Goal: Task Accomplishment & Management: Manage account settings

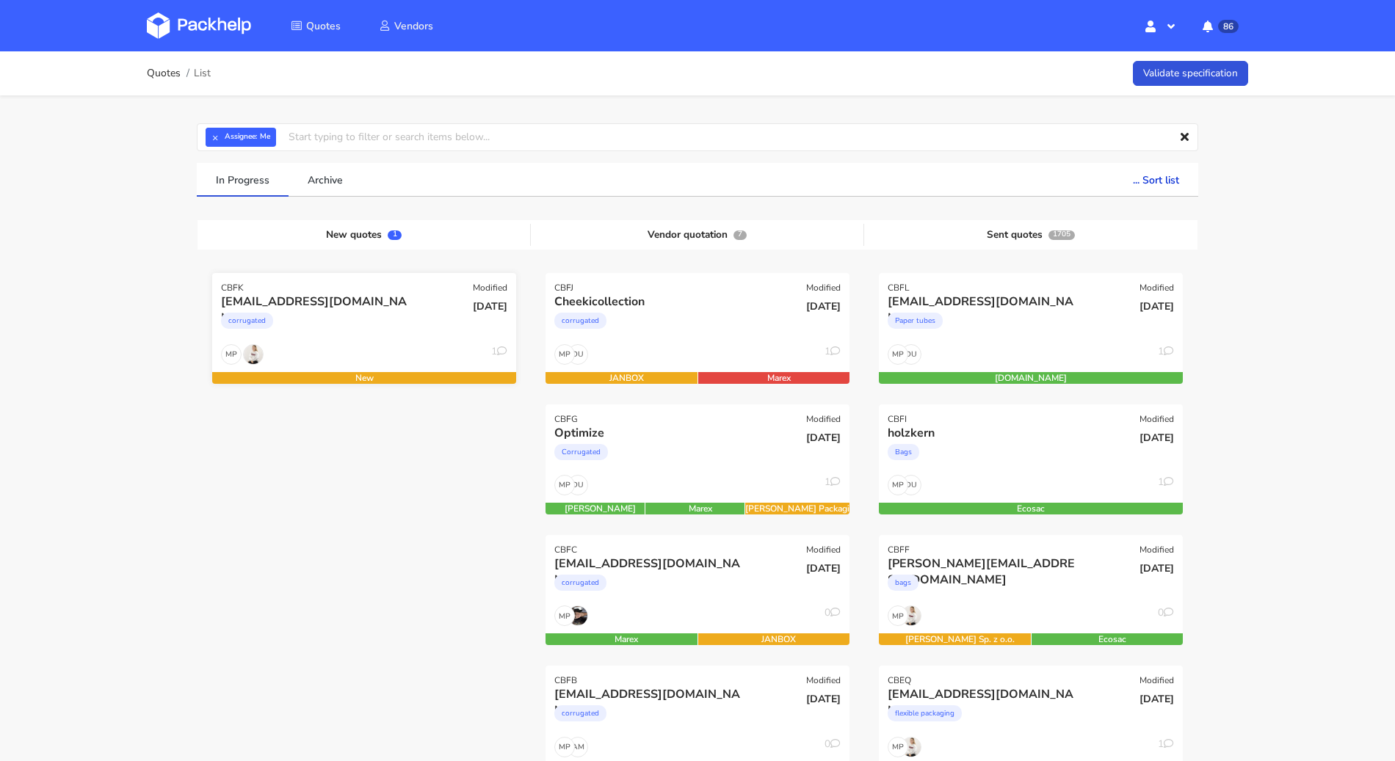
click at [382, 331] on div "corrugated" at bounding box center [318, 324] width 195 height 29
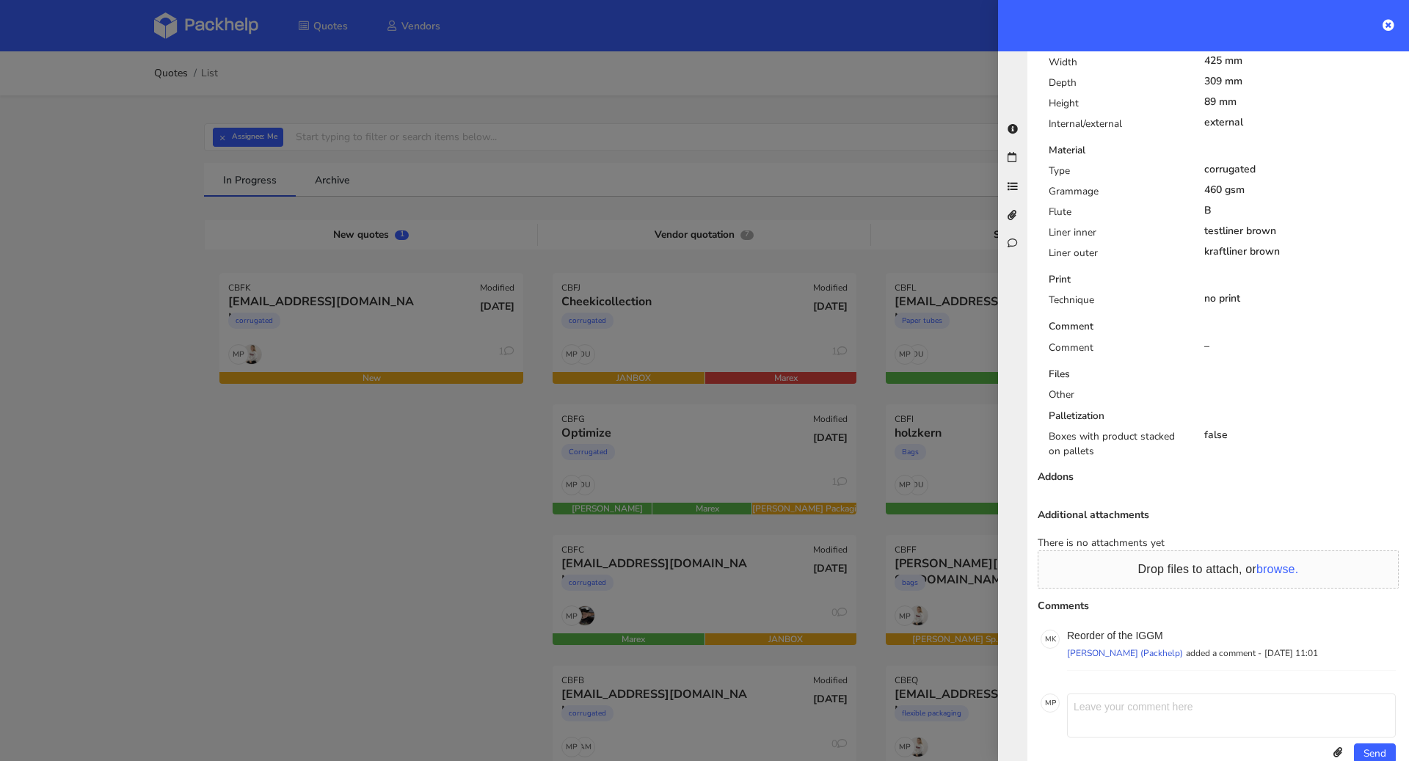
scroll to position [658, 0]
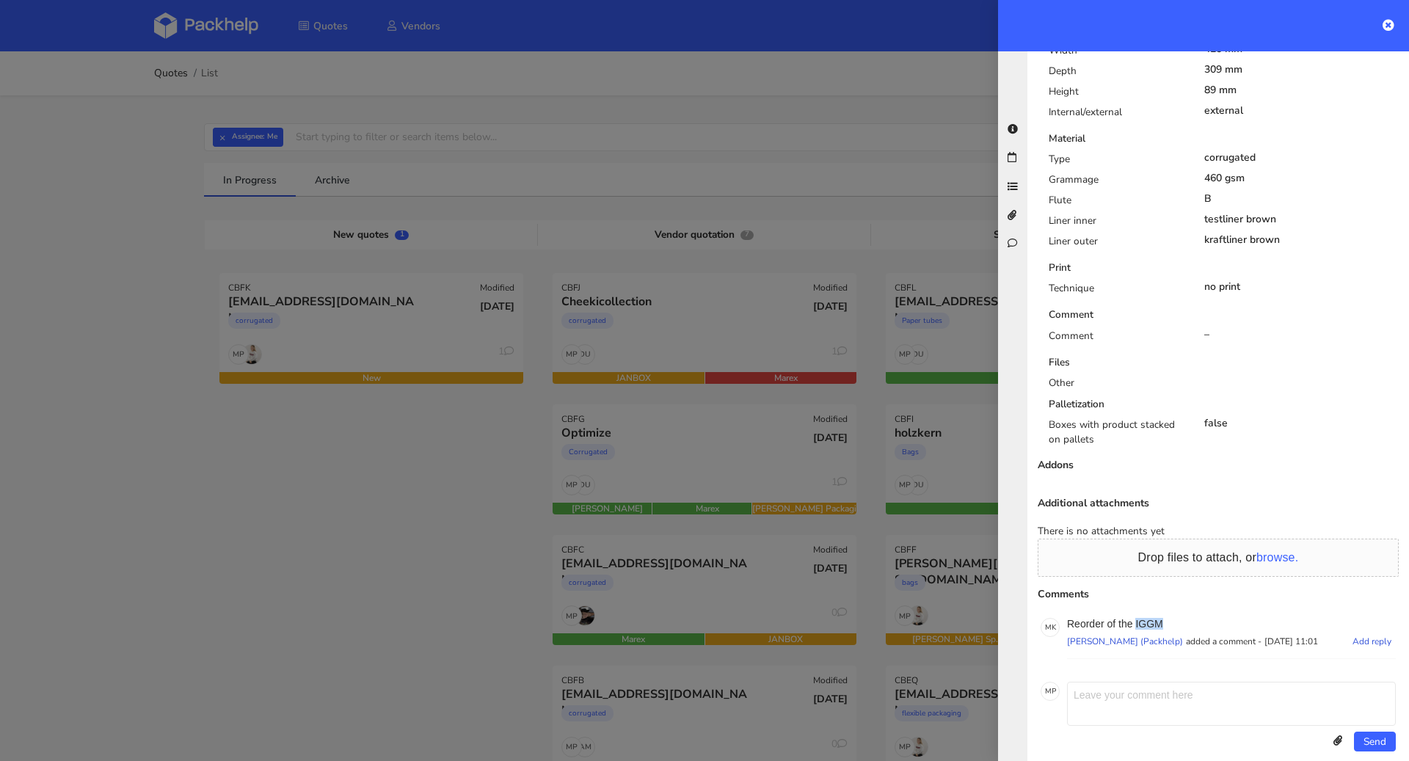
drag, startPoint x: 1172, startPoint y: 604, endPoint x: 1136, endPoint y: 606, distance: 36.0
click at [1136, 618] on p "Reorder of the IGGM" at bounding box center [1231, 624] width 329 height 12
copy p "IGGM"
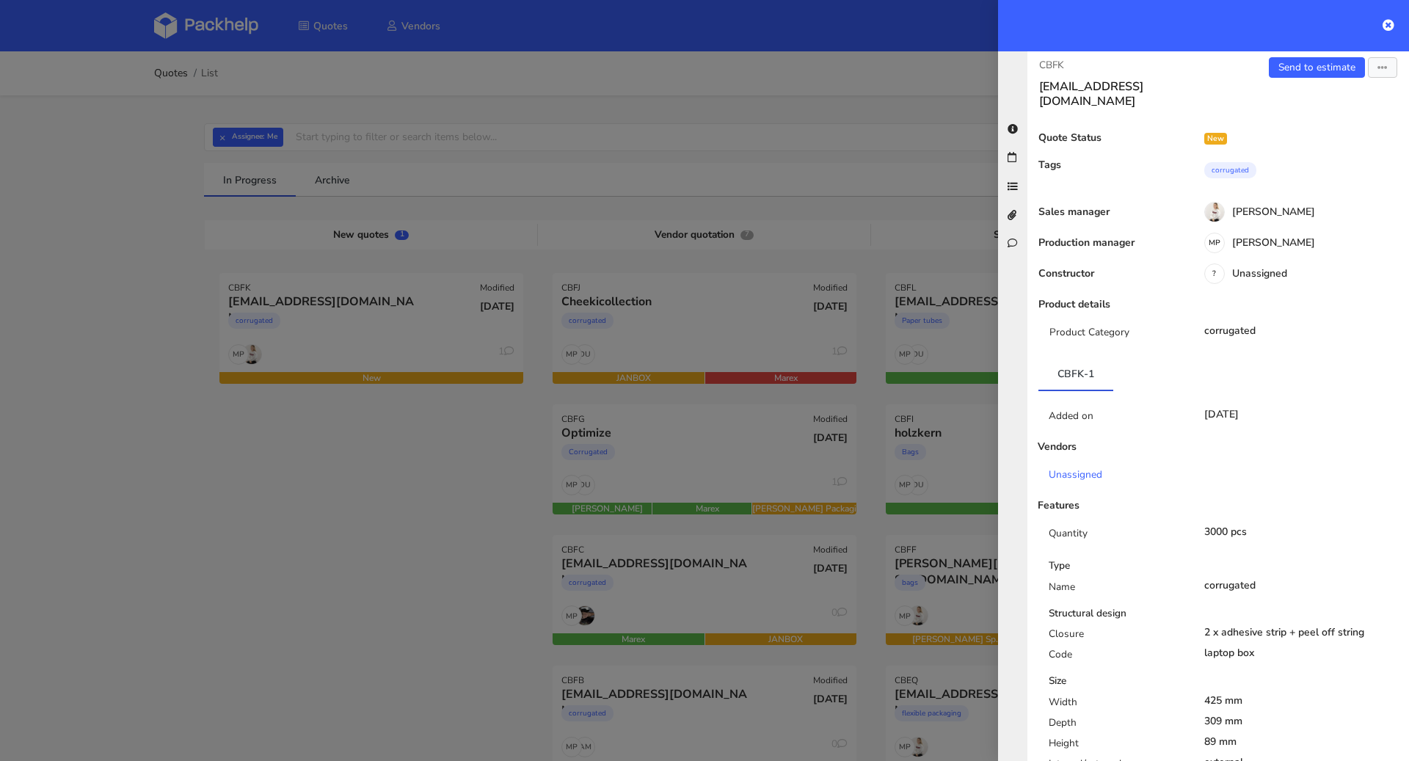
scroll to position [0, 0]
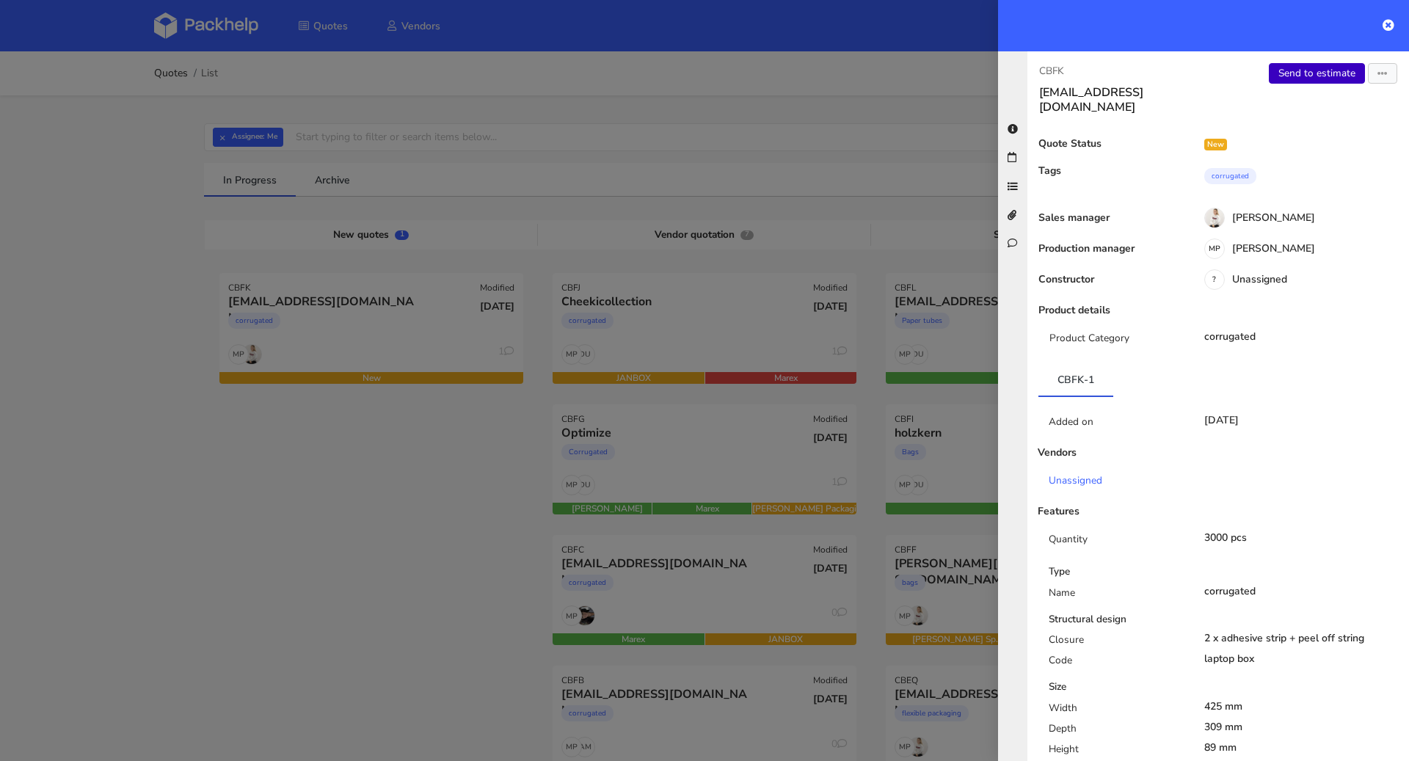
click at [1313, 76] on link "Send to estimate" at bounding box center [1317, 73] width 96 height 21
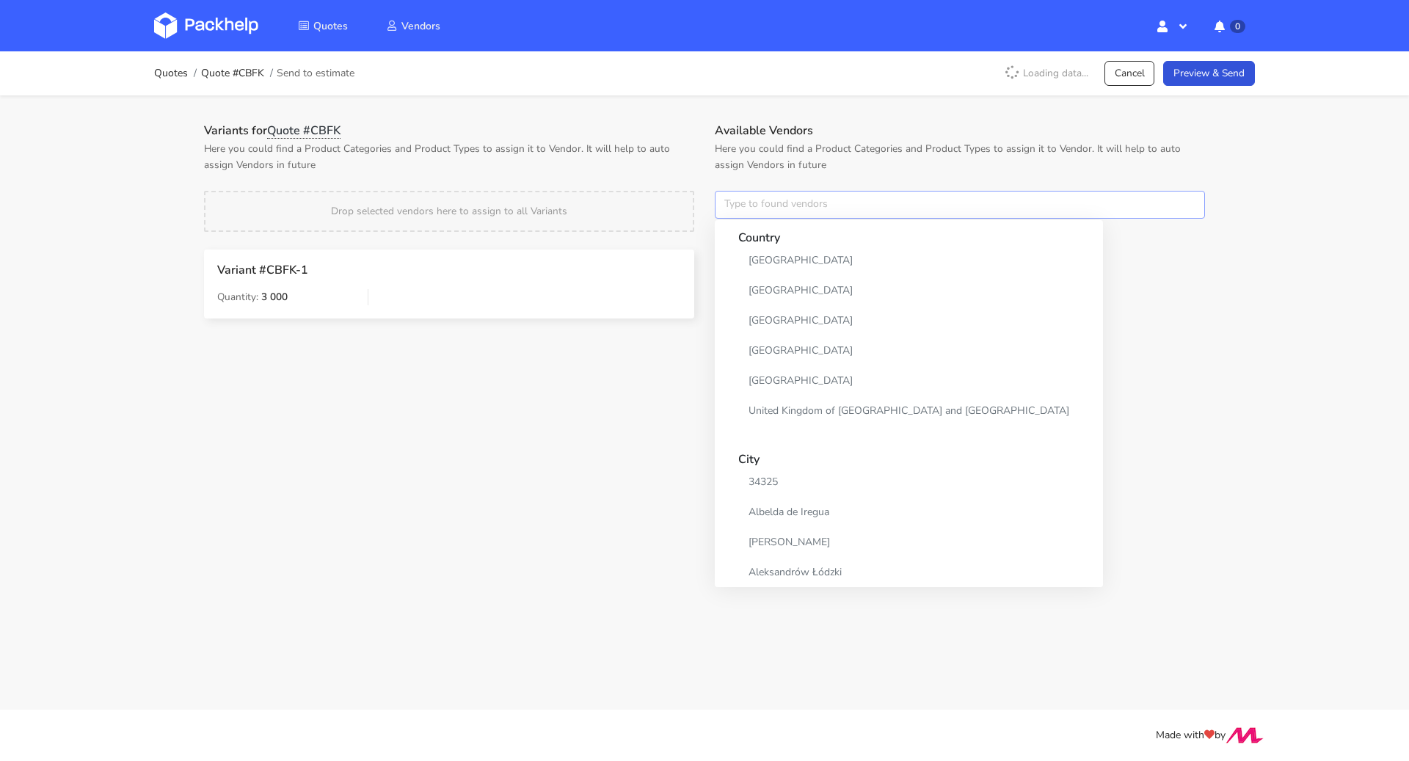
click at [831, 198] on input "text" at bounding box center [960, 205] width 490 height 28
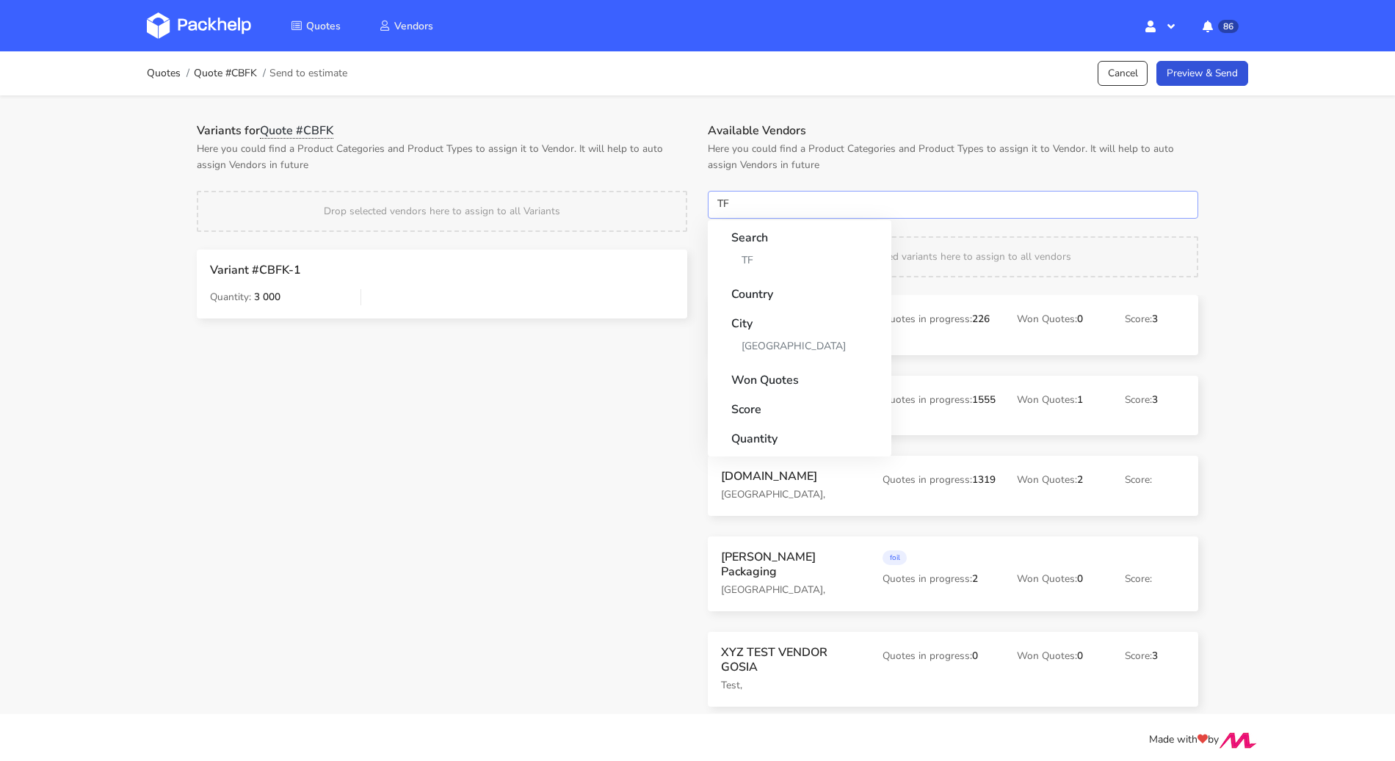
type input "TFP"
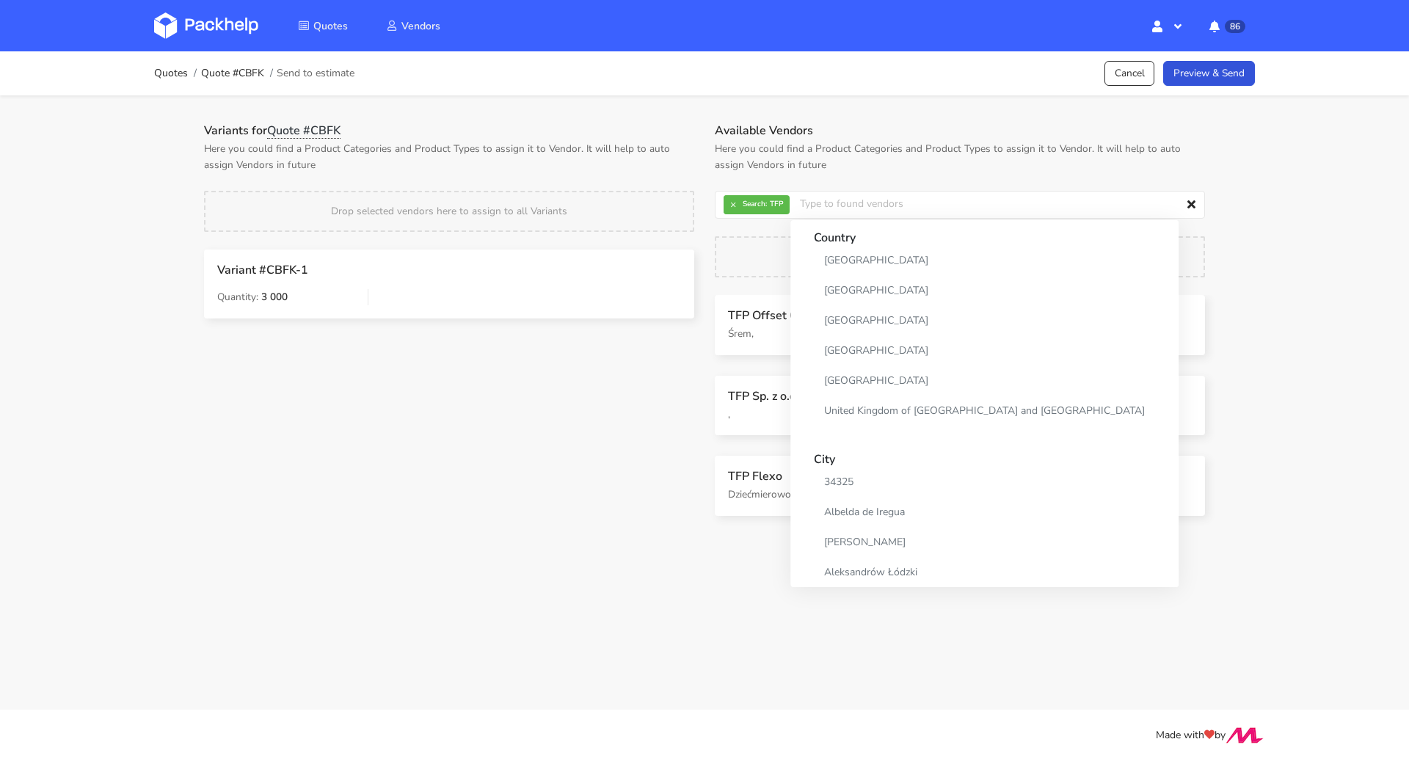
click at [708, 568] on main "Quotes Quote #CBFK Send to estimate Cancel Preview & Send Variants for Quote #C…" at bounding box center [704, 355] width 1409 height 710
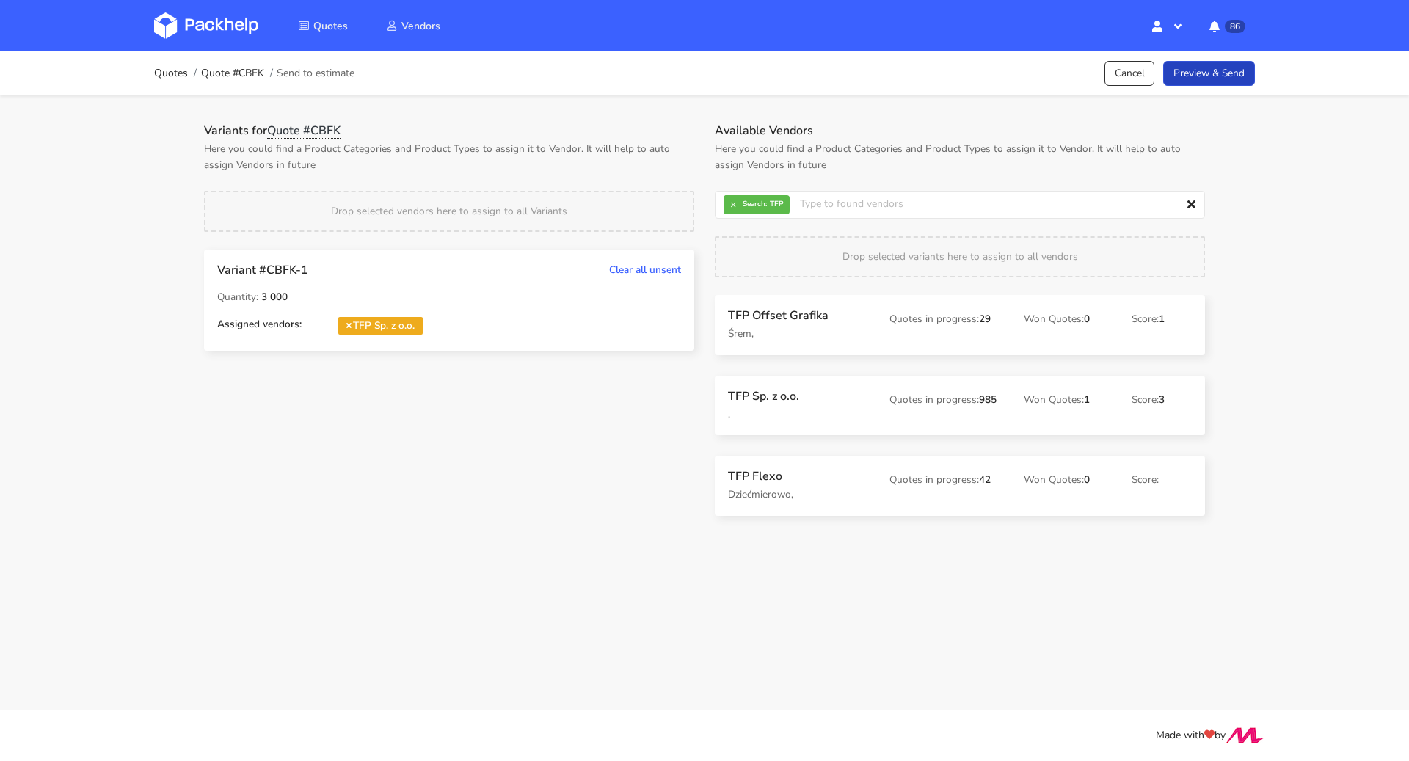
click at [1226, 73] on link "Preview & Send" at bounding box center [1209, 74] width 92 height 26
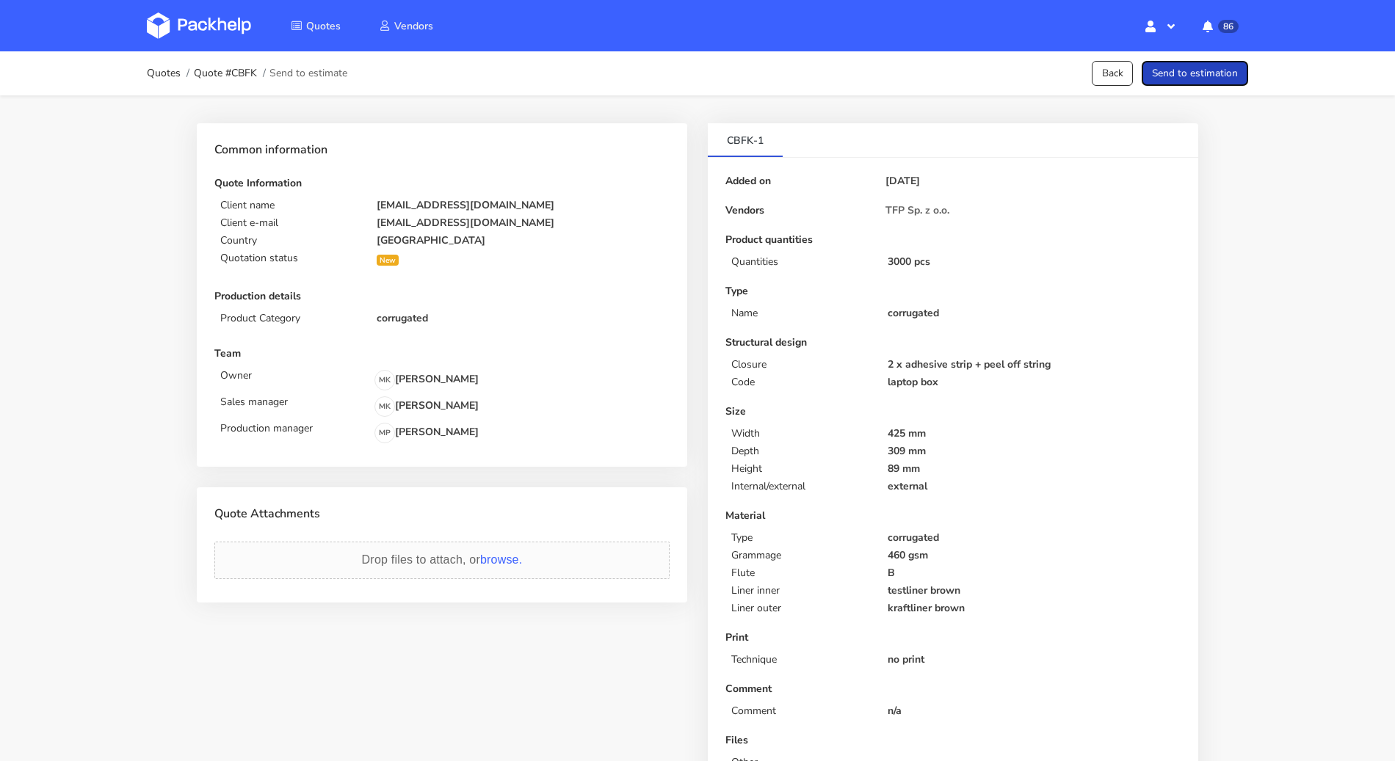
click at [1204, 76] on button "Send to estimation" at bounding box center [1194, 74] width 106 height 26
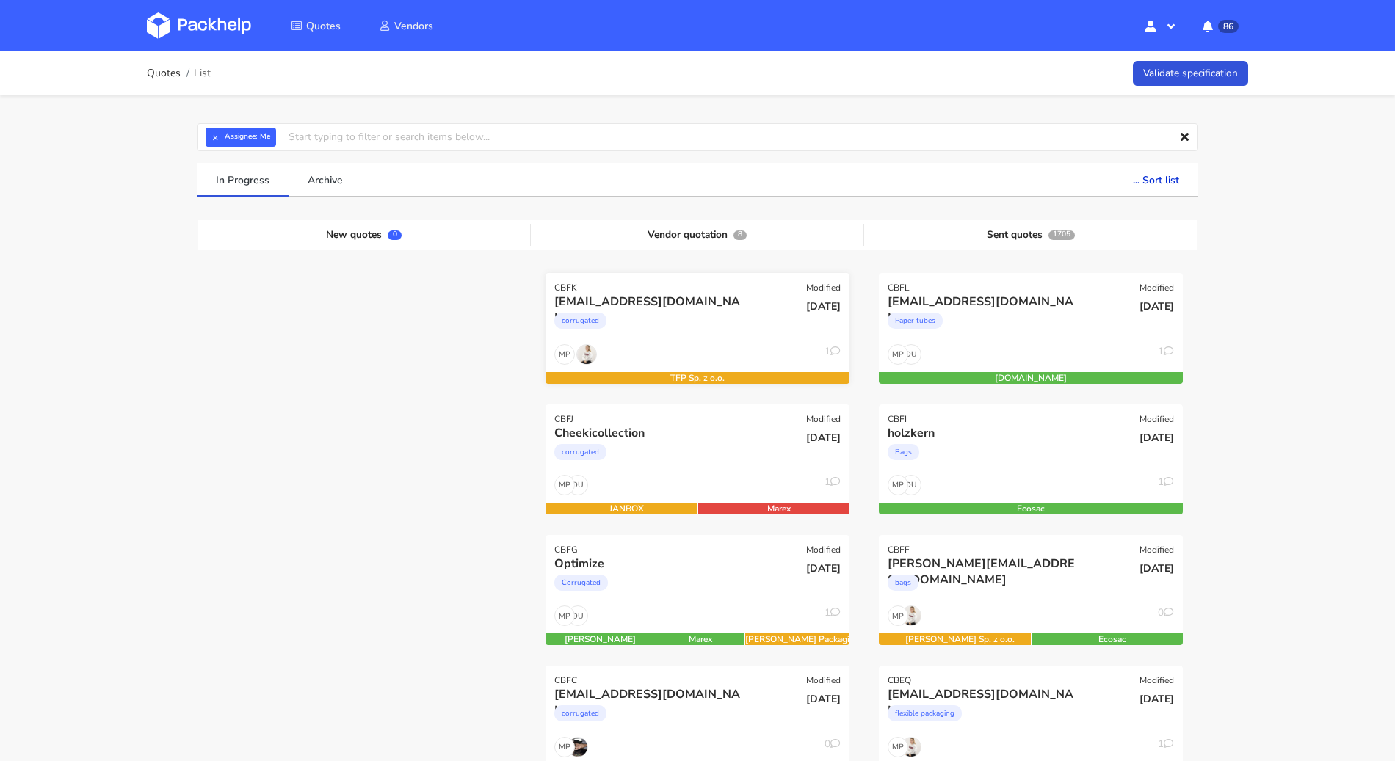
click at [740, 322] on div "corrugated" at bounding box center [651, 324] width 195 height 29
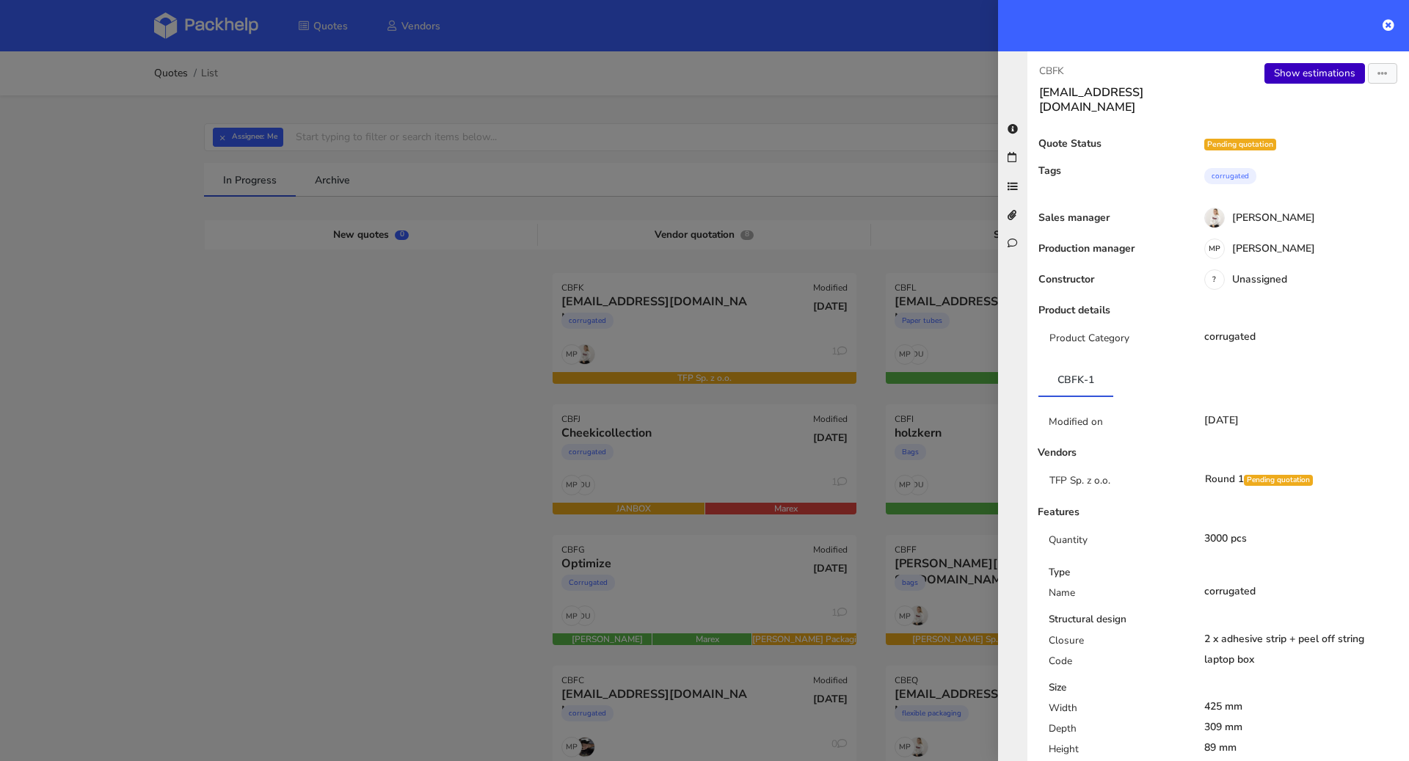
click at [1278, 79] on link "Show estimations" at bounding box center [1315, 73] width 101 height 21
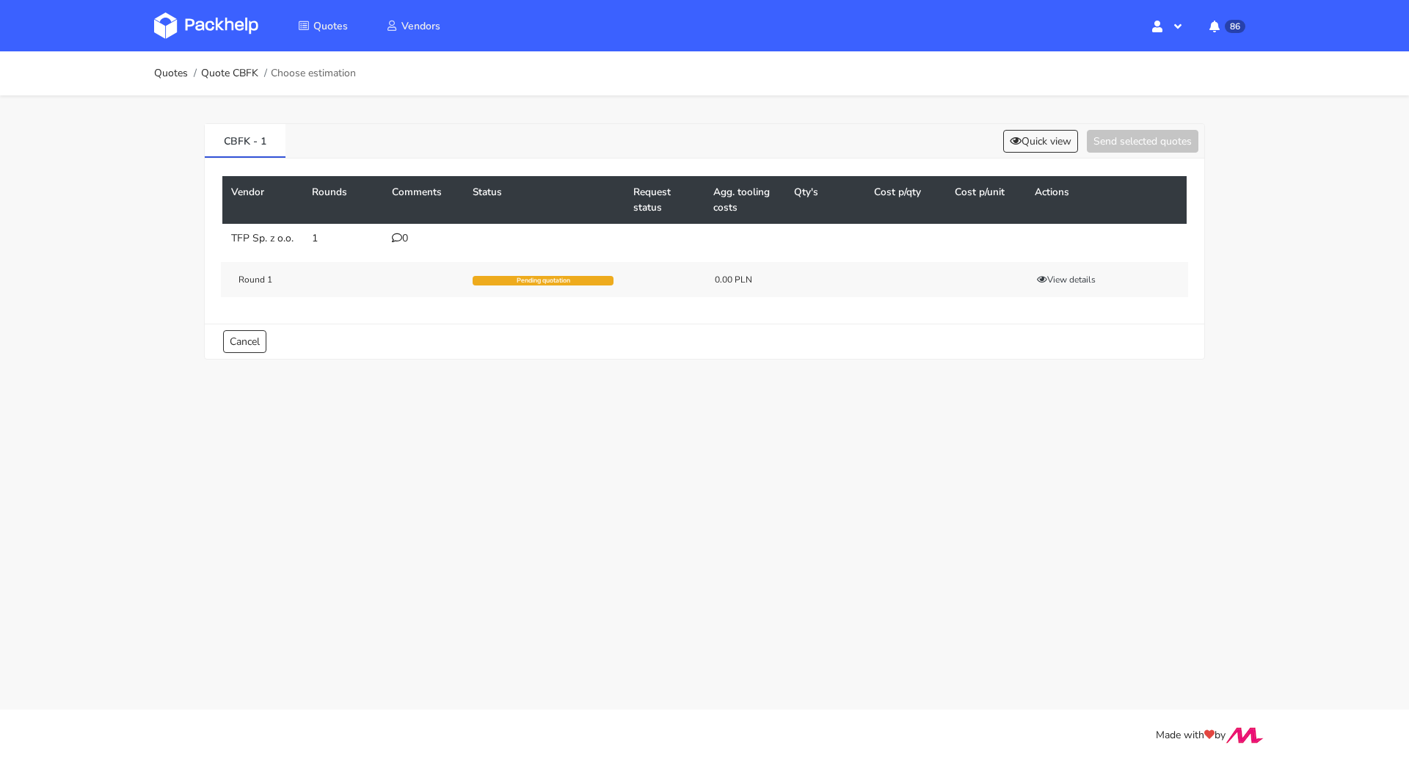
click at [401, 239] on div "0" at bounding box center [423, 239] width 63 height 12
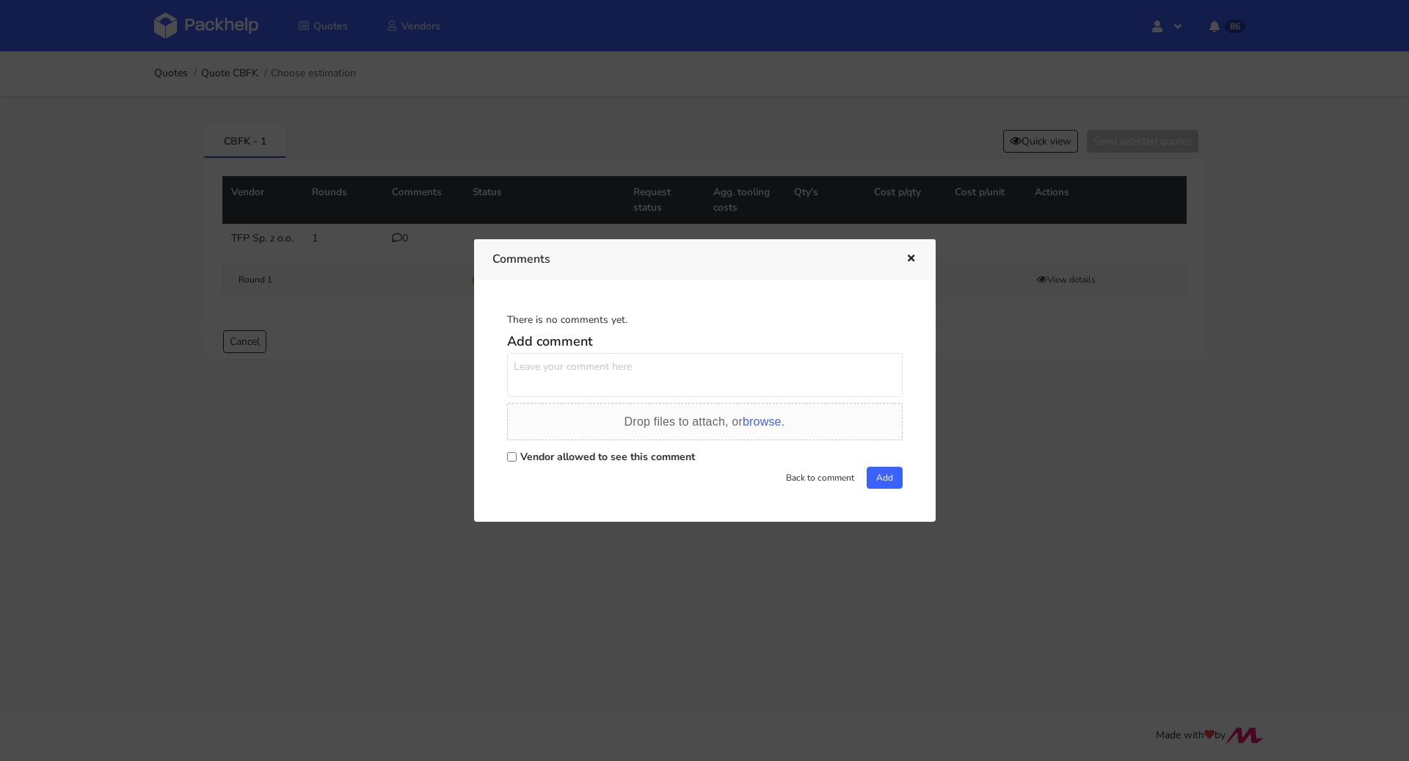
click at [604, 451] on label "Vendor allowed to see this comment" at bounding box center [607, 457] width 175 height 14
click at [517, 452] on input "Vendor allowed to see this comment" at bounding box center [512, 457] width 10 height 10
checkbox input "true"
click at [601, 369] on textarea at bounding box center [705, 375] width 396 height 44
paste textarea "R309803653IGGM"
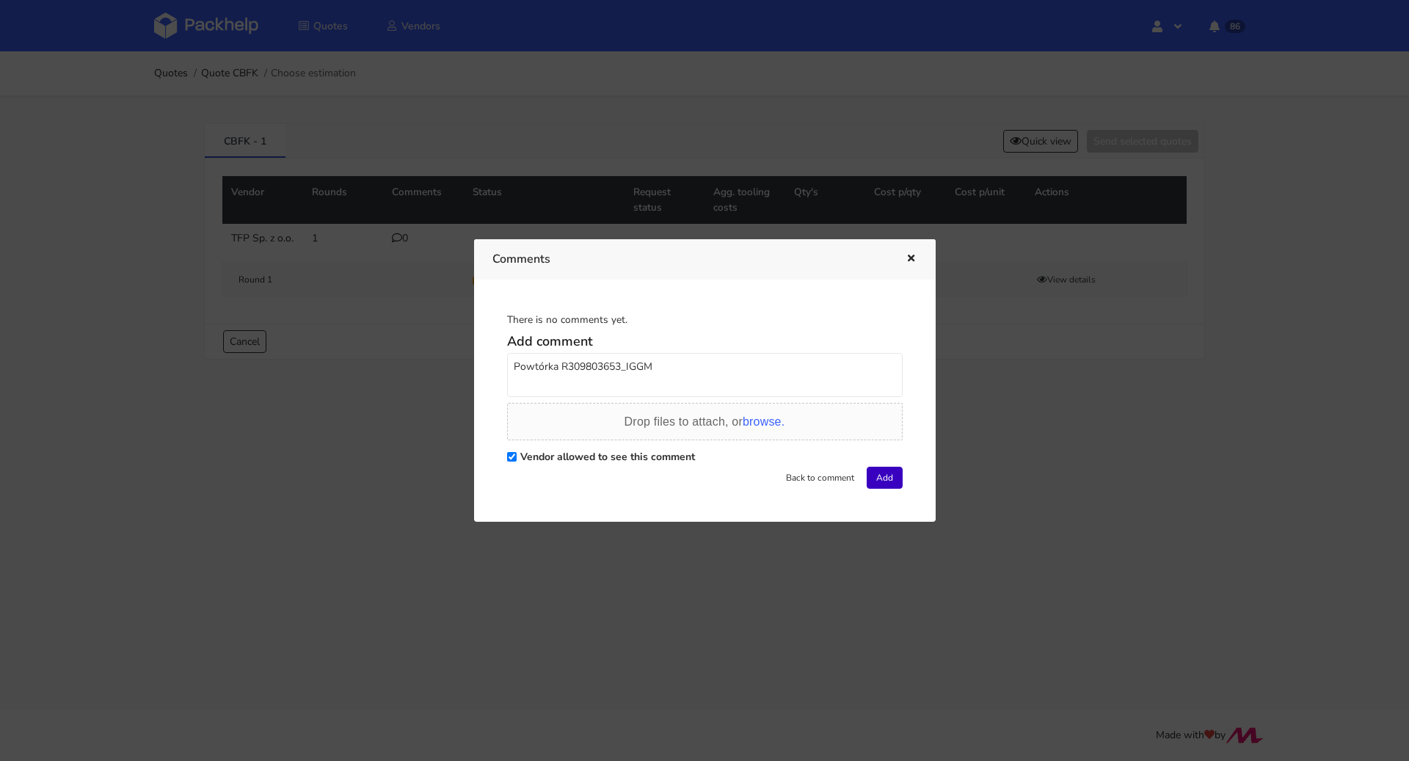
type textarea "Powtórka R309803653_IGGM"
click at [879, 476] on button "Add" at bounding box center [885, 478] width 36 height 22
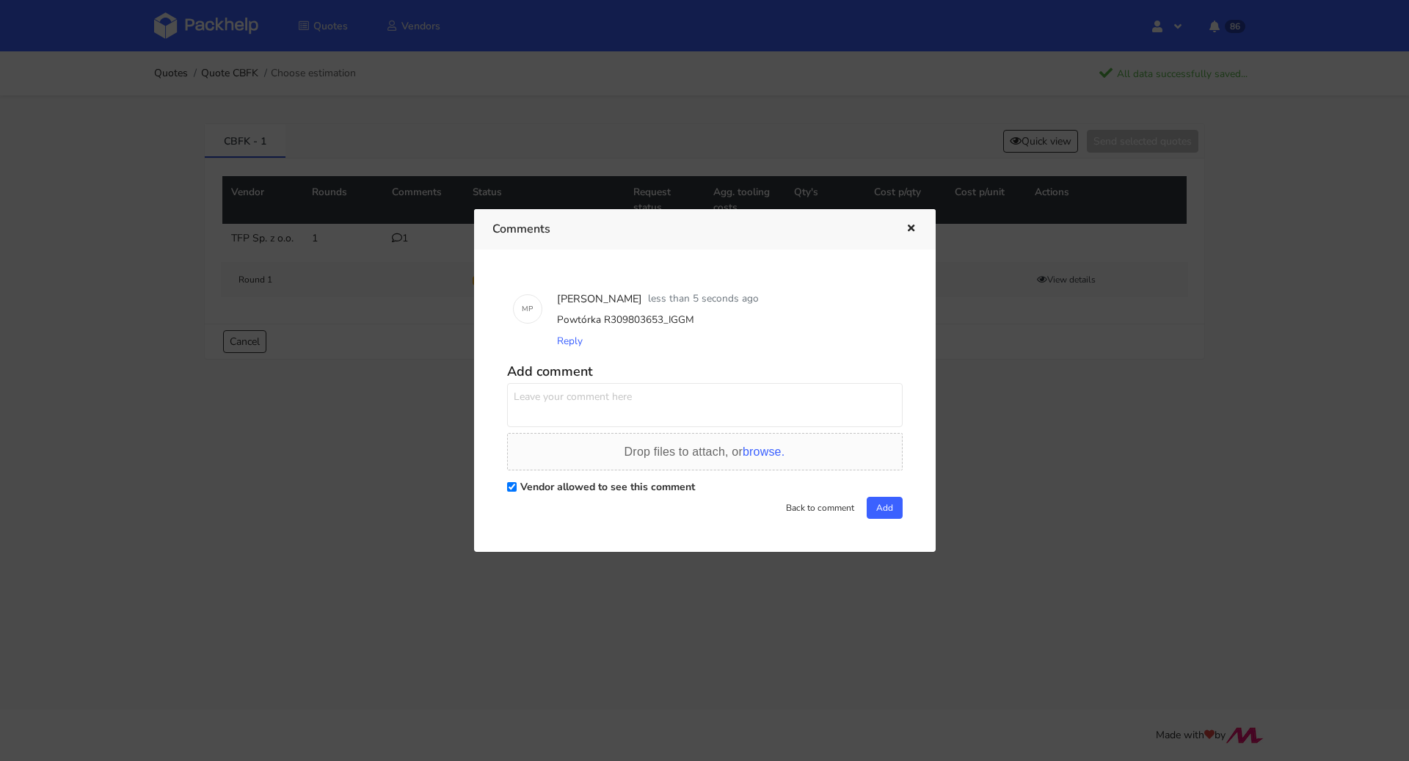
click at [912, 225] on icon "button" at bounding box center [911, 229] width 12 height 10
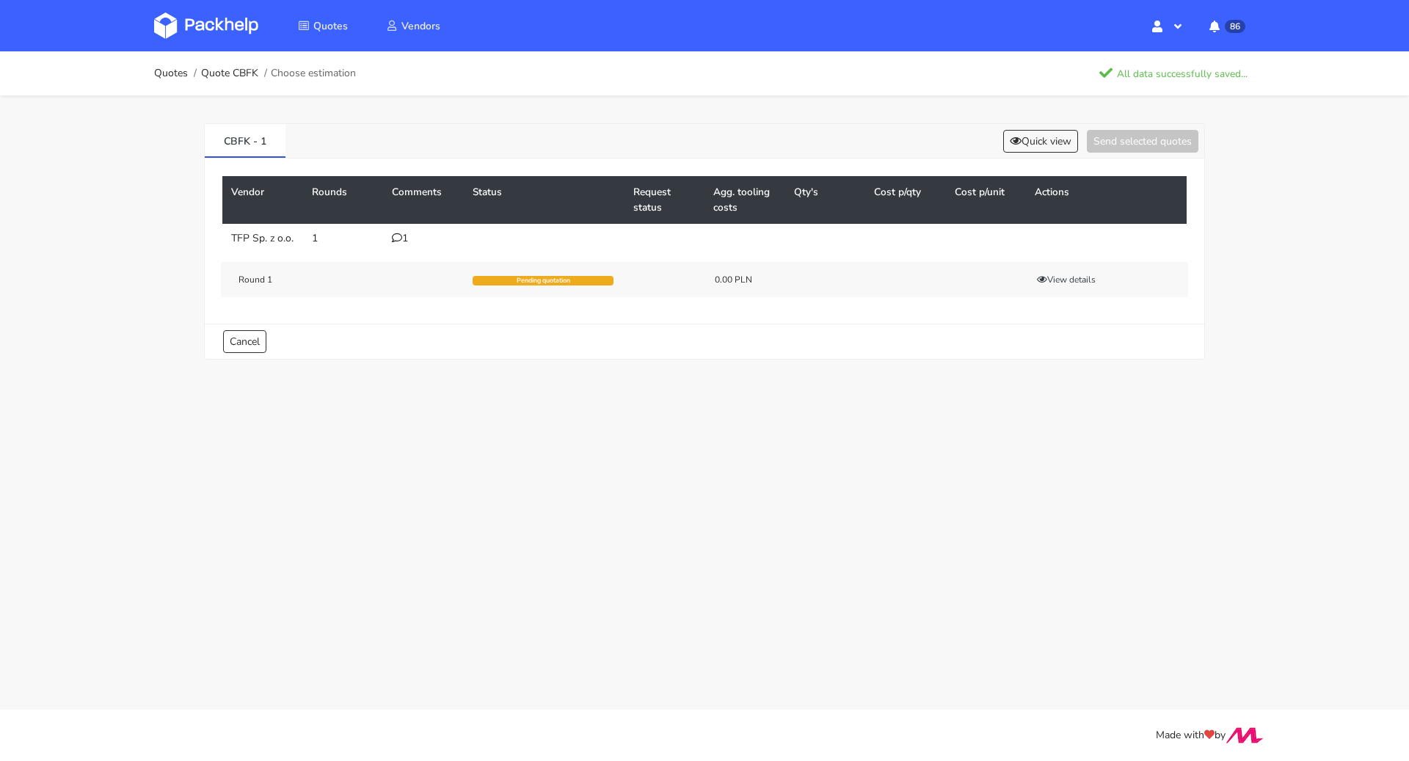
click at [406, 239] on div "1" at bounding box center [423, 239] width 63 height 12
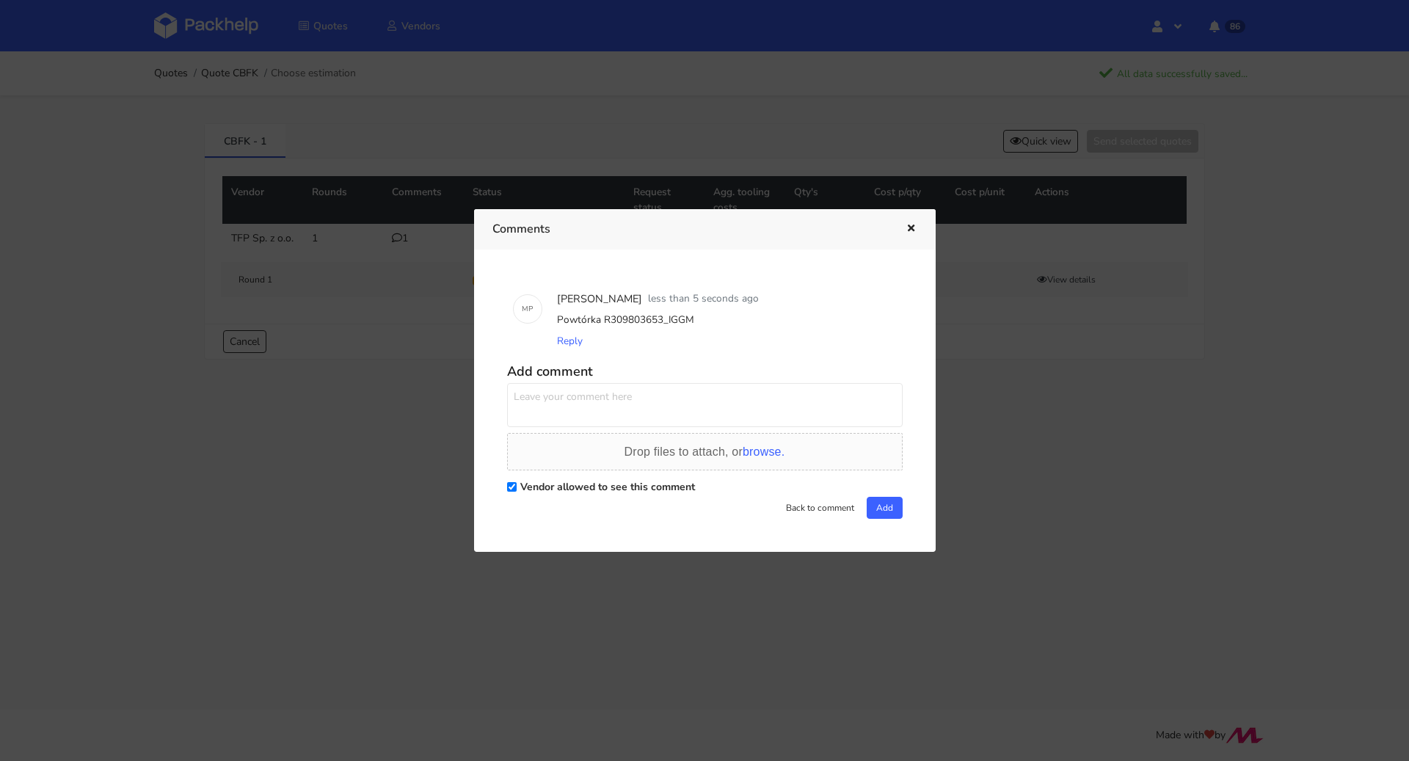
click at [376, 465] on div at bounding box center [704, 380] width 1409 height 761
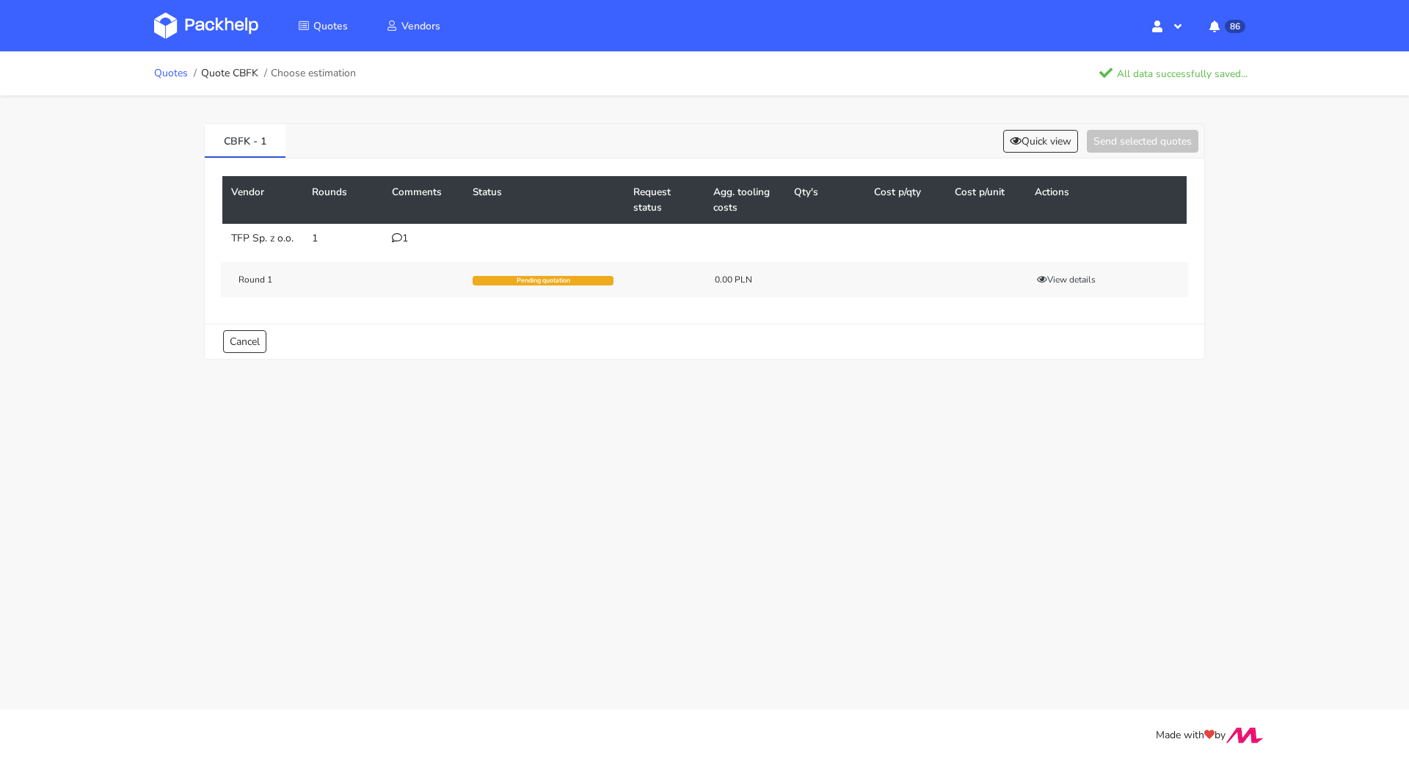
click at [175, 70] on link "Quotes" at bounding box center [171, 74] width 34 height 12
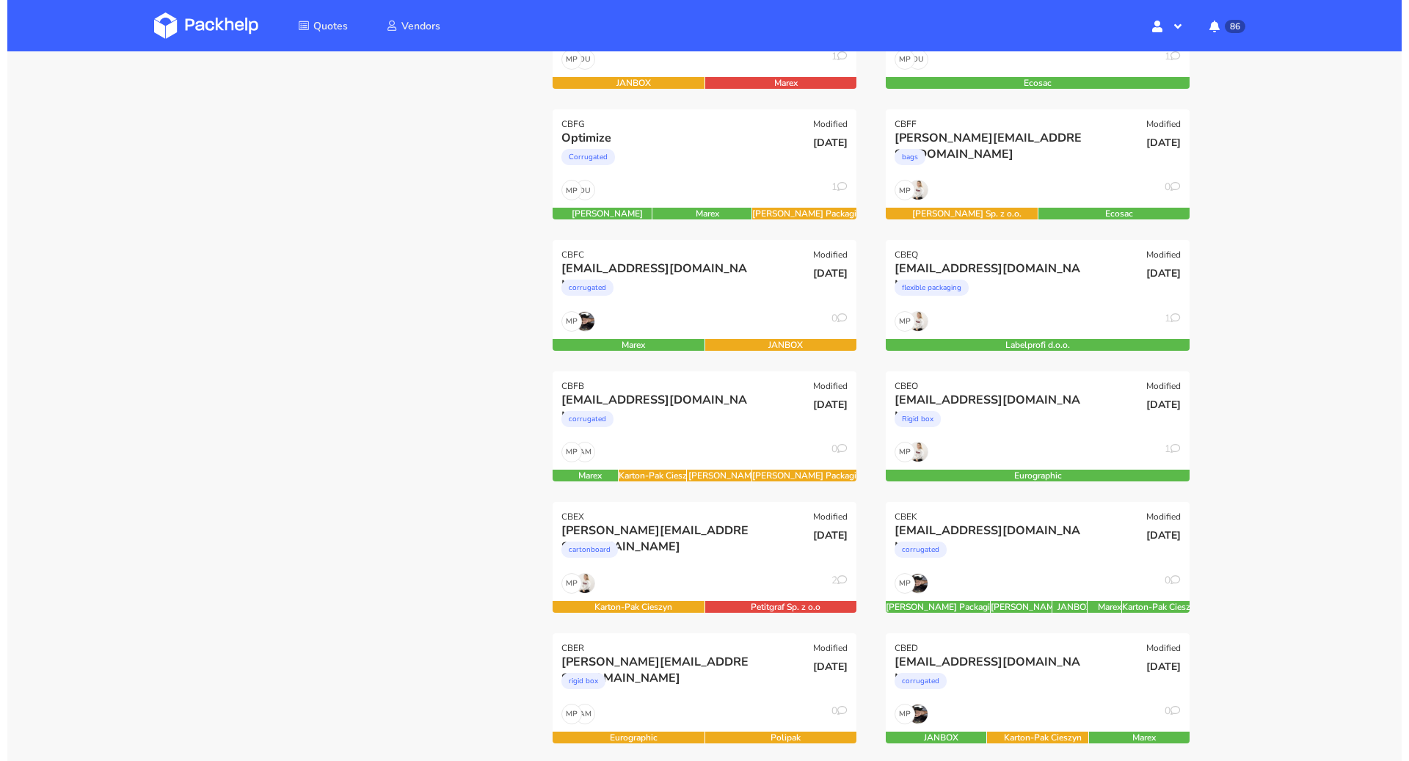
scroll to position [326, 0]
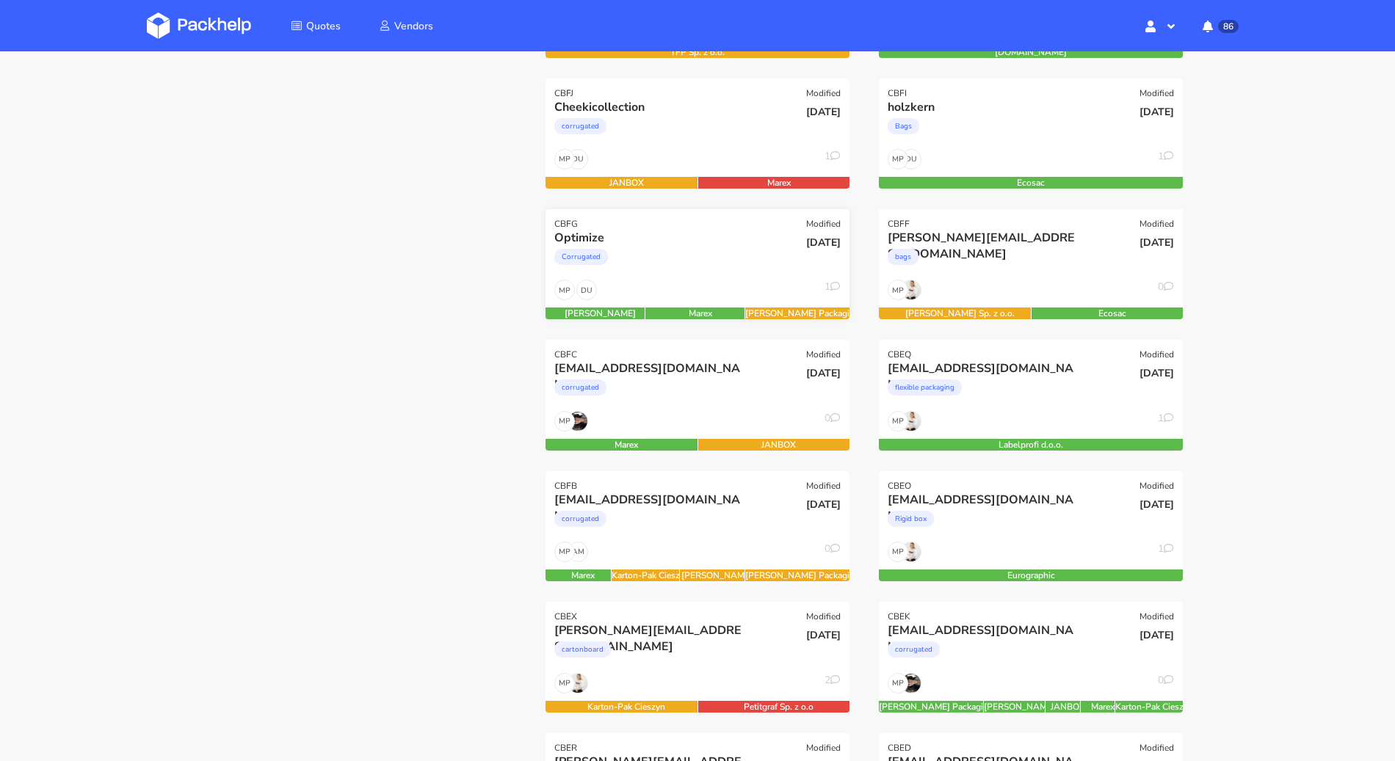
click at [736, 249] on div "Corrugated" at bounding box center [651, 260] width 195 height 29
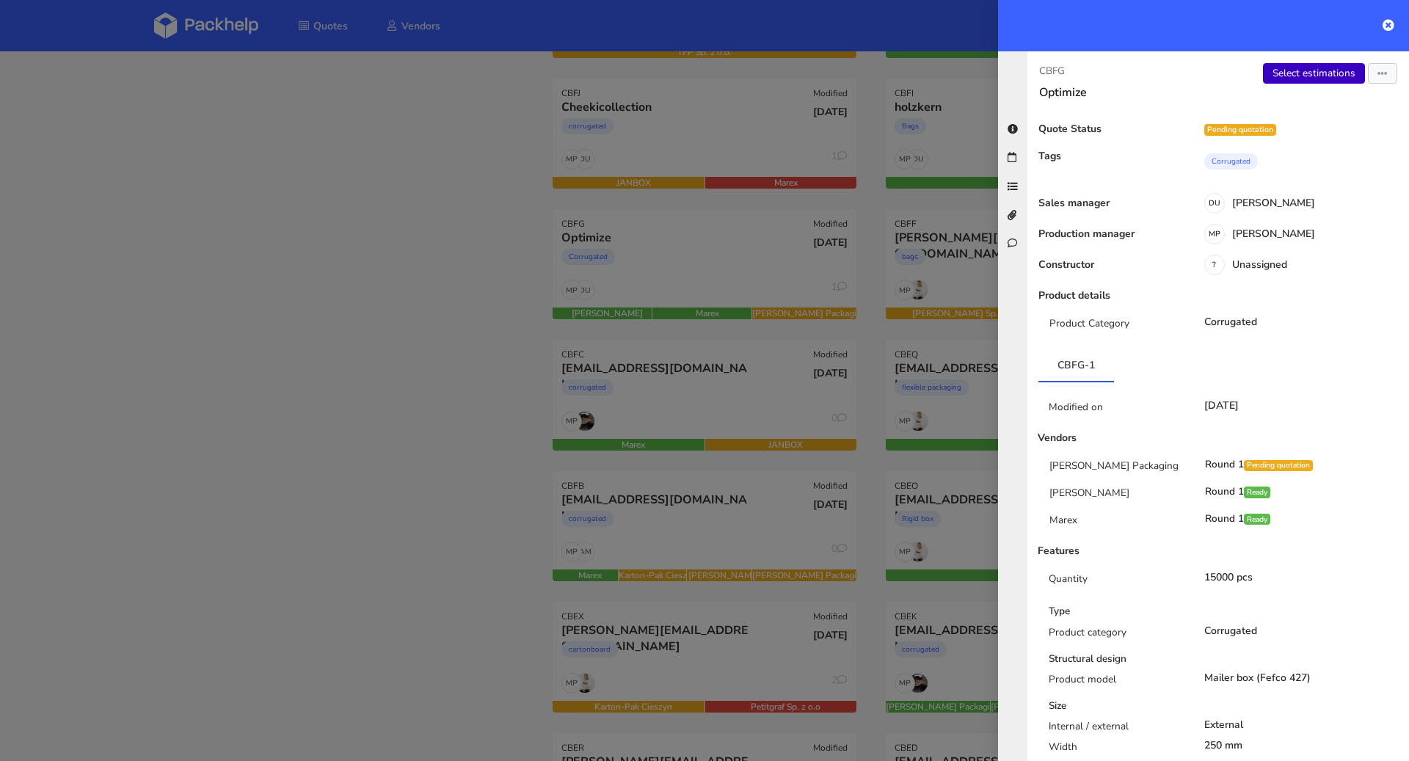
click at [1285, 79] on link "Select estimations" at bounding box center [1314, 73] width 102 height 21
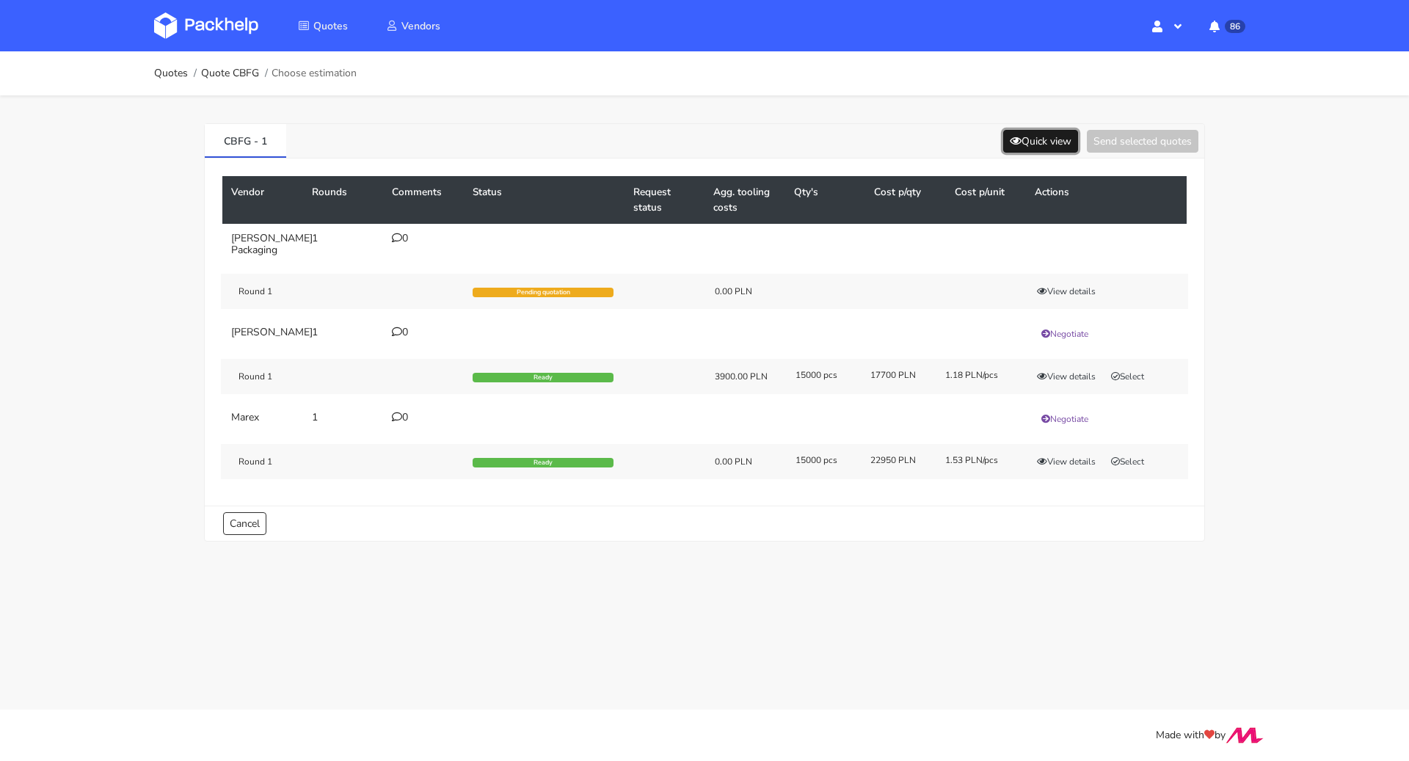
click at [1052, 142] on button "Quick view" at bounding box center [1040, 141] width 75 height 23
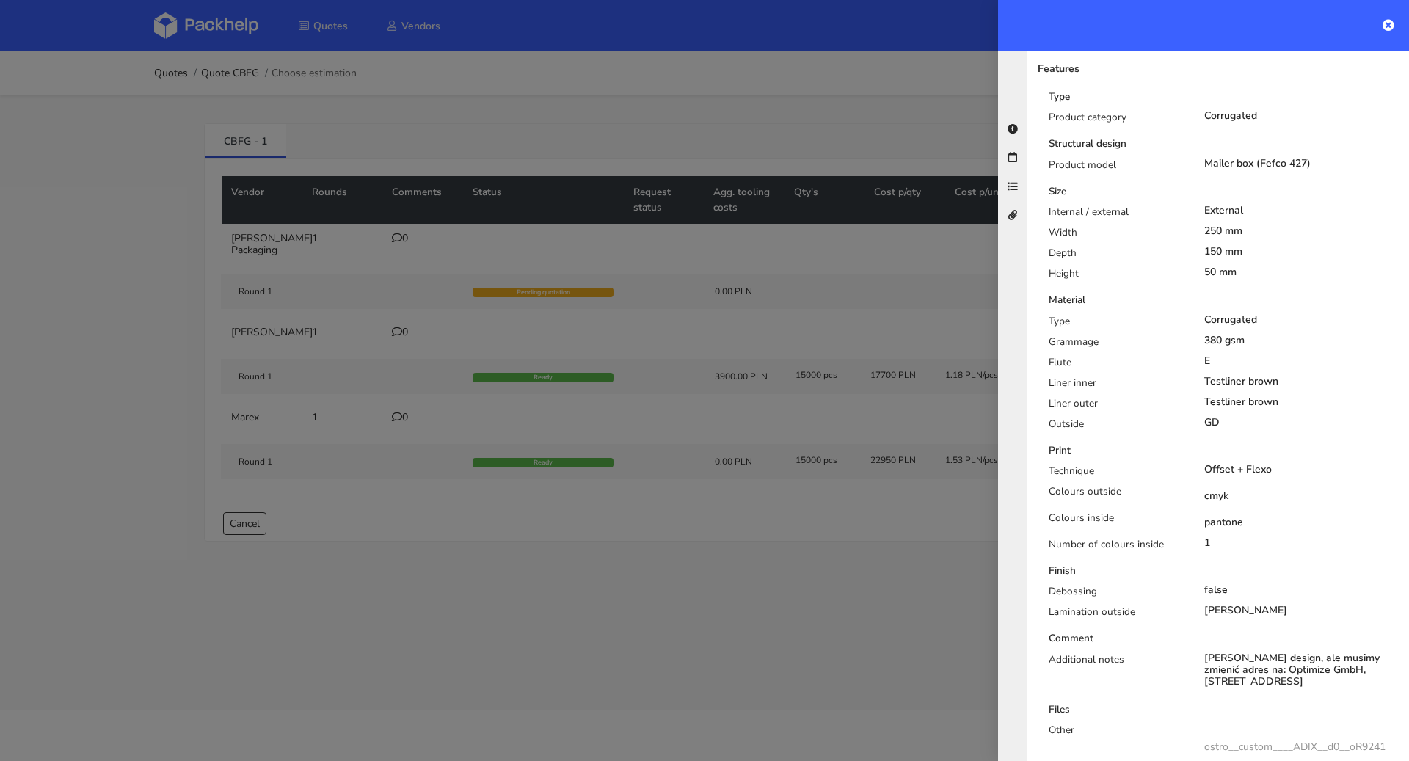
scroll to position [562, 0]
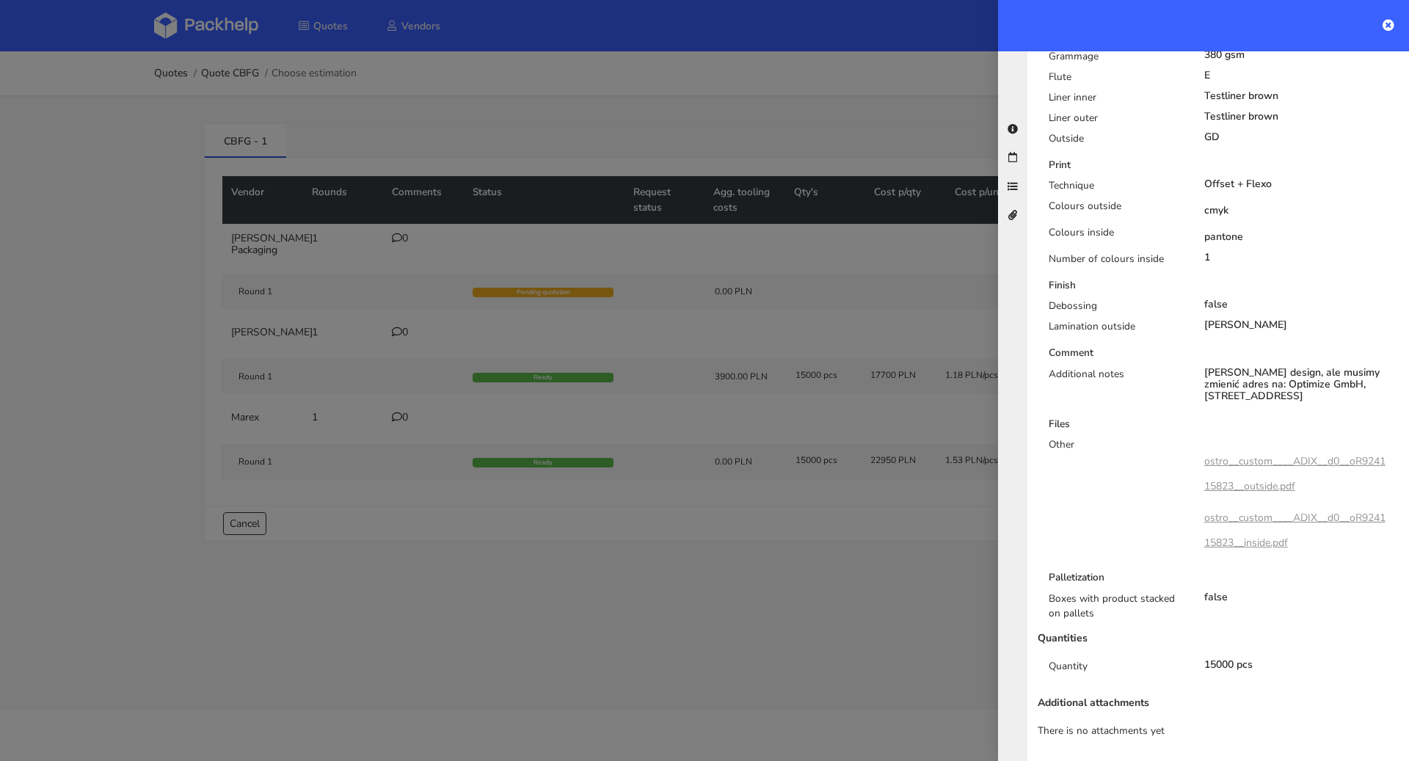
click at [1293, 457] on link "ostro__custom____ADIX__d0__oR924115823__outside.pdf" at bounding box center [1294, 473] width 181 height 39
click at [0, 508] on div at bounding box center [704, 380] width 1409 height 761
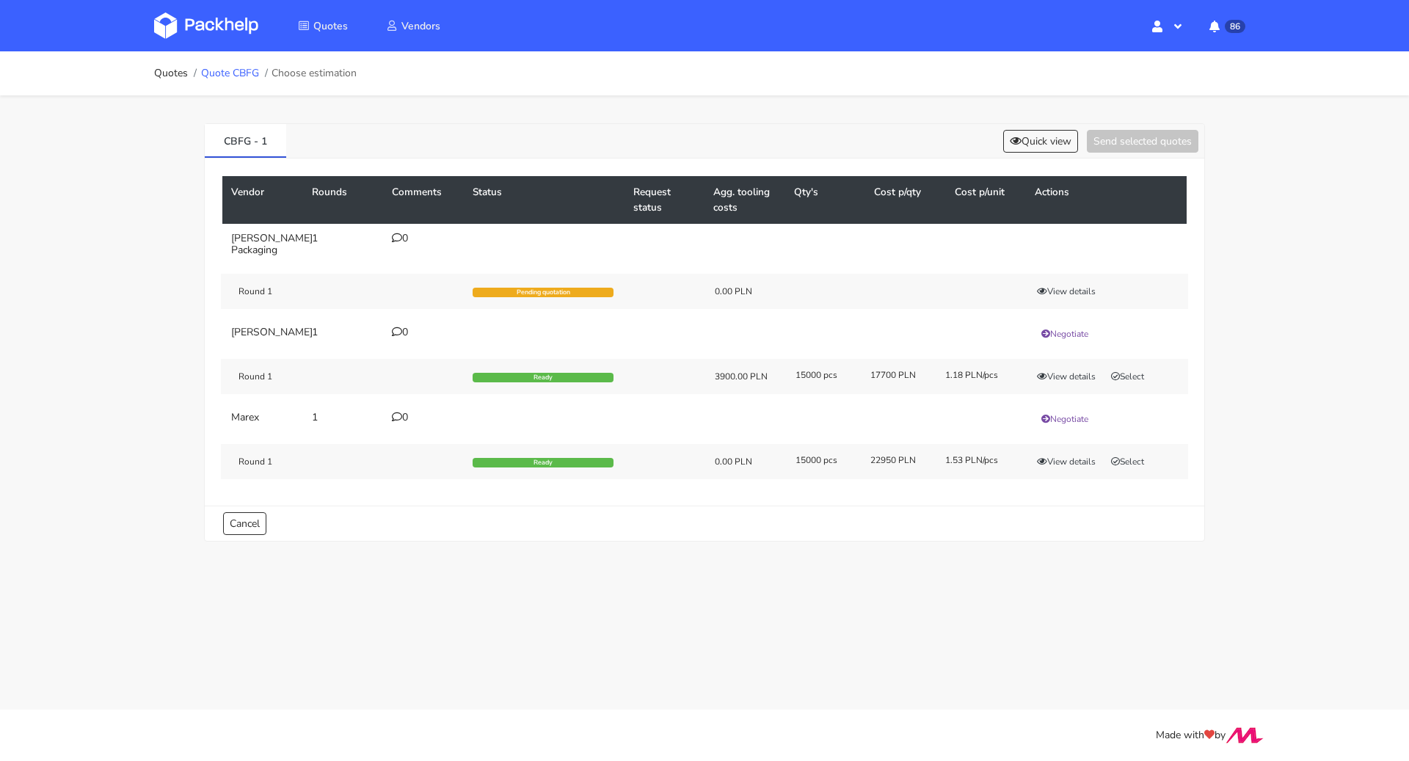
click at [238, 76] on link "Quote CBFG" at bounding box center [230, 74] width 58 height 12
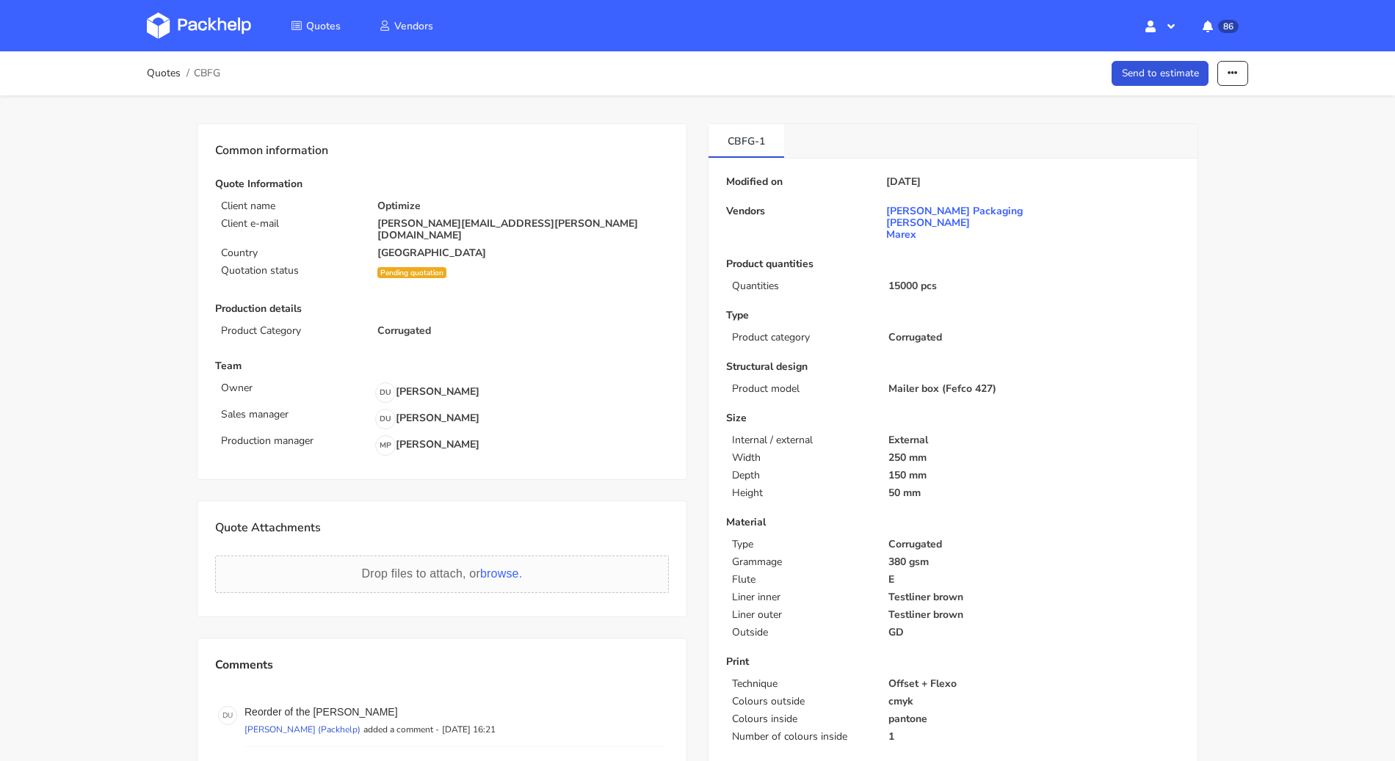
drag, startPoint x: 336, startPoint y: 688, endPoint x: 339, endPoint y: 695, distance: 7.9
click at [338, 694] on div "Comments D U Reorder of the [PERSON_NAME] [PERSON_NAME] (Packhelp) added a comm…" at bounding box center [442, 750] width 454 height 189
click at [344, 706] on p "Reorder of the [PERSON_NAME]" at bounding box center [454, 712] width 421 height 12
drag, startPoint x: 344, startPoint y: 696, endPoint x: 318, endPoint y: 697, distance: 25.7
click at [318, 706] on p "Reorder of the [PERSON_NAME]" at bounding box center [454, 712] width 421 height 12
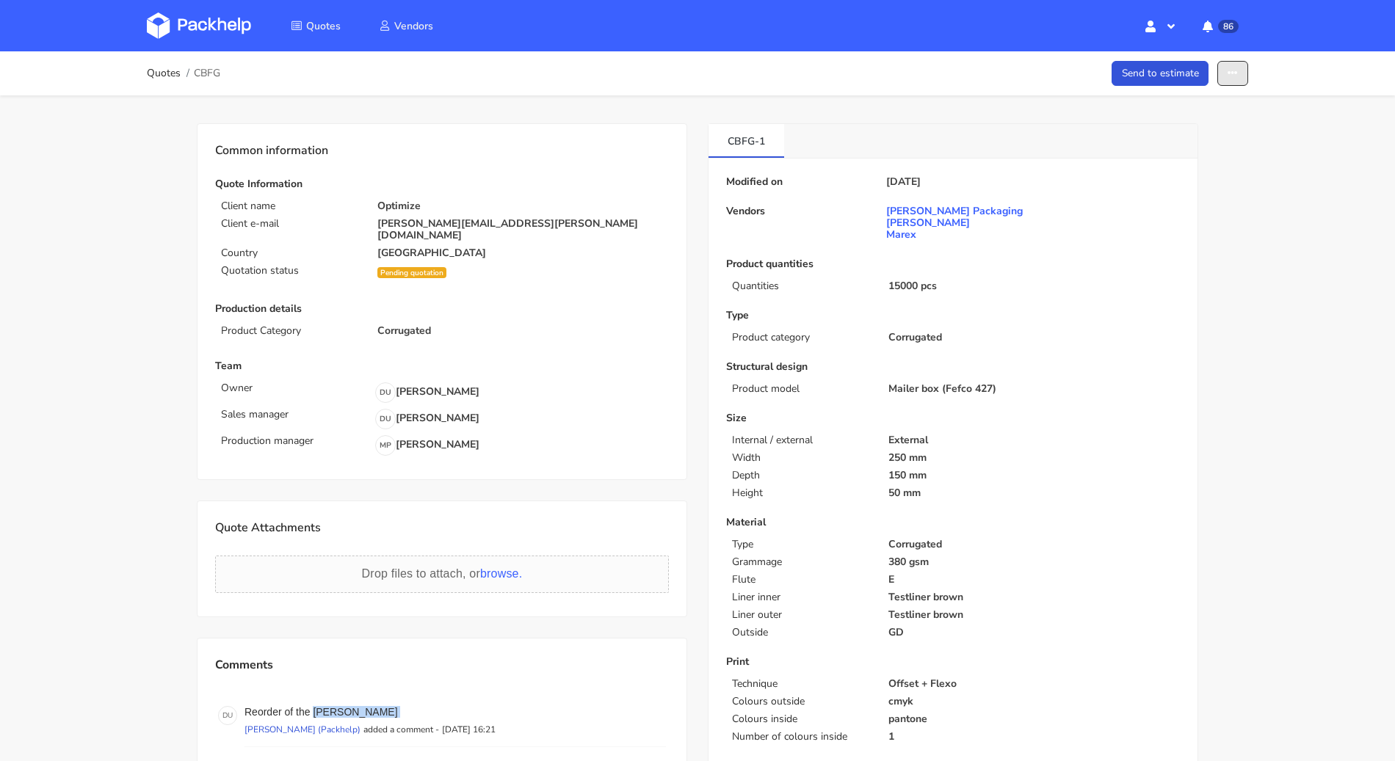
click at [1242, 70] on button "button" at bounding box center [1232, 74] width 31 height 26
click at [1185, 182] on link "Show estimations" at bounding box center [1175, 187] width 129 height 24
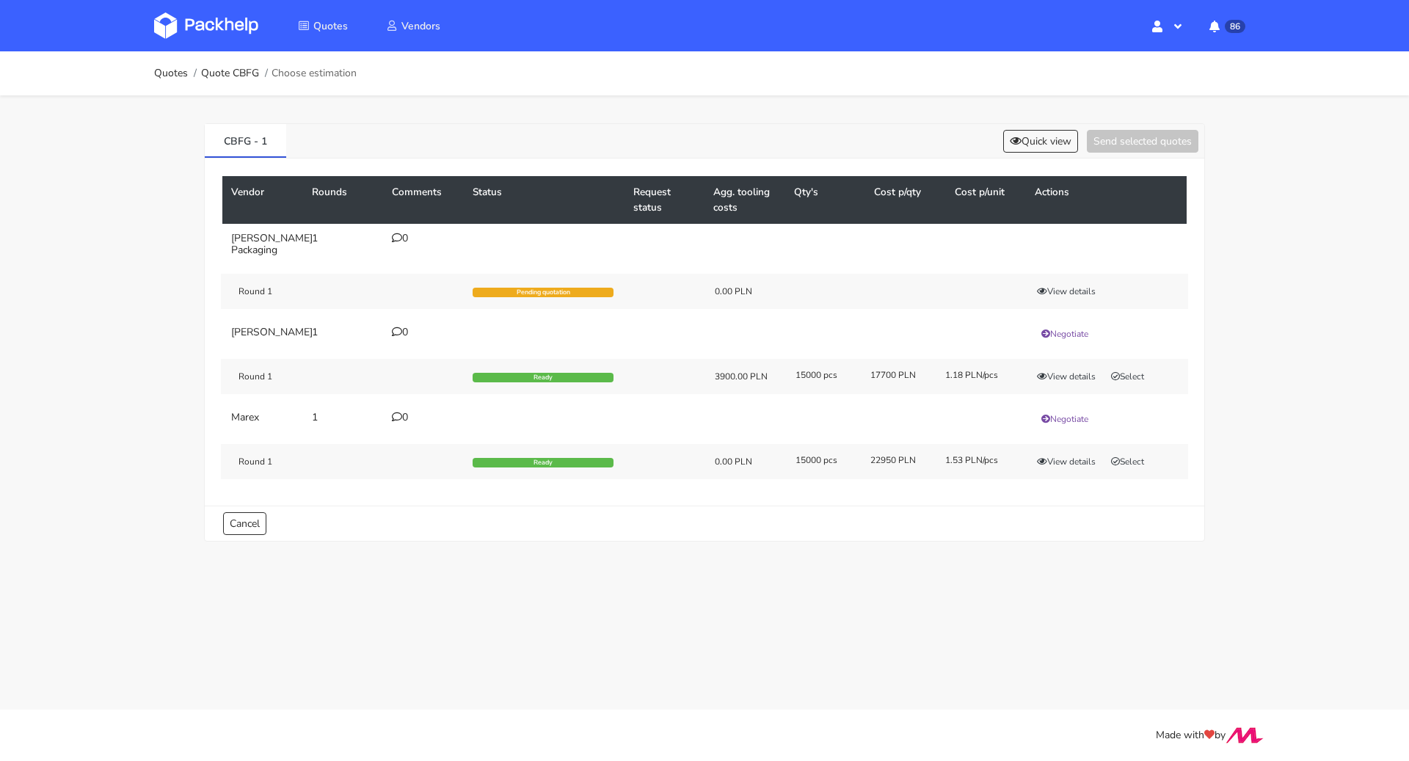
click at [396, 418] on icon at bounding box center [397, 417] width 10 height 10
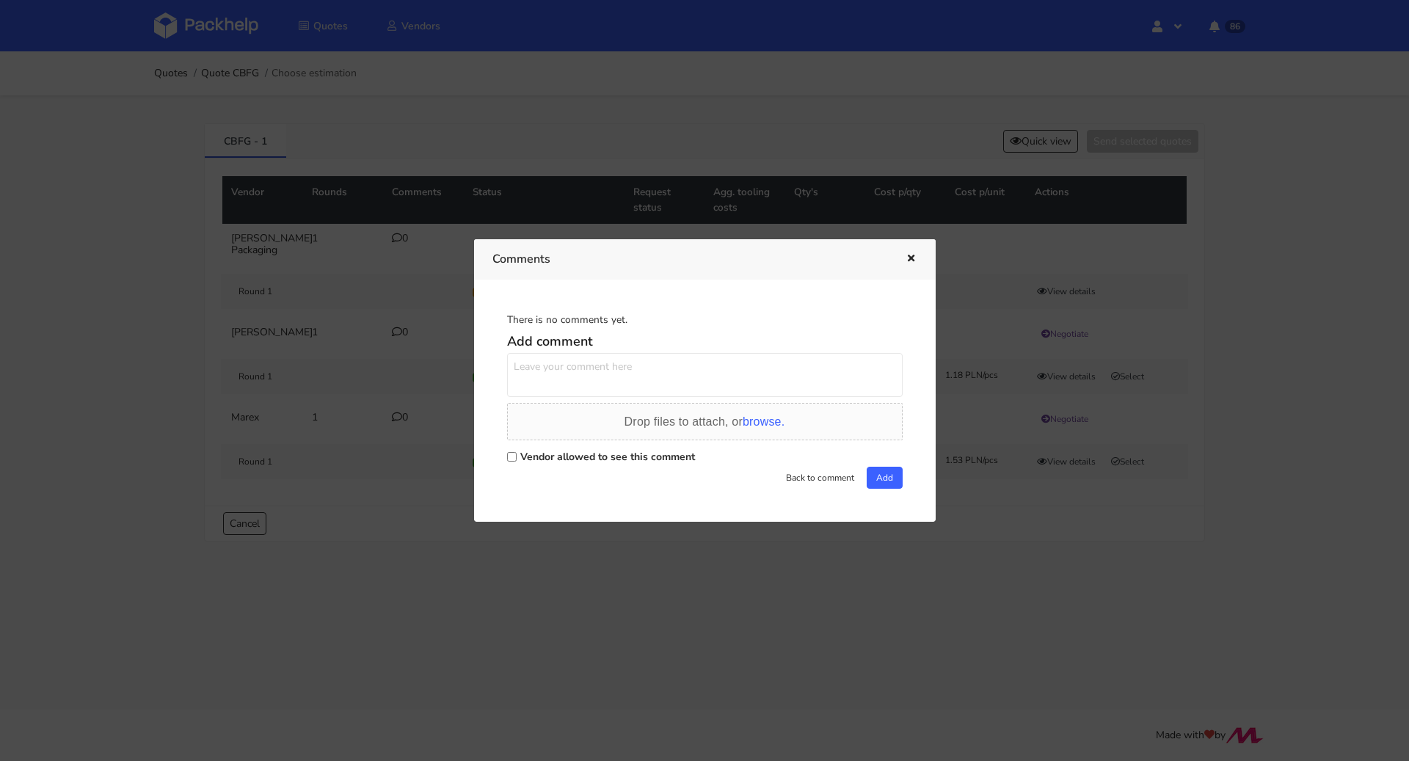
click at [911, 261] on icon "button" at bounding box center [911, 259] width 12 height 10
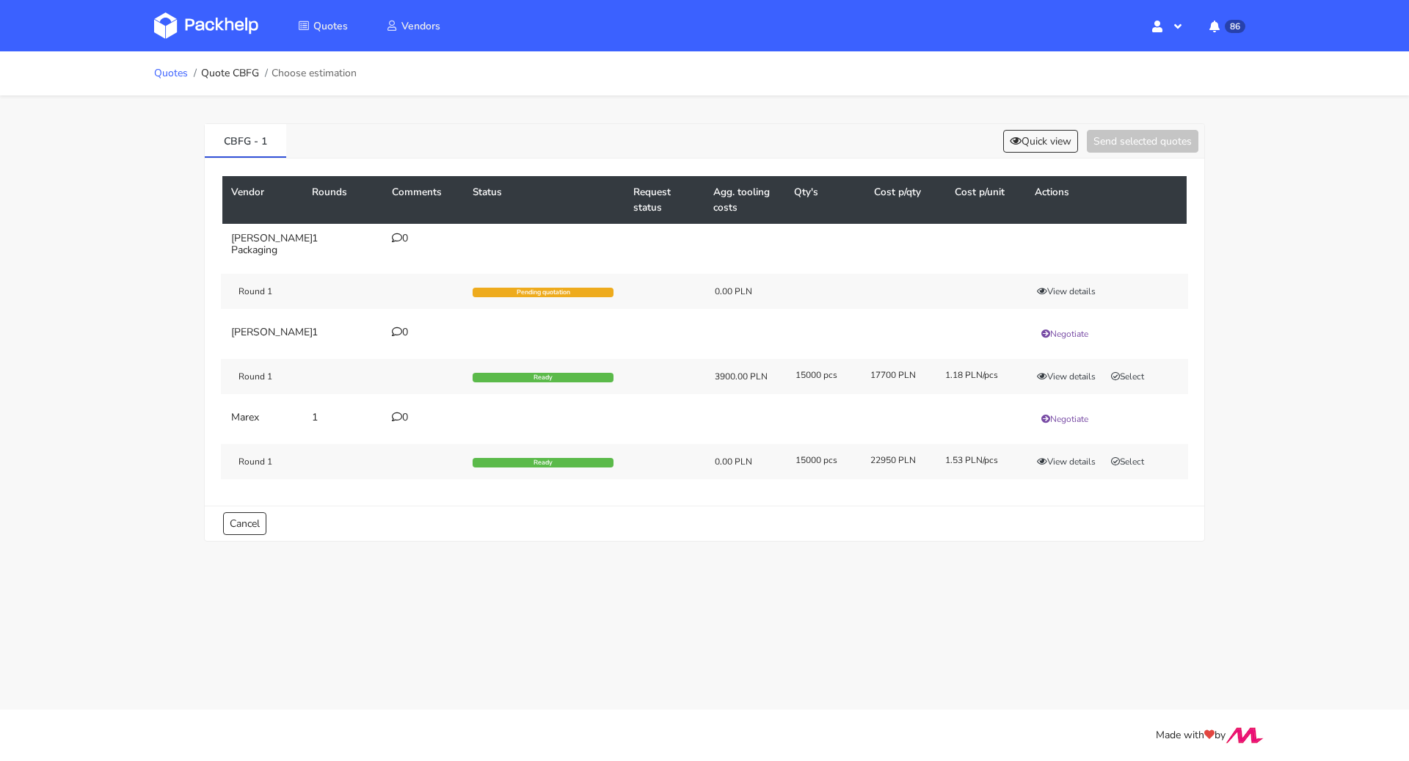
click at [166, 70] on link "Quotes" at bounding box center [171, 74] width 34 height 12
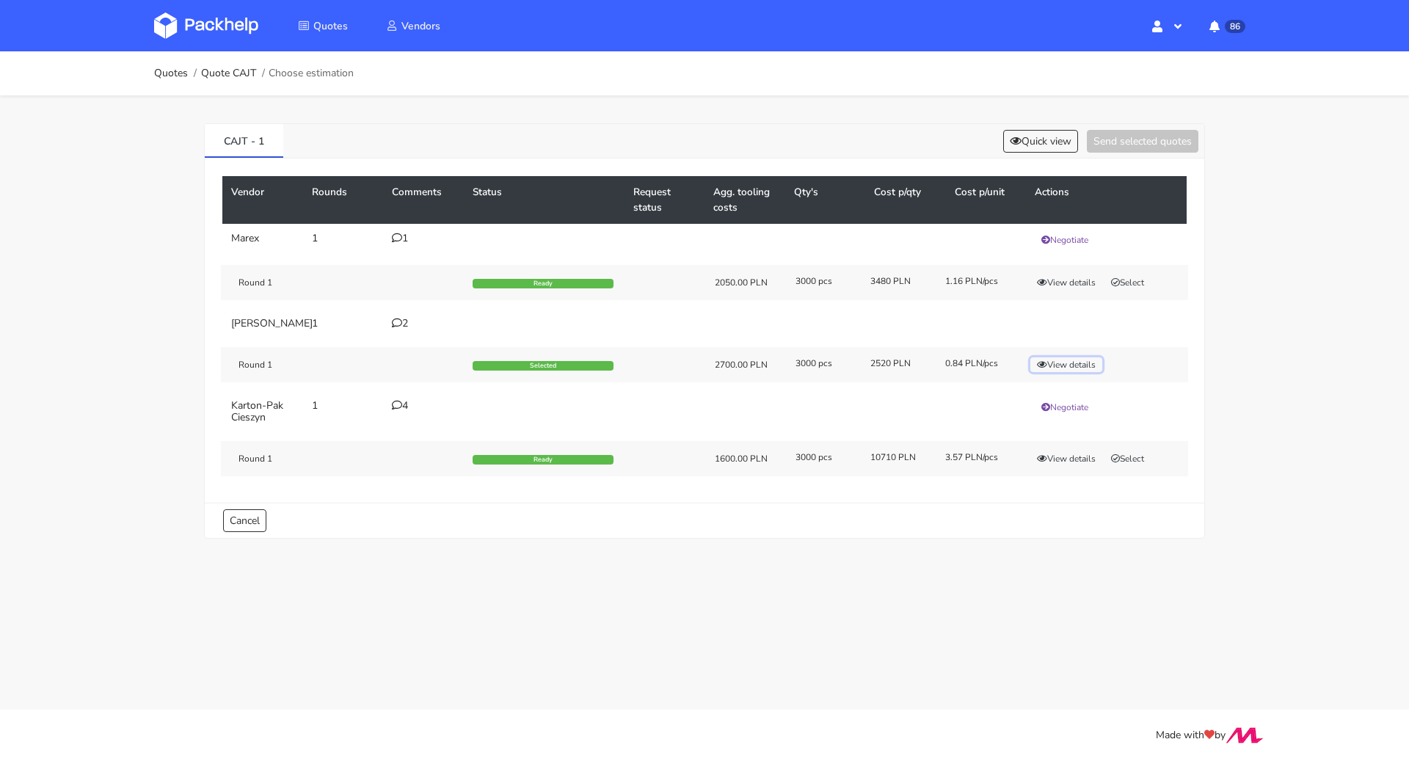
click at [1050, 363] on button "View details" at bounding box center [1067, 364] width 72 height 15
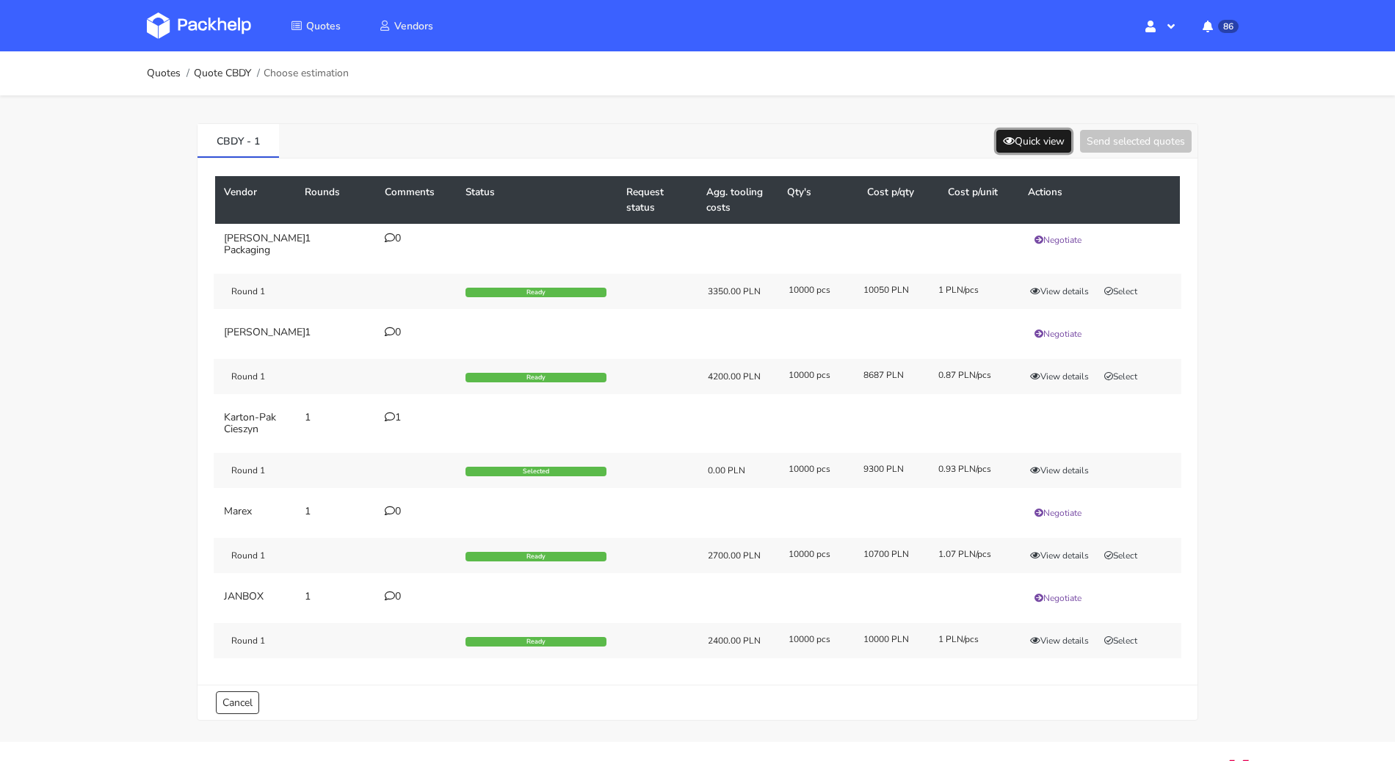
click at [1007, 136] on icon at bounding box center [1009, 141] width 12 height 10
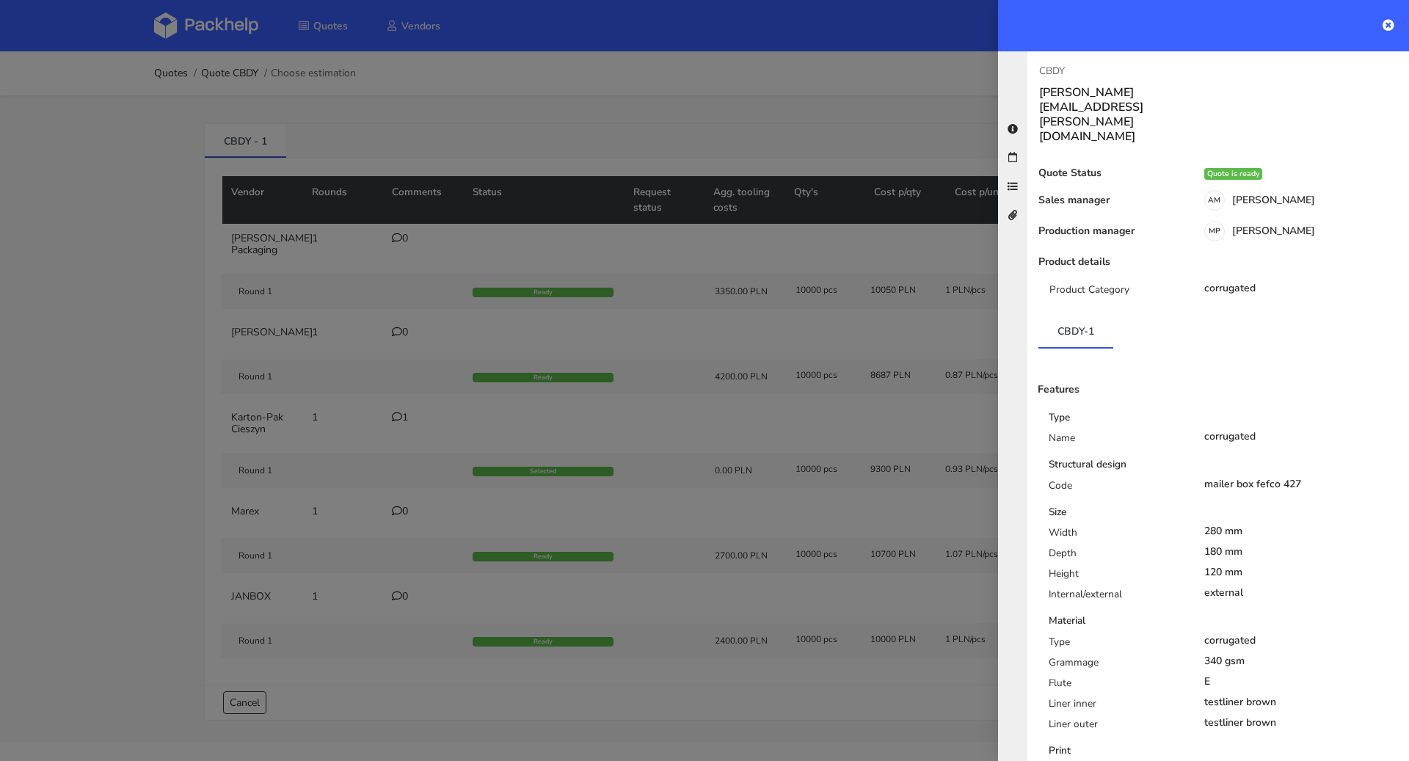
click at [868, 105] on div at bounding box center [704, 380] width 1409 height 761
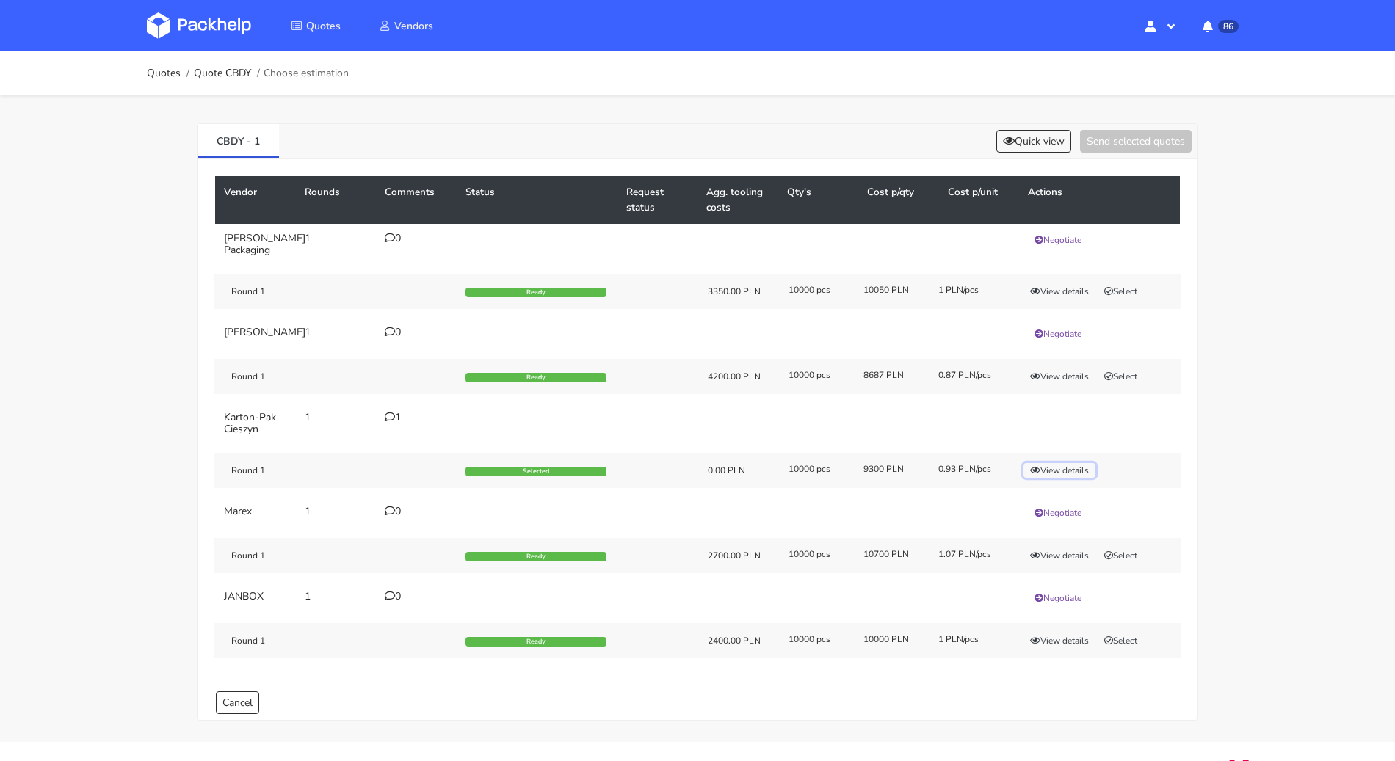
click at [1040, 465] on button "View details" at bounding box center [1059, 470] width 72 height 15
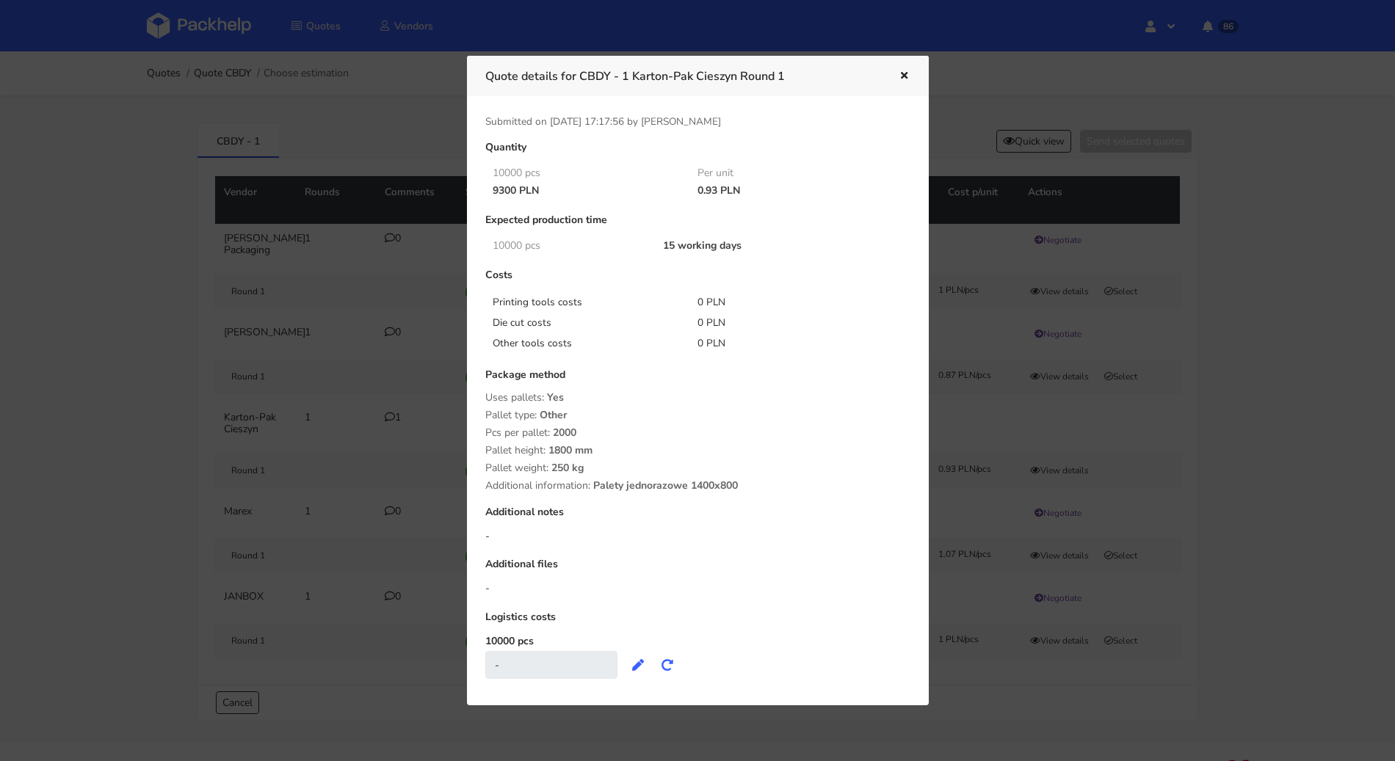
click at [898, 76] on icon "button" at bounding box center [904, 76] width 12 height 10
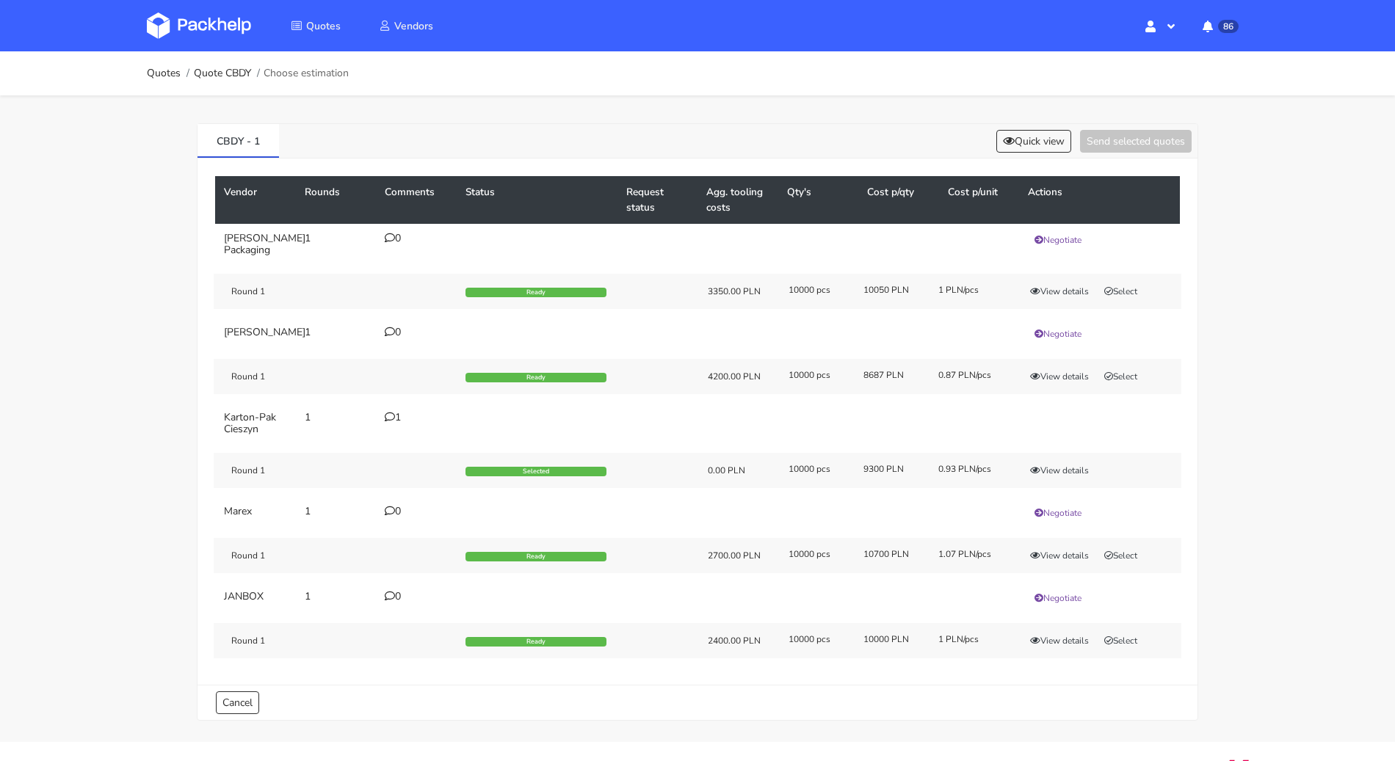
click at [397, 413] on div "1" at bounding box center [416, 418] width 63 height 12
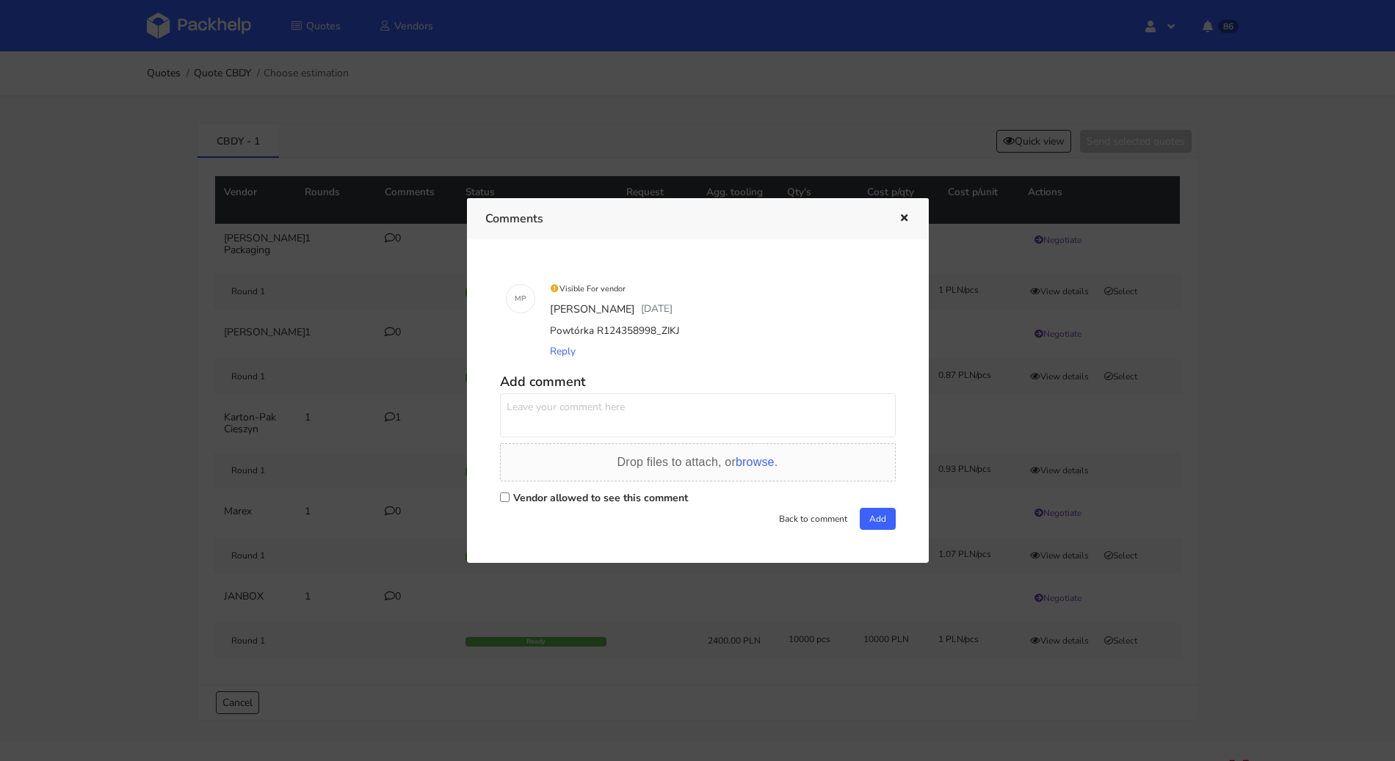
drag, startPoint x: 677, startPoint y: 331, endPoint x: 656, endPoint y: 329, distance: 20.7
click at [656, 329] on div "Powtórka R124358998_ZIKJ" at bounding box center [718, 331] width 343 height 21
copy div "ZIKJ"
drag, startPoint x: 228, startPoint y: 140, endPoint x: 222, endPoint y: 135, distance: 8.4
click at [229, 140] on div at bounding box center [697, 380] width 1395 height 761
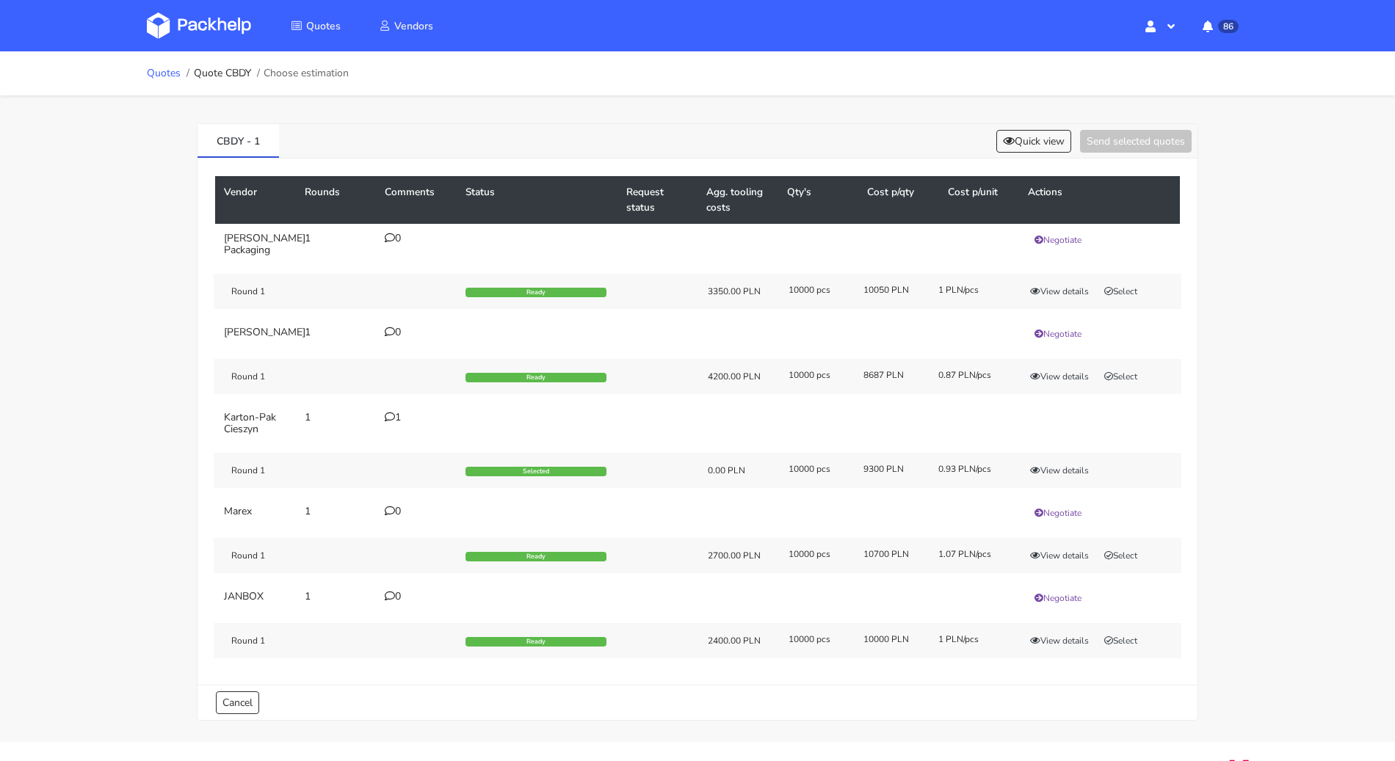
click at [169, 72] on link "Quotes" at bounding box center [164, 74] width 34 height 12
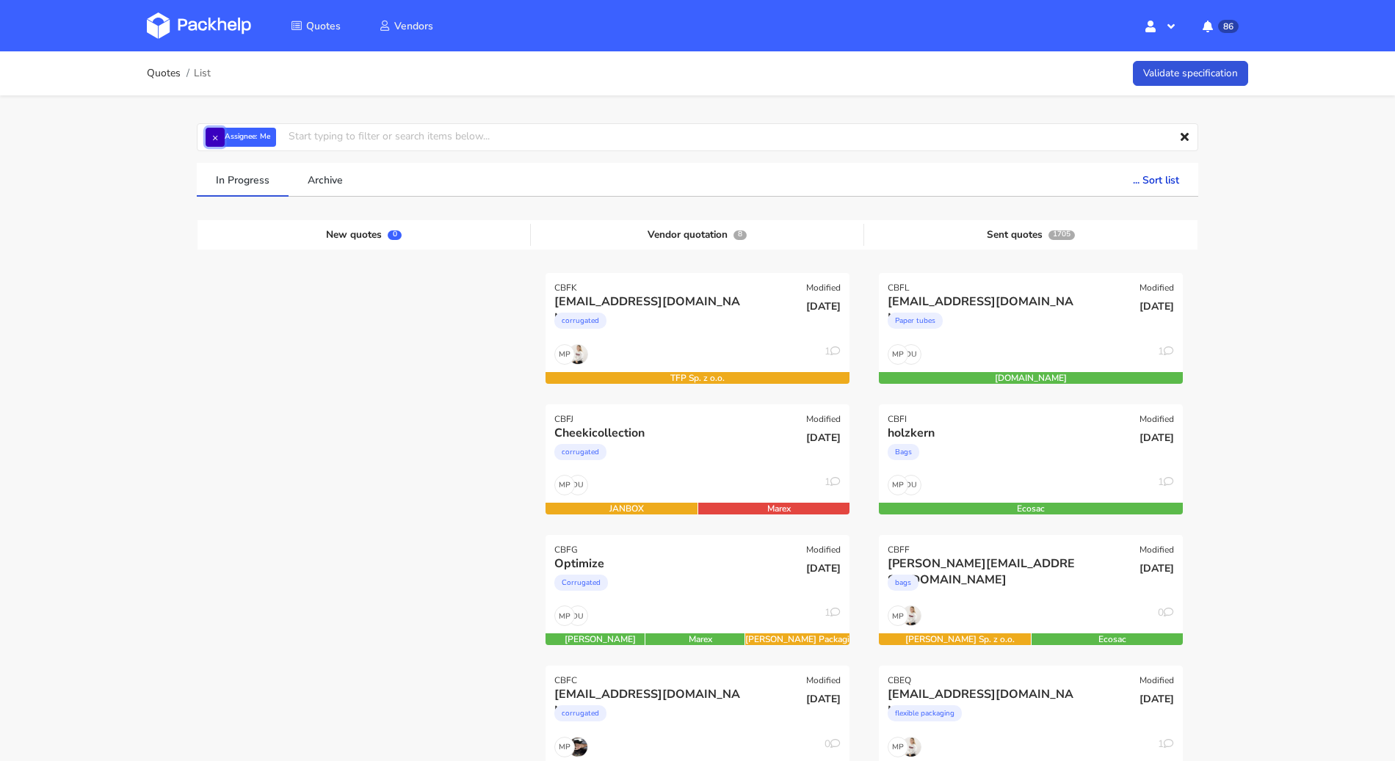
click at [209, 141] on button "×" at bounding box center [215, 137] width 19 height 19
click at [217, 132] on input "text" at bounding box center [697, 137] width 1001 height 28
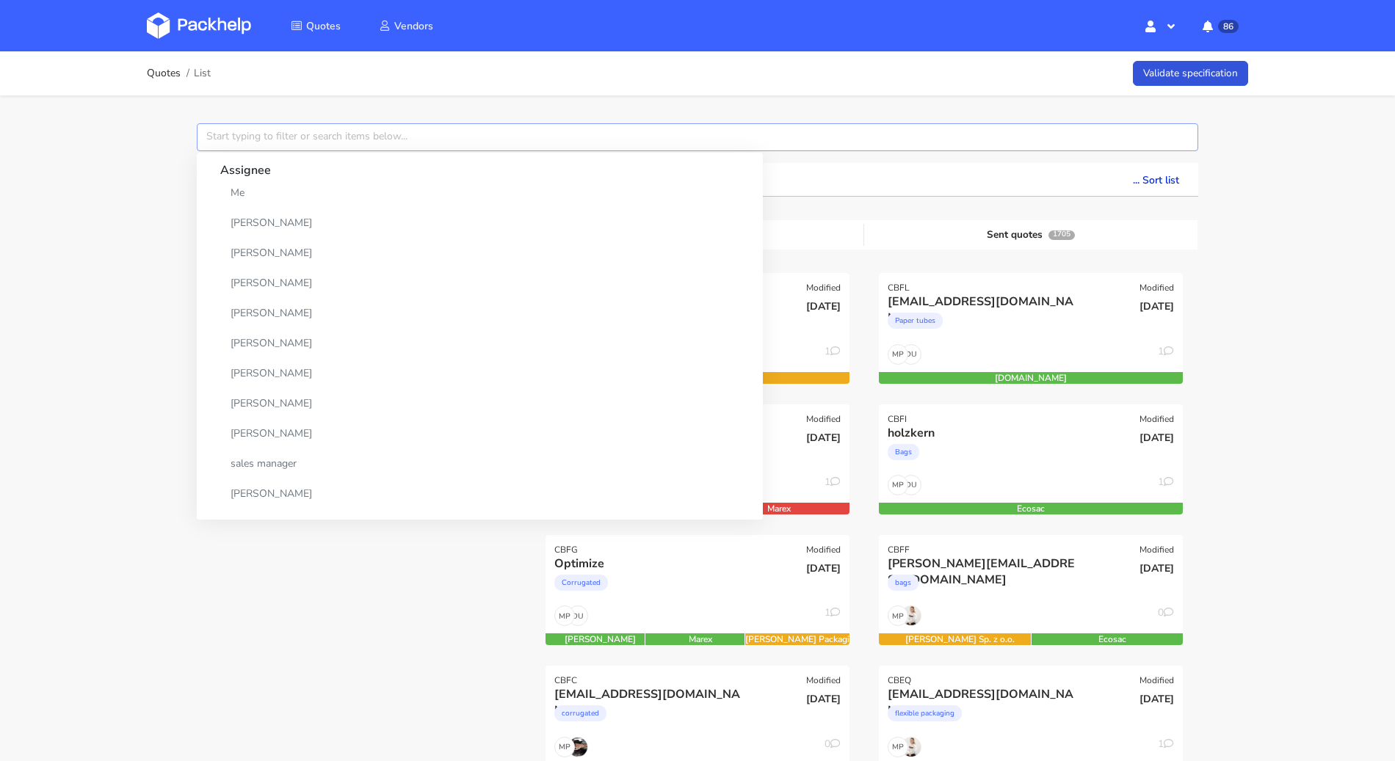
paste input "CBDE"
type input "CBDE"
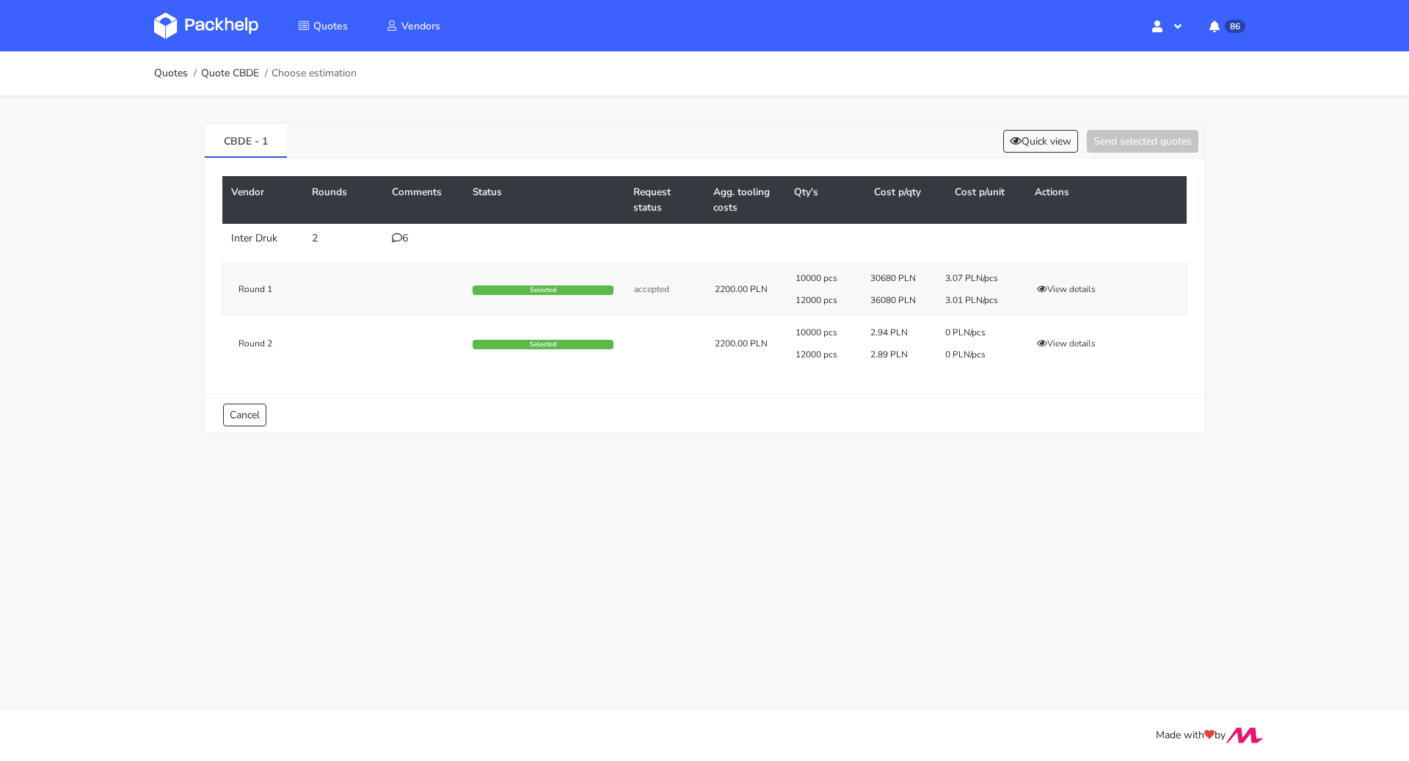
click at [403, 240] on div "6" at bounding box center [423, 239] width 63 height 12
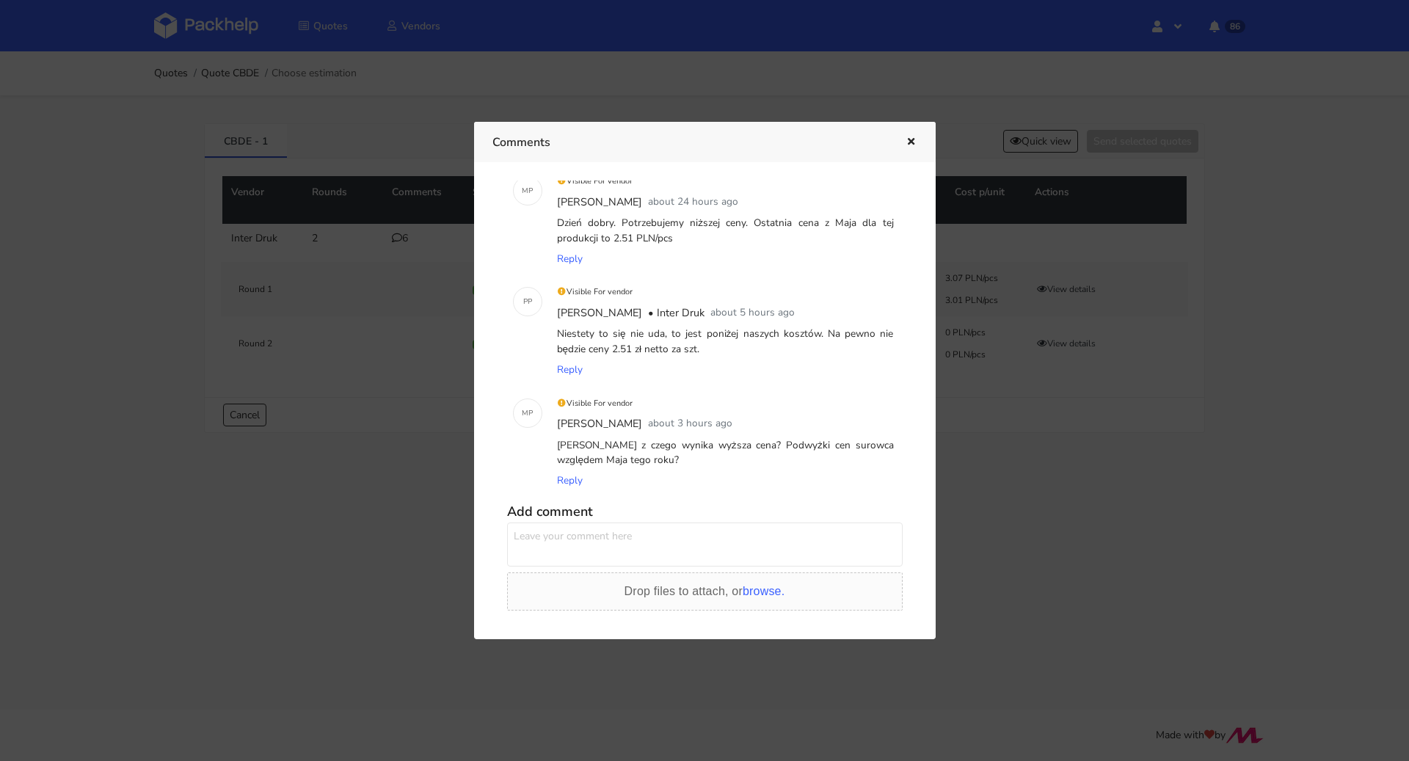
scroll to position [386, 0]
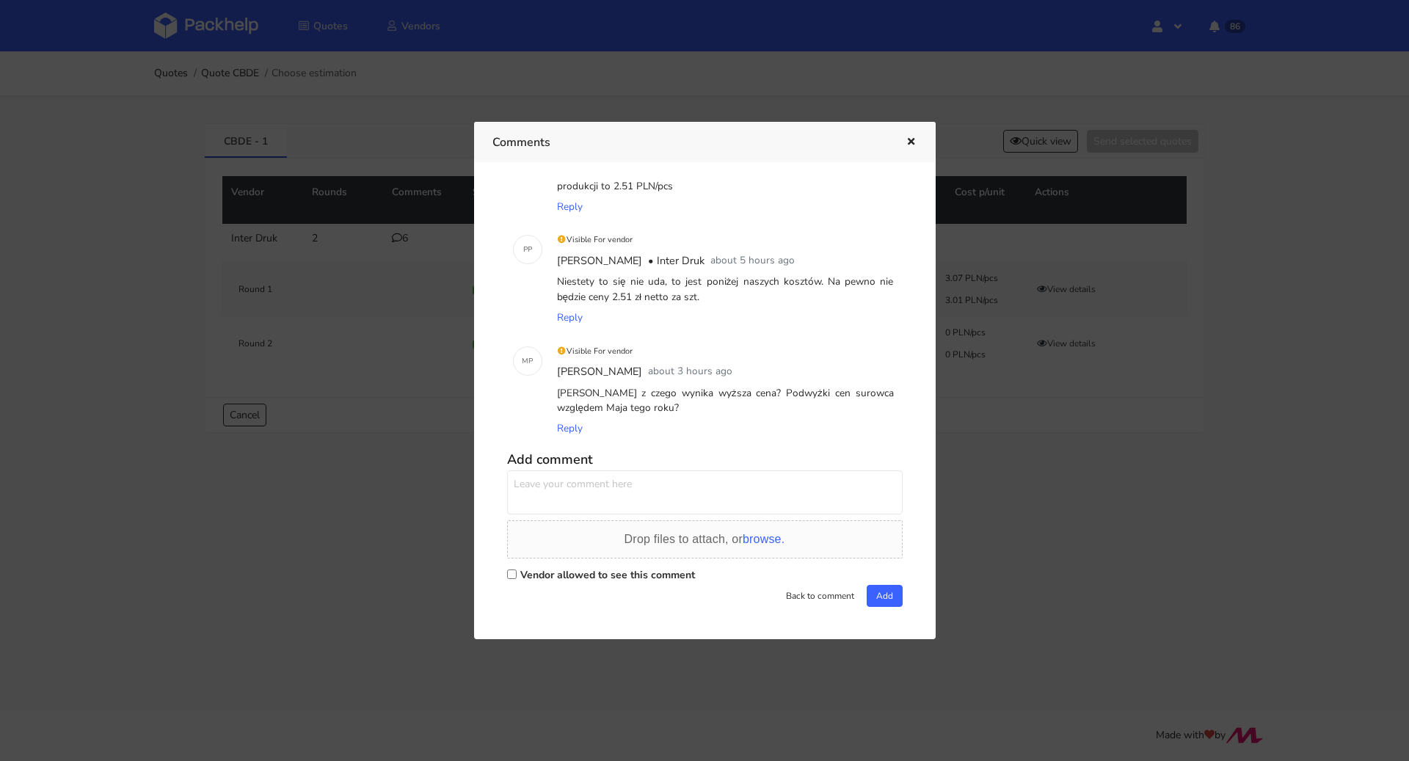
click at [581, 574] on label "Vendor allowed to see this comment" at bounding box center [607, 575] width 175 height 14
click at [517, 574] on input "Vendor allowed to see this comment" at bounding box center [512, 575] width 10 height 10
checkbox input "true"
click at [583, 503] on textarea at bounding box center [705, 492] width 396 height 44
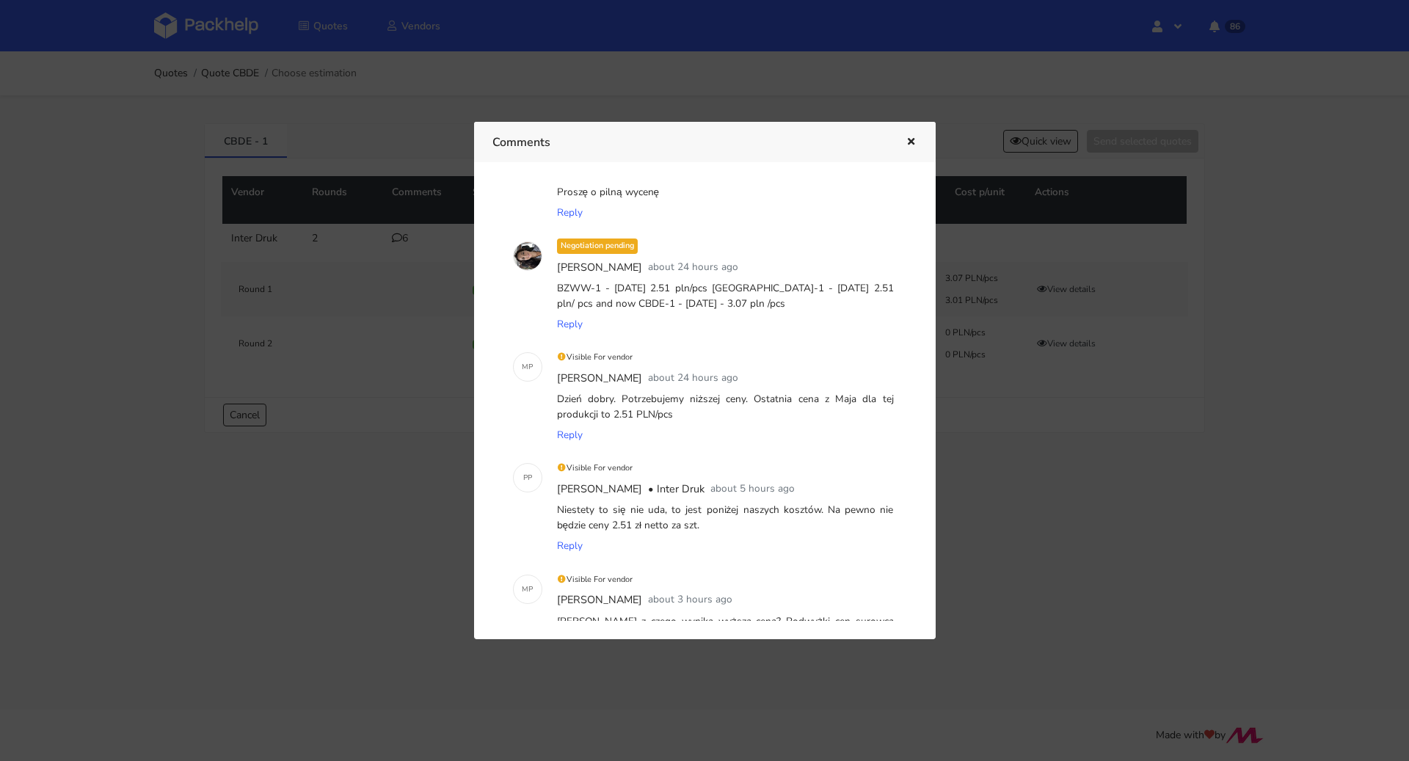
scroll to position [0, 0]
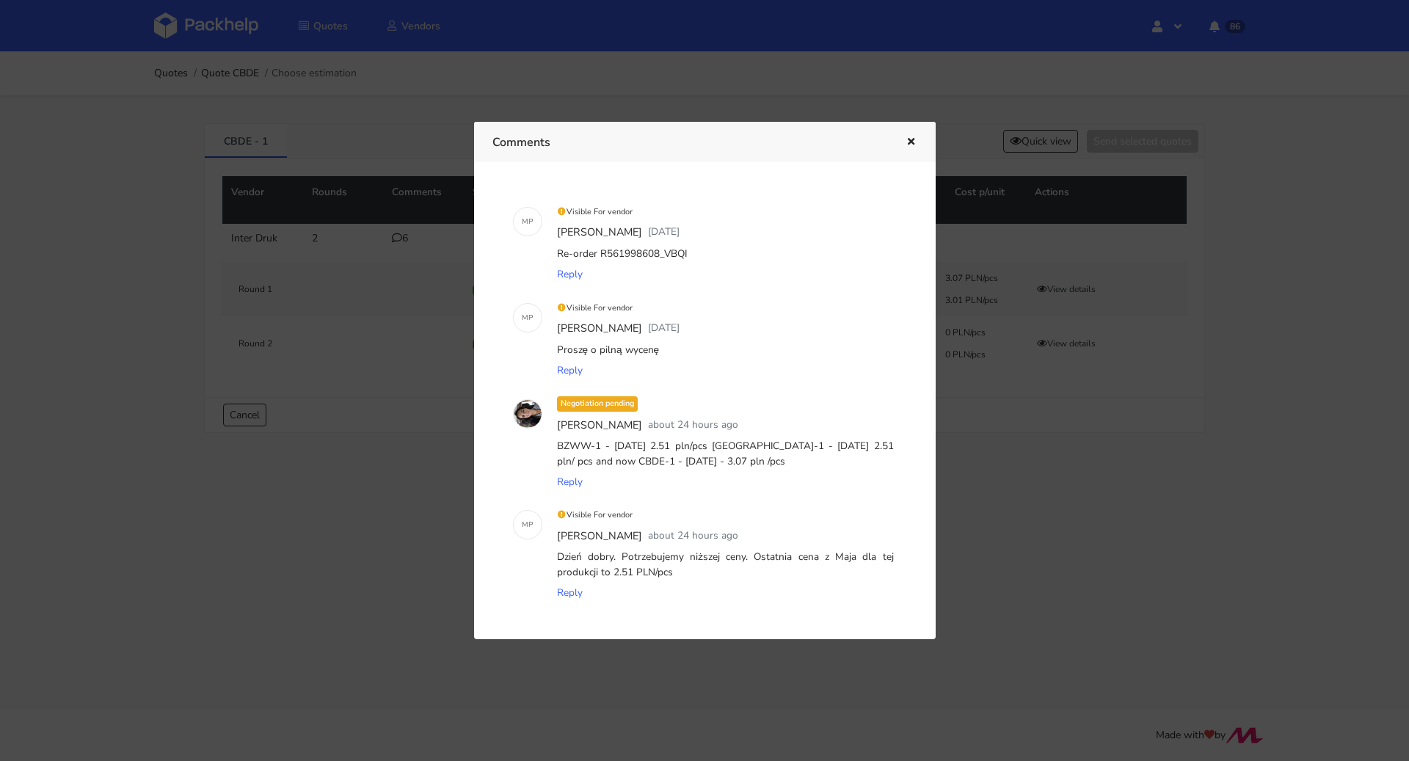
drag, startPoint x: 685, startPoint y: 257, endPoint x: 658, endPoint y: 253, distance: 26.7
click at [658, 253] on div "Re-order R561998608_VBQI" at bounding box center [725, 254] width 343 height 21
copy div "VBQI"
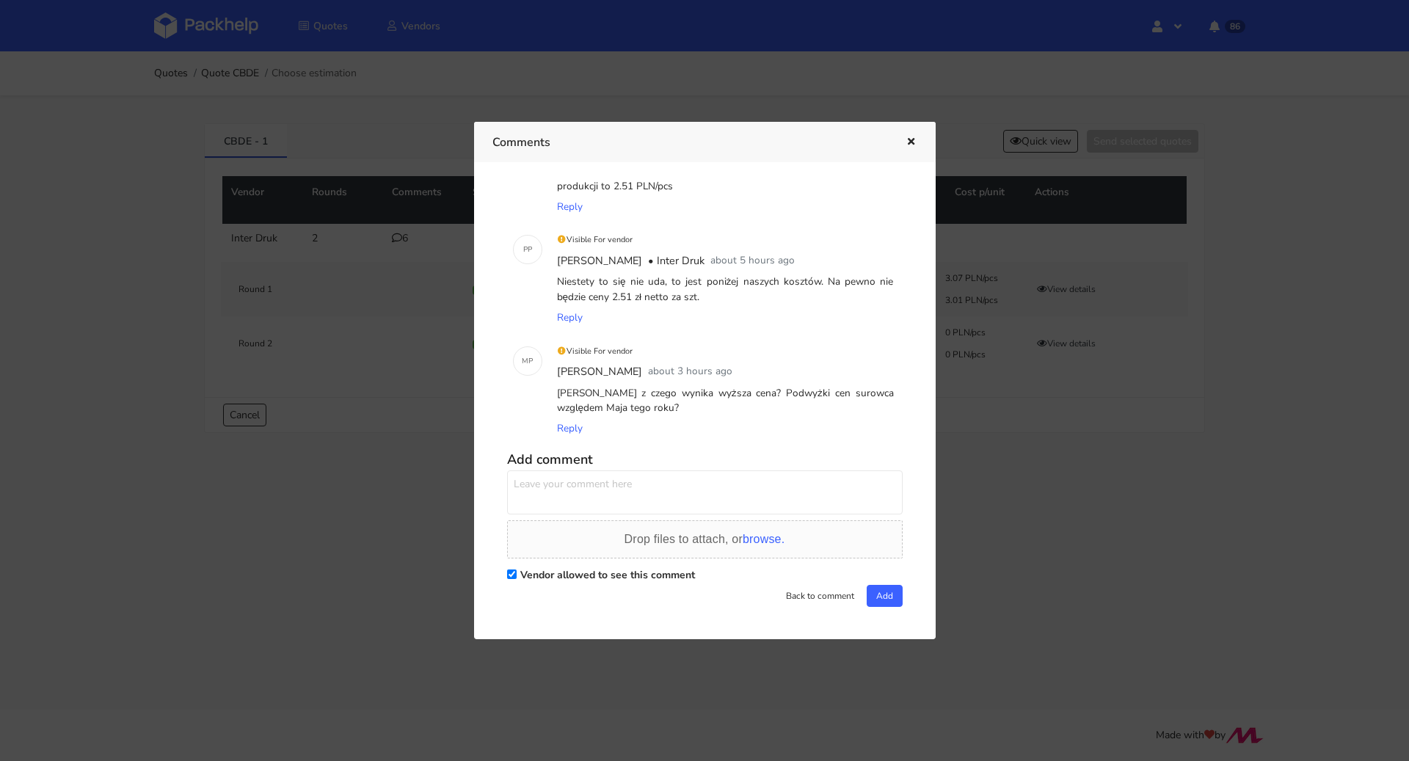
click at [613, 498] on textarea at bounding box center [705, 492] width 396 height 44
click at [783, 533] on span "browse." at bounding box center [764, 539] width 42 height 12
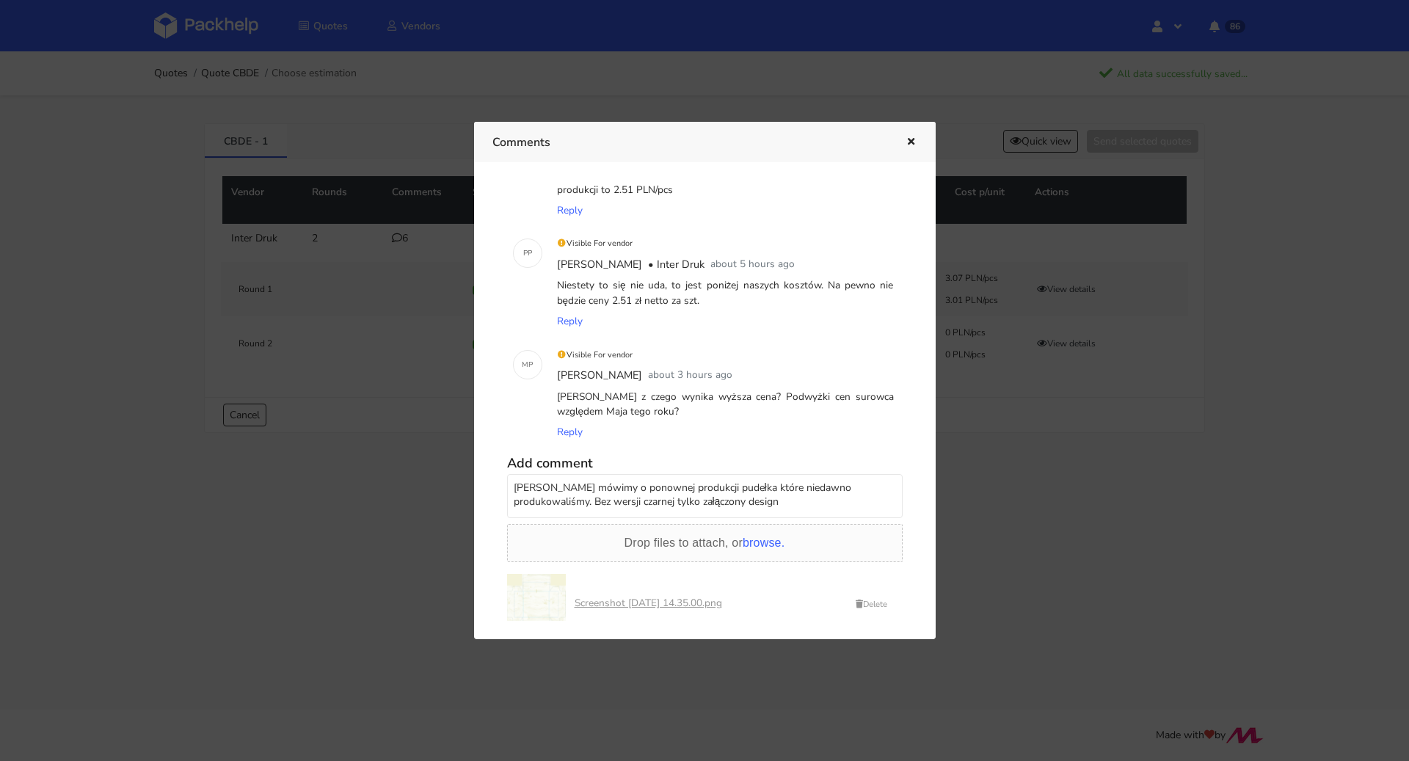
scroll to position [382, 0]
click at [791, 500] on textarea "[PERSON_NAME] mówimy o ponownej produkcji pudełka które niedawno produkowaliśmy…" at bounding box center [705, 497] width 396 height 44
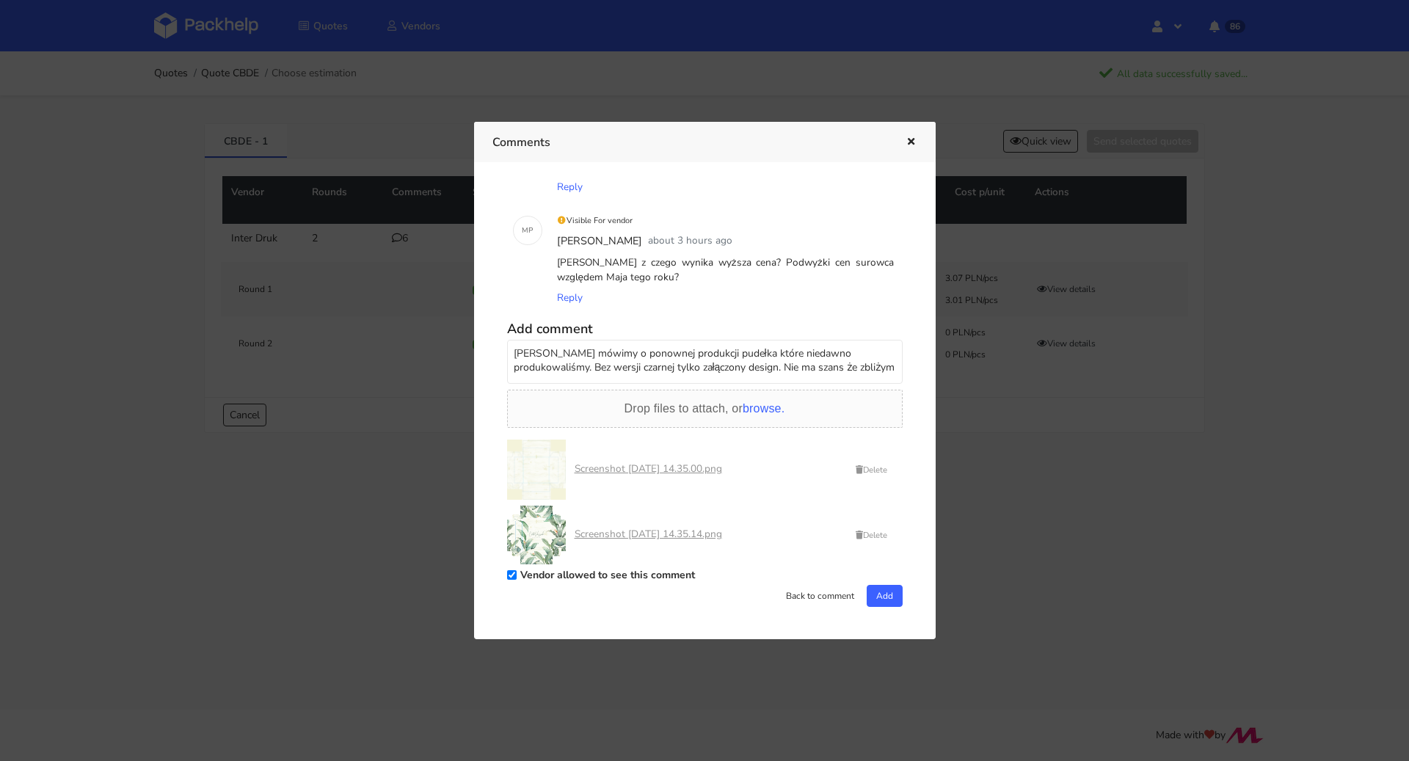
scroll to position [4, 0]
type textarea "[PERSON_NAME] mówimy o ponownej produkcji pudełka które niedawno produkowaliśmy…"
click at [871, 592] on button "Add" at bounding box center [885, 596] width 36 height 22
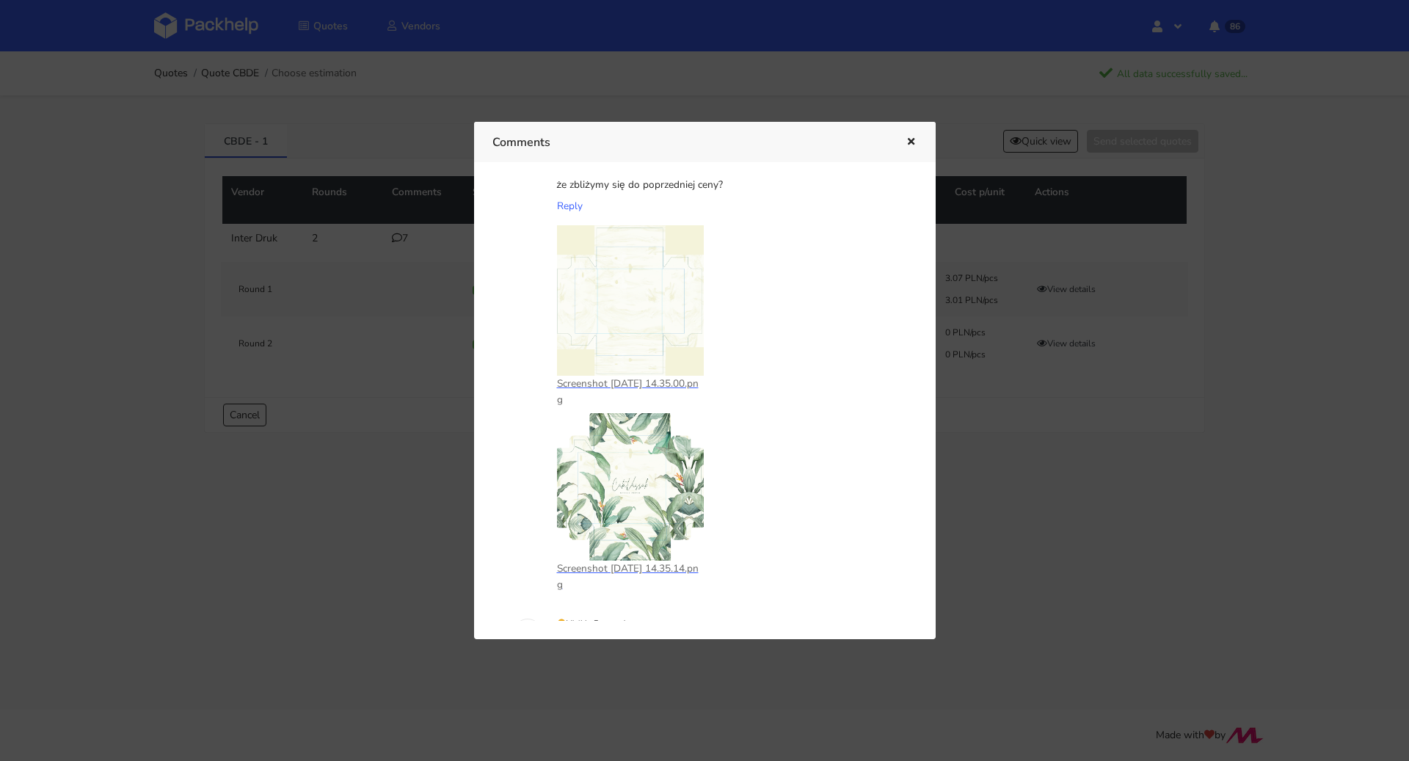
scroll to position [0, 0]
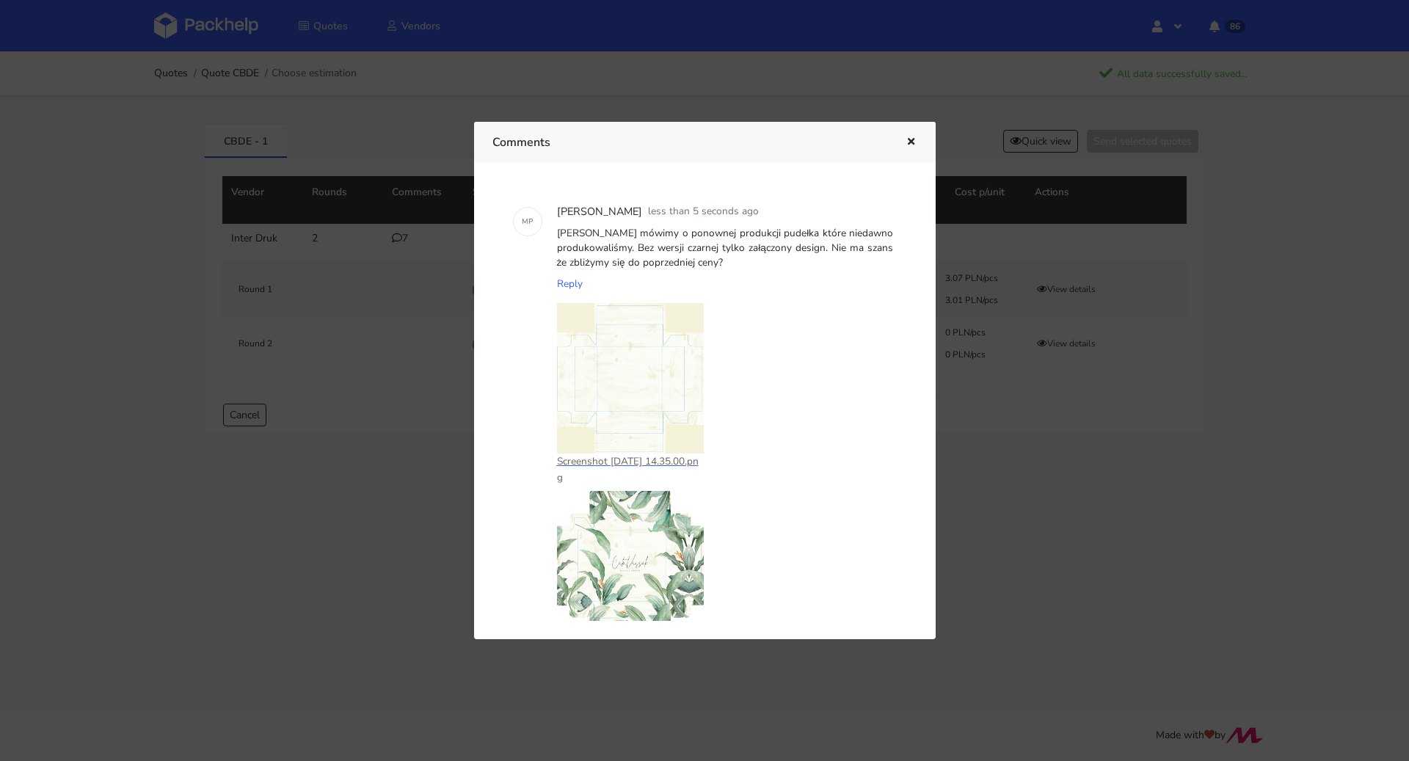
click at [916, 137] on icon "button" at bounding box center [911, 142] width 12 height 10
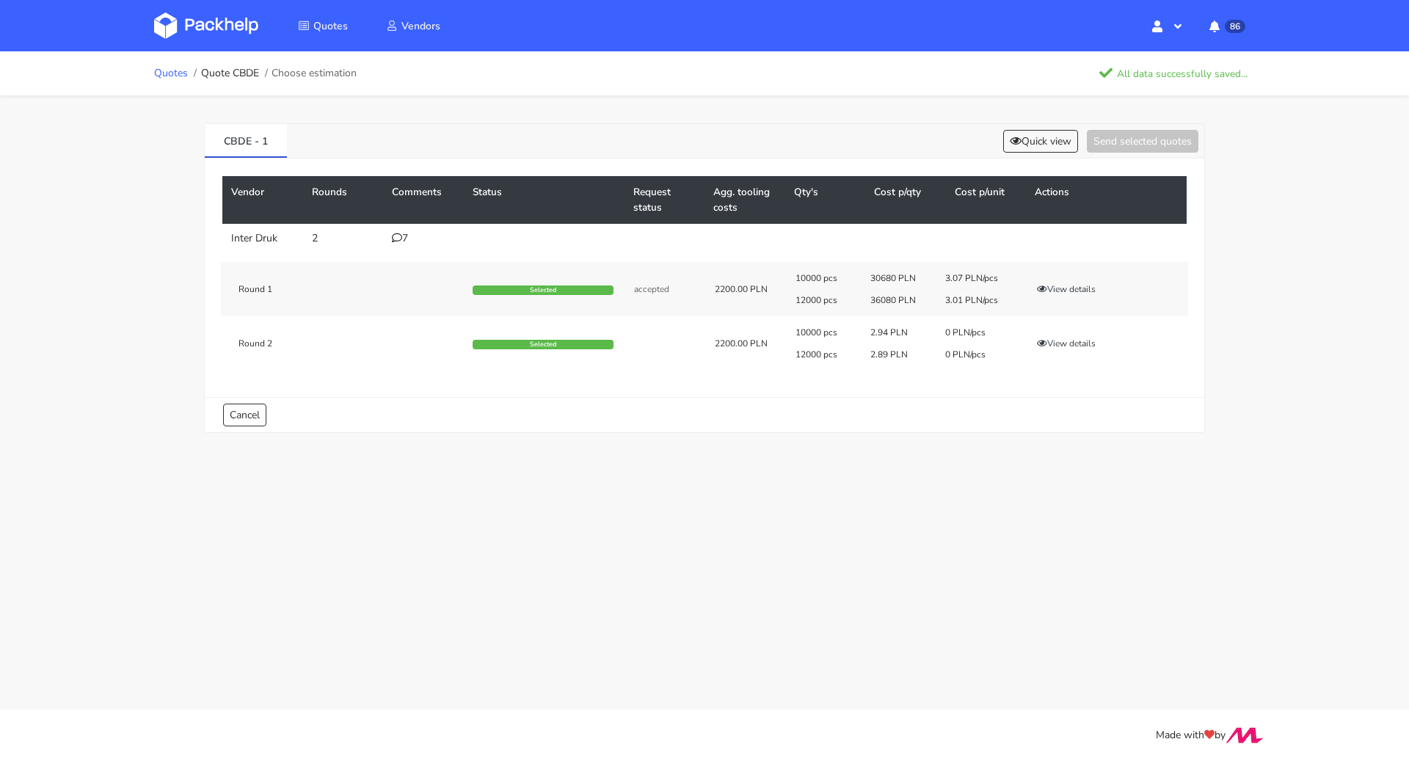
click at [161, 79] on link "Quotes" at bounding box center [171, 74] width 34 height 12
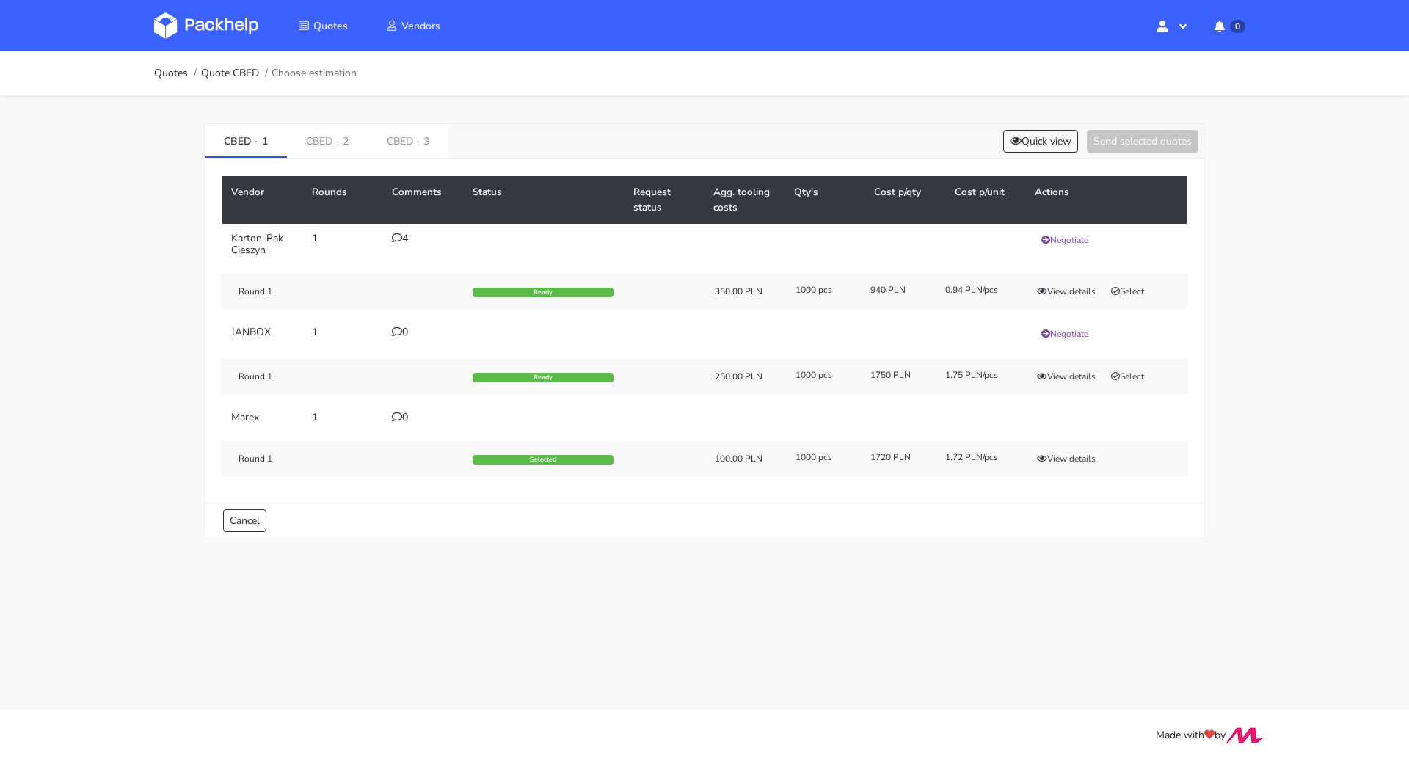
click at [398, 233] on icon at bounding box center [397, 238] width 10 height 10
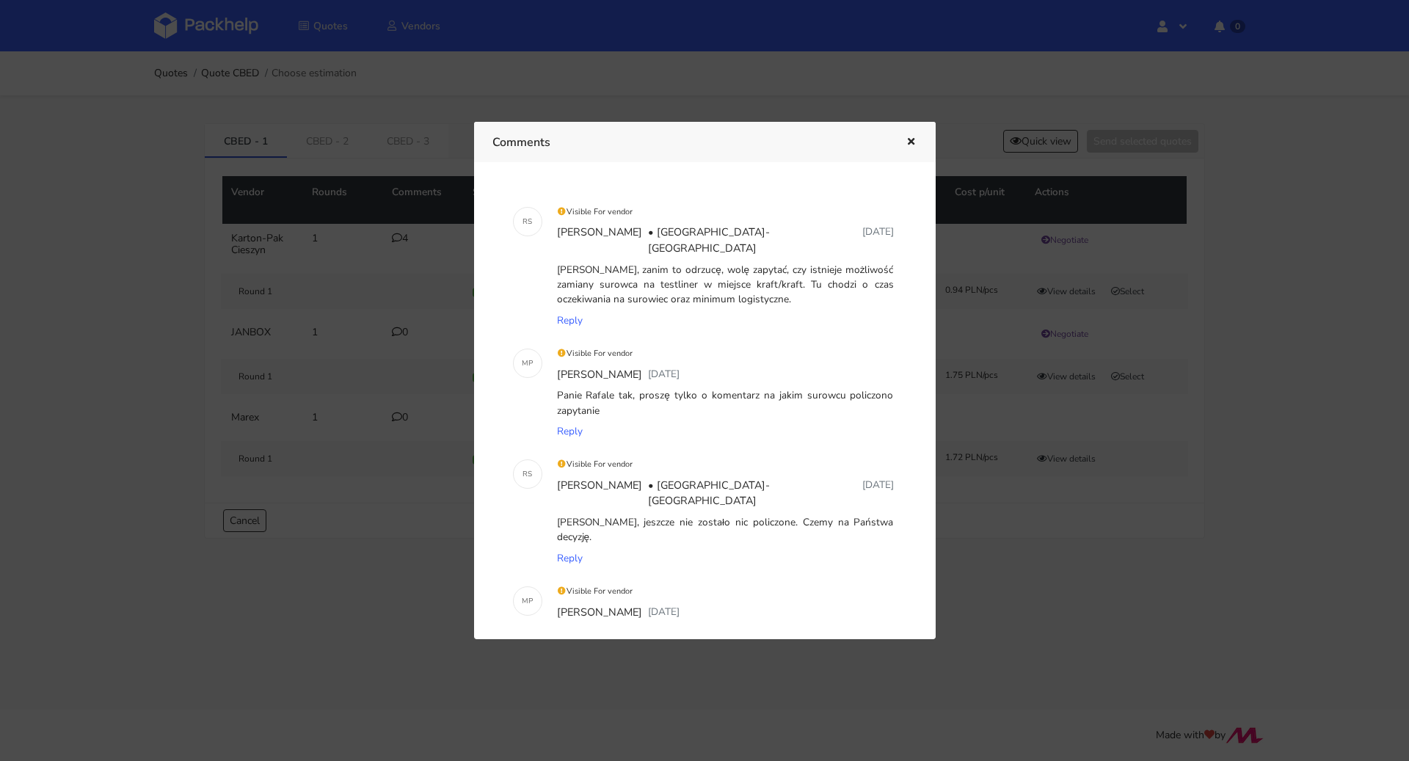
click at [26, 348] on div at bounding box center [704, 380] width 1409 height 761
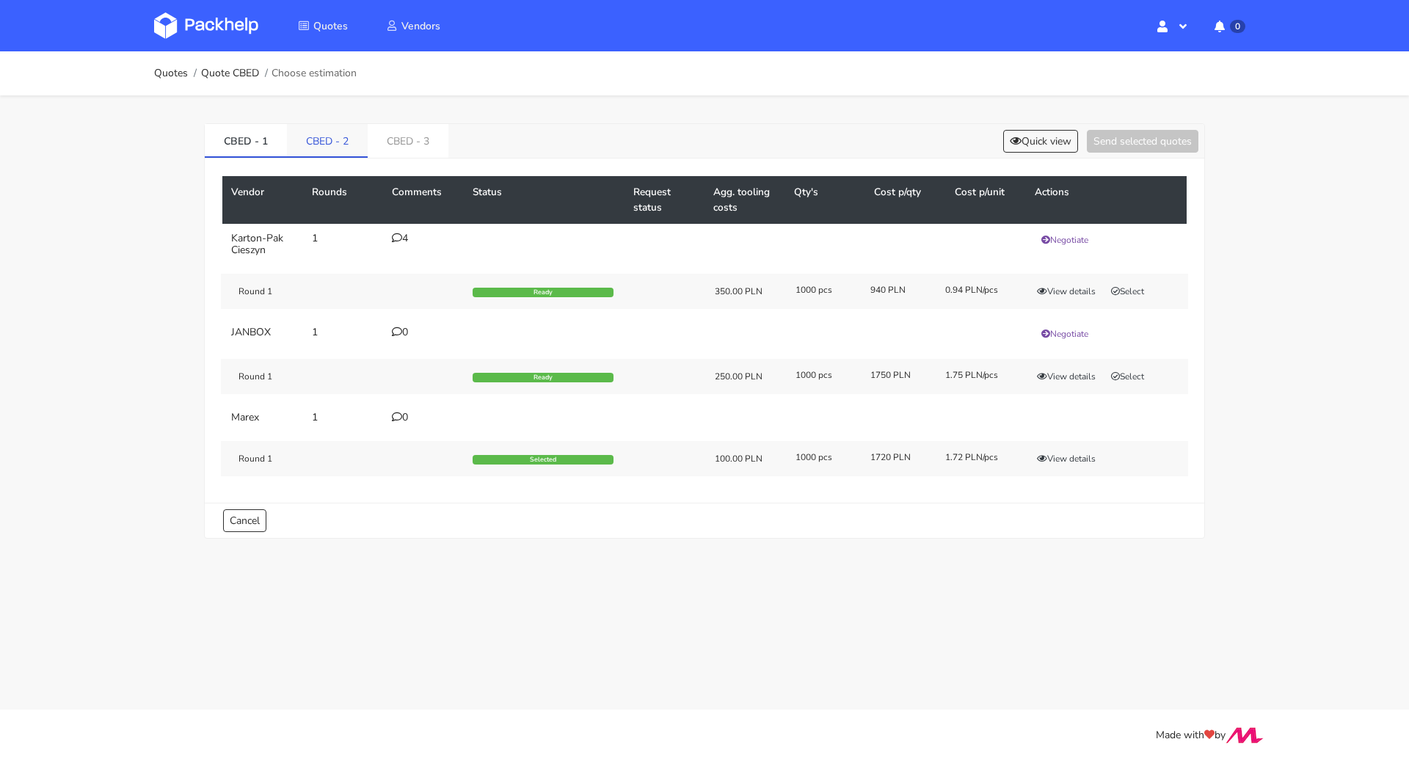
click at [323, 144] on link "CBED - 2" at bounding box center [327, 140] width 81 height 32
click at [480, 142] on div "CBED - 1 CBED - 2 CBED - 3 Quick view Send selected quotes" at bounding box center [705, 141] width 1000 height 34
click at [461, 148] on div "CBED - 1 CBED - 2 CBED - 3 Quick view Send selected quotes" at bounding box center [705, 141] width 1000 height 34
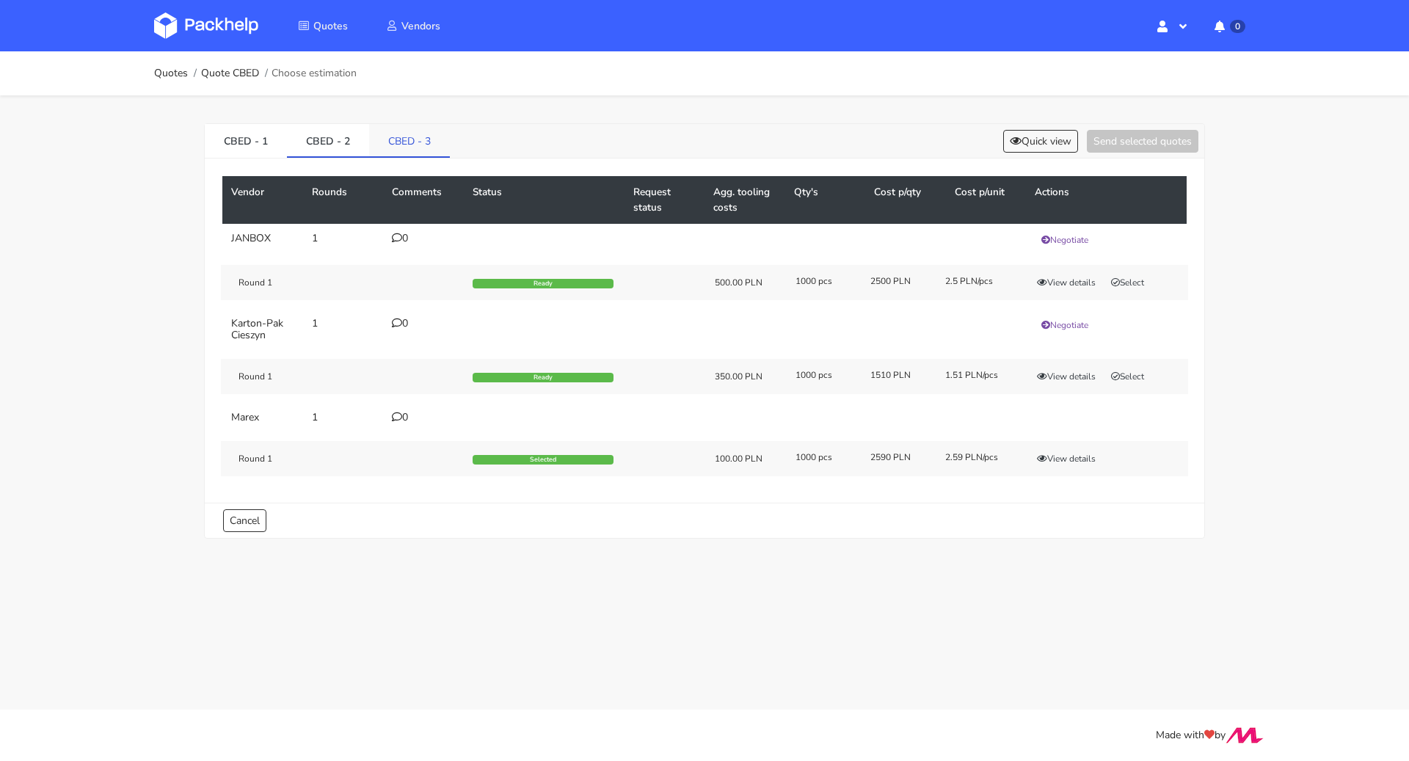
click at [429, 150] on link "CBED - 3" at bounding box center [409, 140] width 81 height 32
click at [166, 65] on ol "Quotes Quote CBED Choose estimation" at bounding box center [255, 73] width 203 height 29
click at [169, 71] on link "Quotes" at bounding box center [171, 74] width 34 height 12
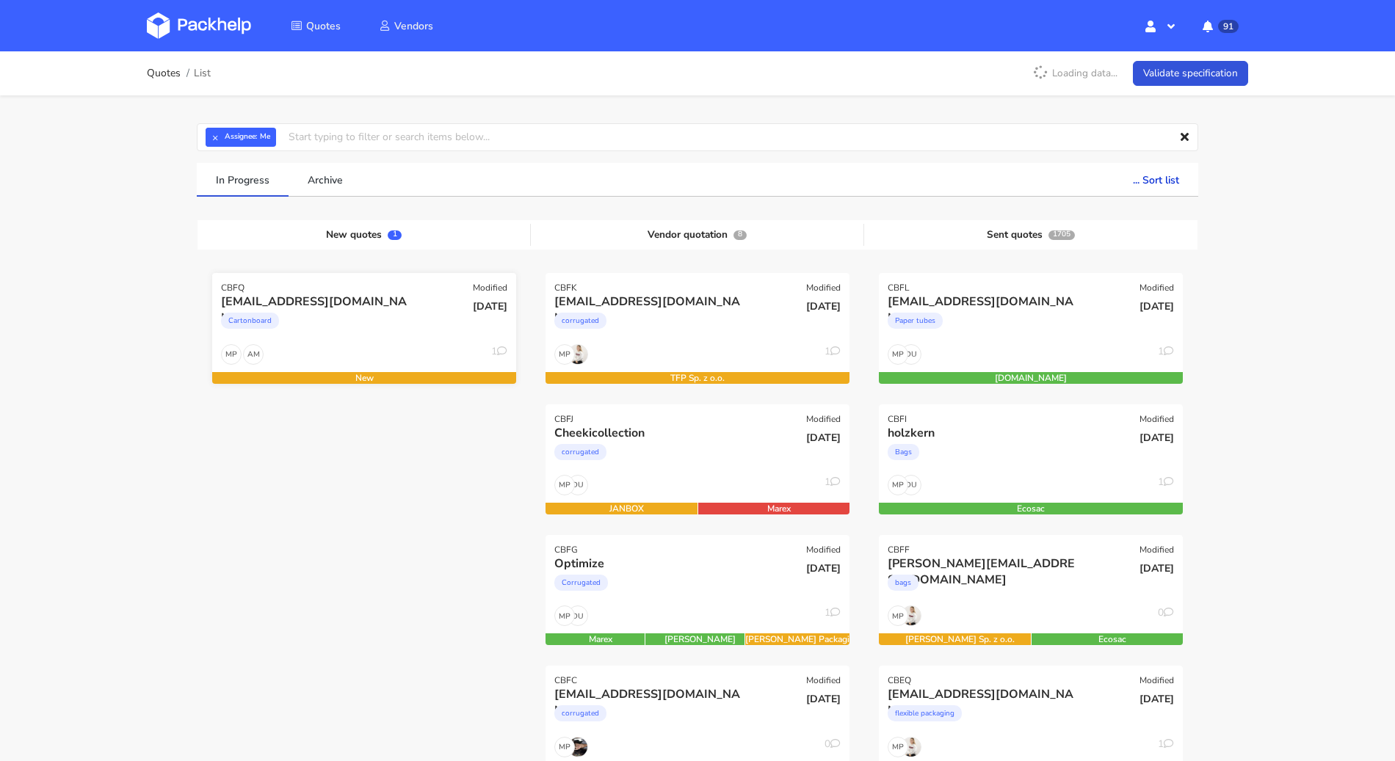
click at [316, 318] on div "Cartonboard" at bounding box center [318, 324] width 195 height 29
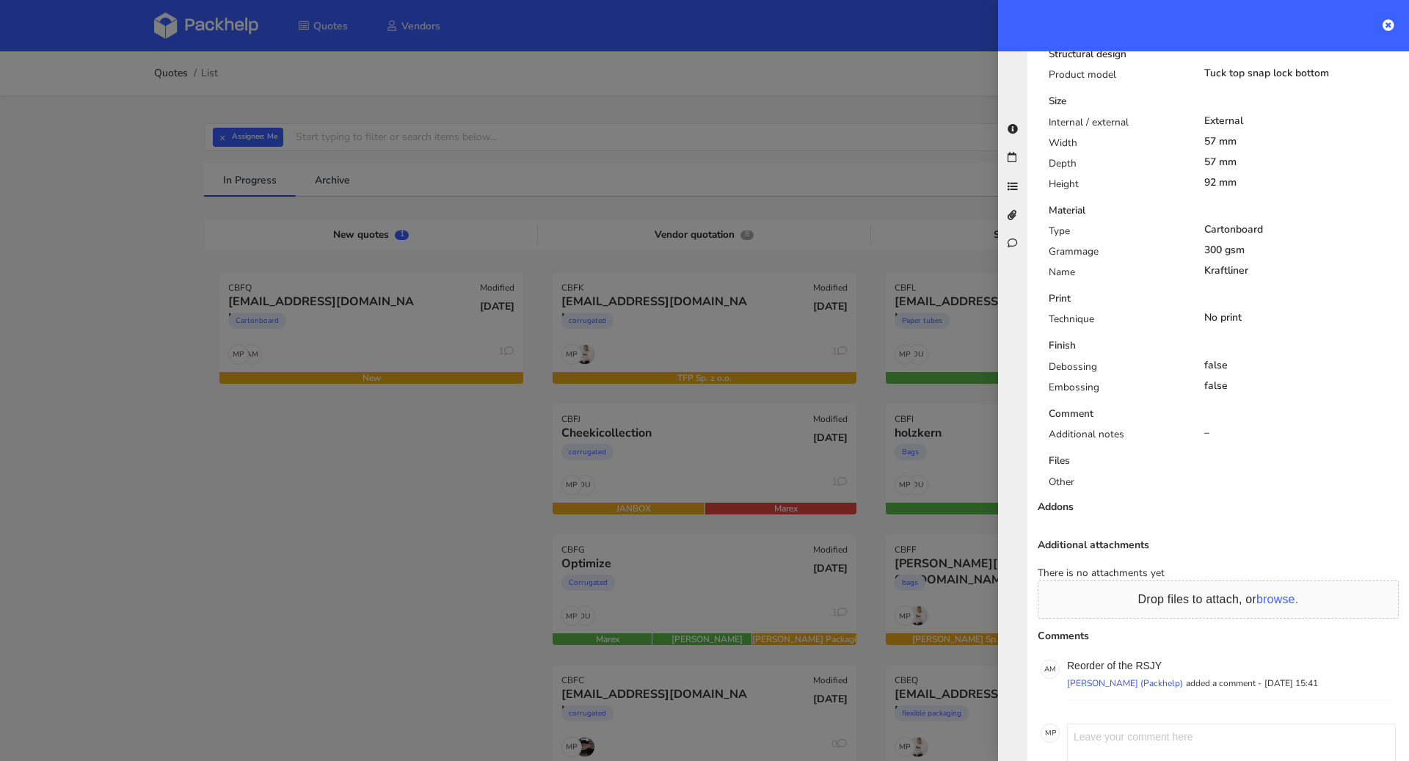
scroll to position [608, 0]
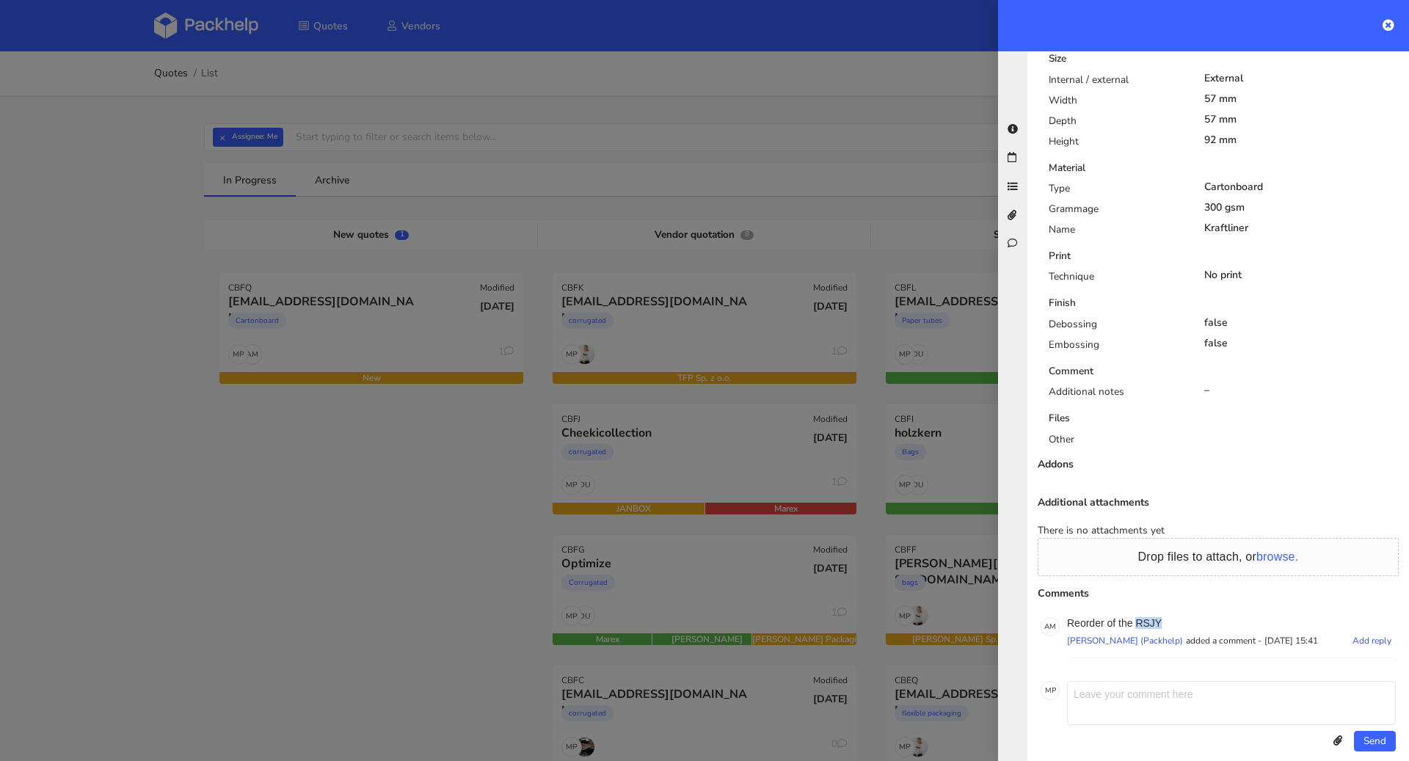
drag, startPoint x: 1165, startPoint y: 606, endPoint x: 1138, endPoint y: 603, distance: 27.3
click at [1138, 617] on p "Reorder of the RSJY" at bounding box center [1231, 623] width 329 height 12
copy p "RSJY"
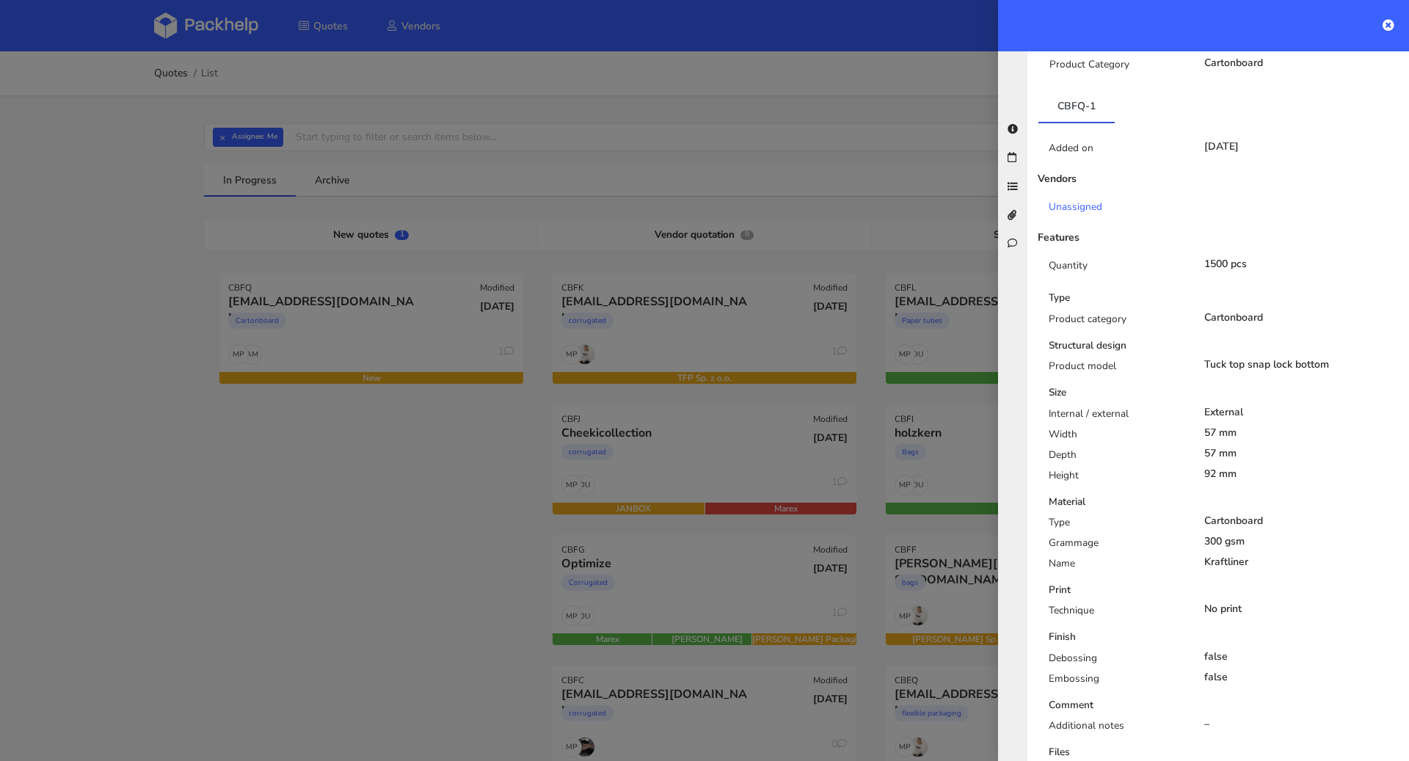
scroll to position [0, 0]
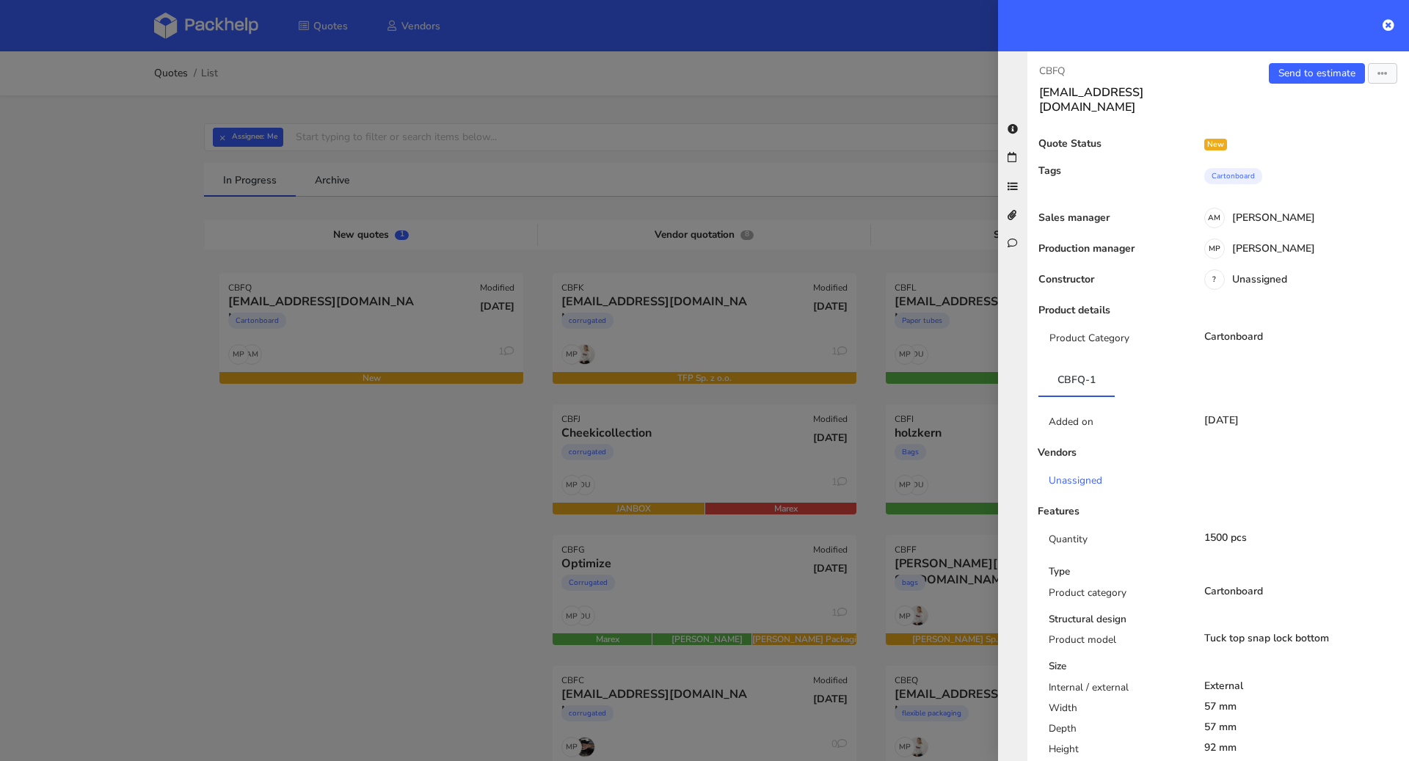
click at [1316, 59] on div "CBFQ contact@rucher-saint-gilles.fr Send to estimate View quote Edit quote Miss…" at bounding box center [1219, 406] width 382 height 710
click at [1315, 66] on link "Send to estimate" at bounding box center [1317, 73] width 96 height 21
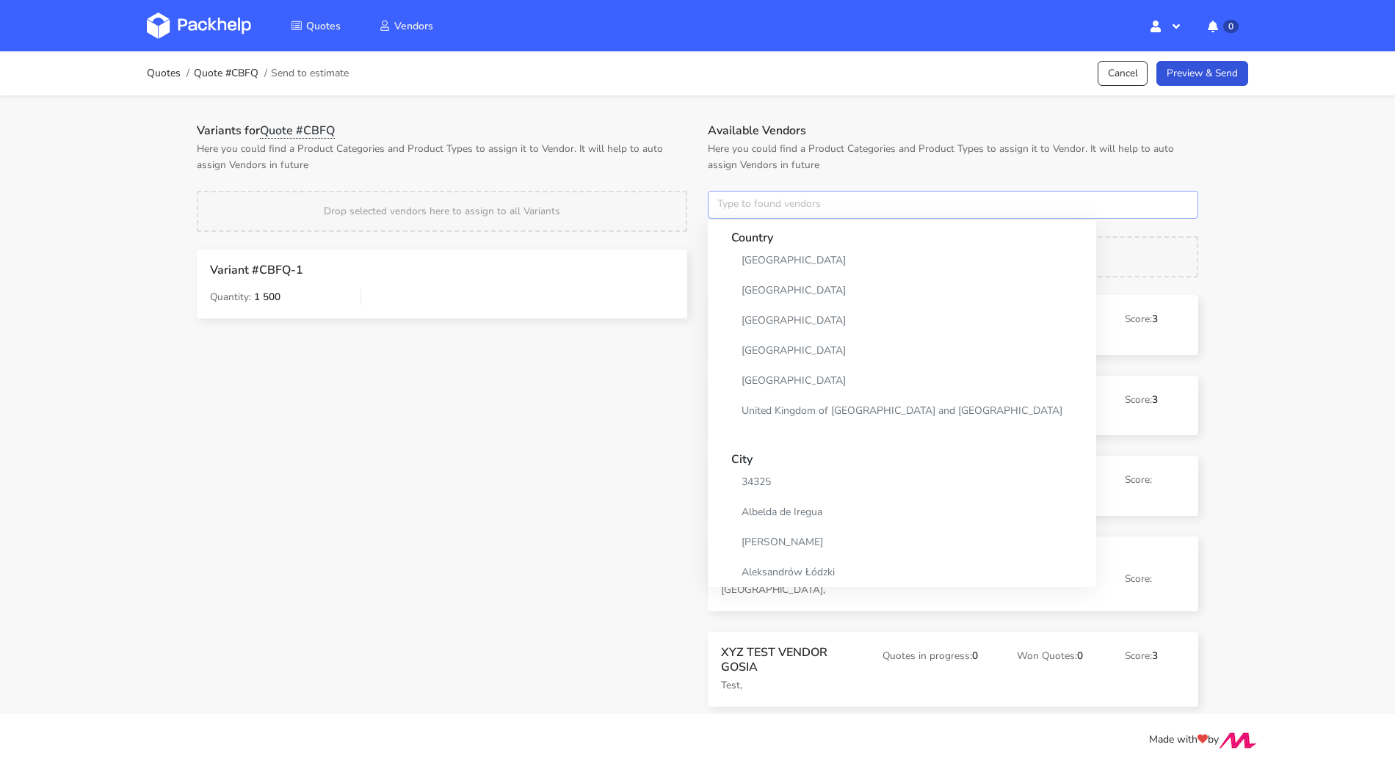
click at [762, 201] on input "text" at bounding box center [953, 205] width 490 height 28
paste input "Comgraph"
type input "Comgraph"
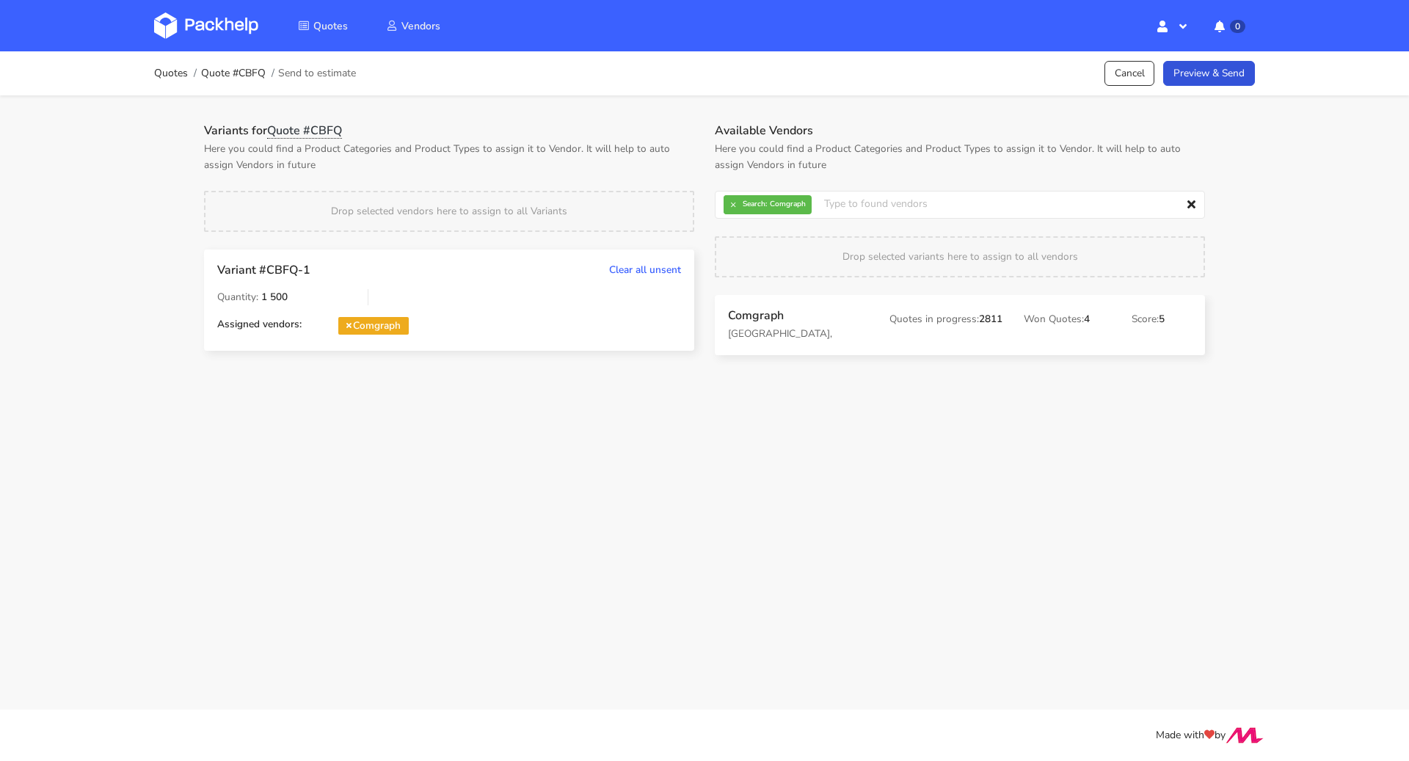
drag, startPoint x: 754, startPoint y: 346, endPoint x: 493, endPoint y: 1, distance: 432.9
click at [1232, 89] on div "Quotes Quote #CBFQ Send to estimate Cancel Preview & Send" at bounding box center [704, 73] width 1174 height 44
click at [1230, 81] on link "Preview & Send" at bounding box center [1209, 74] width 92 height 26
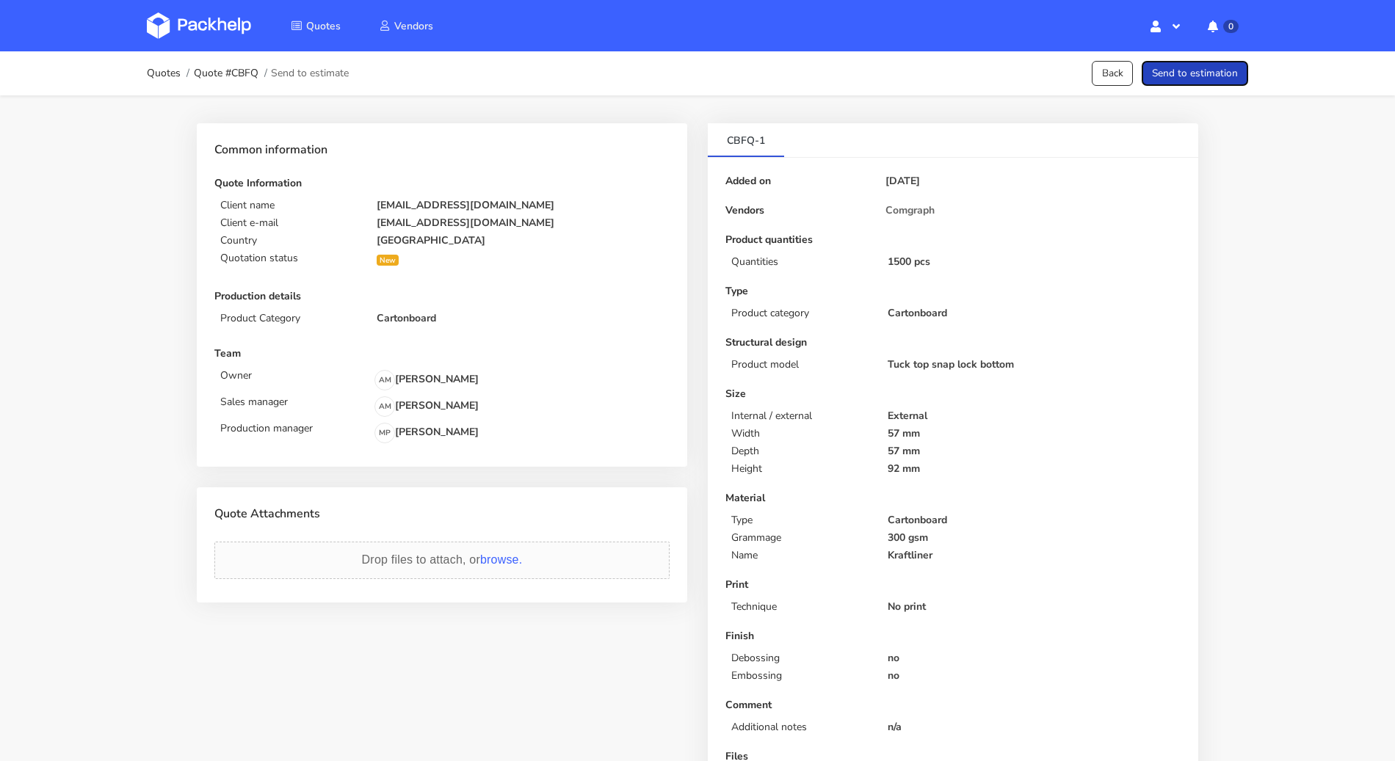
click at [1230, 81] on button "Send to estimation" at bounding box center [1194, 74] width 106 height 26
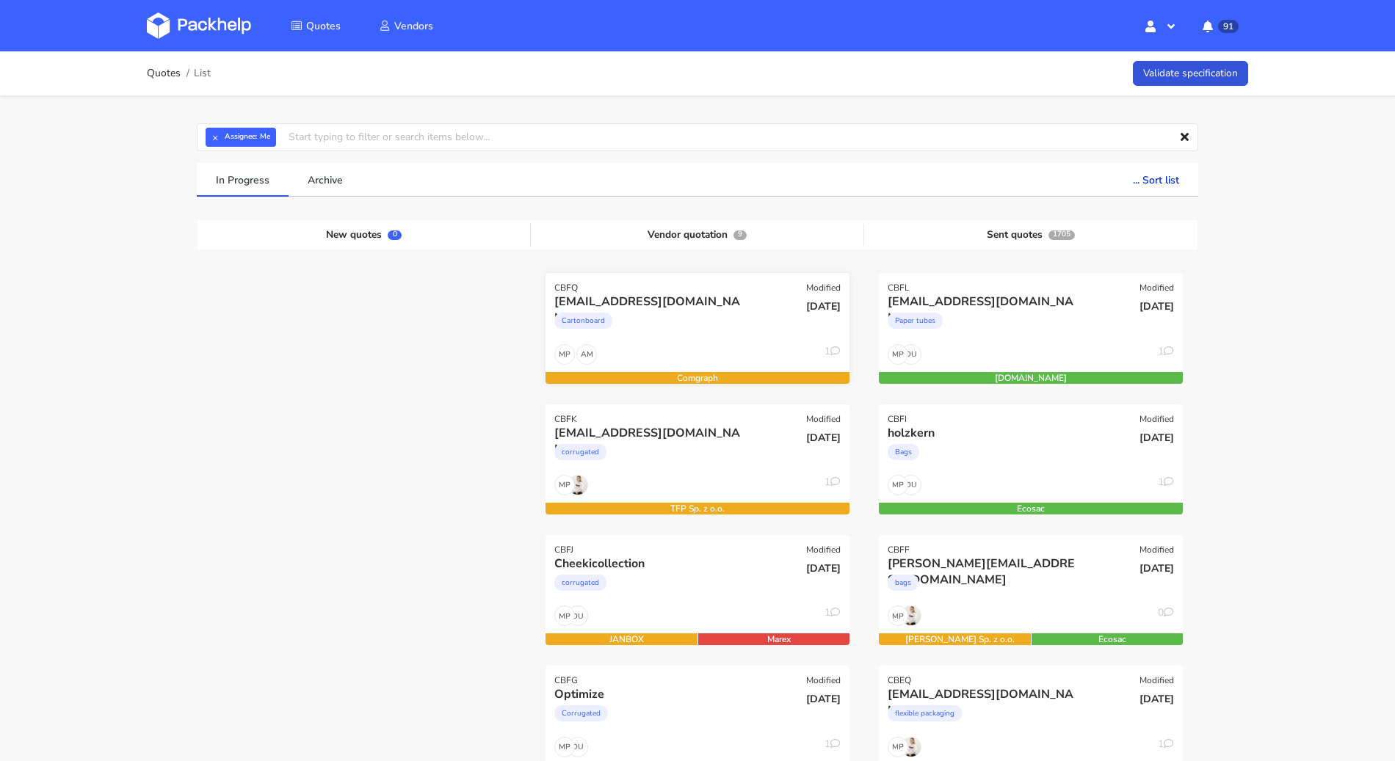
click at [697, 345] on div "AM MP 1" at bounding box center [697, 358] width 304 height 28
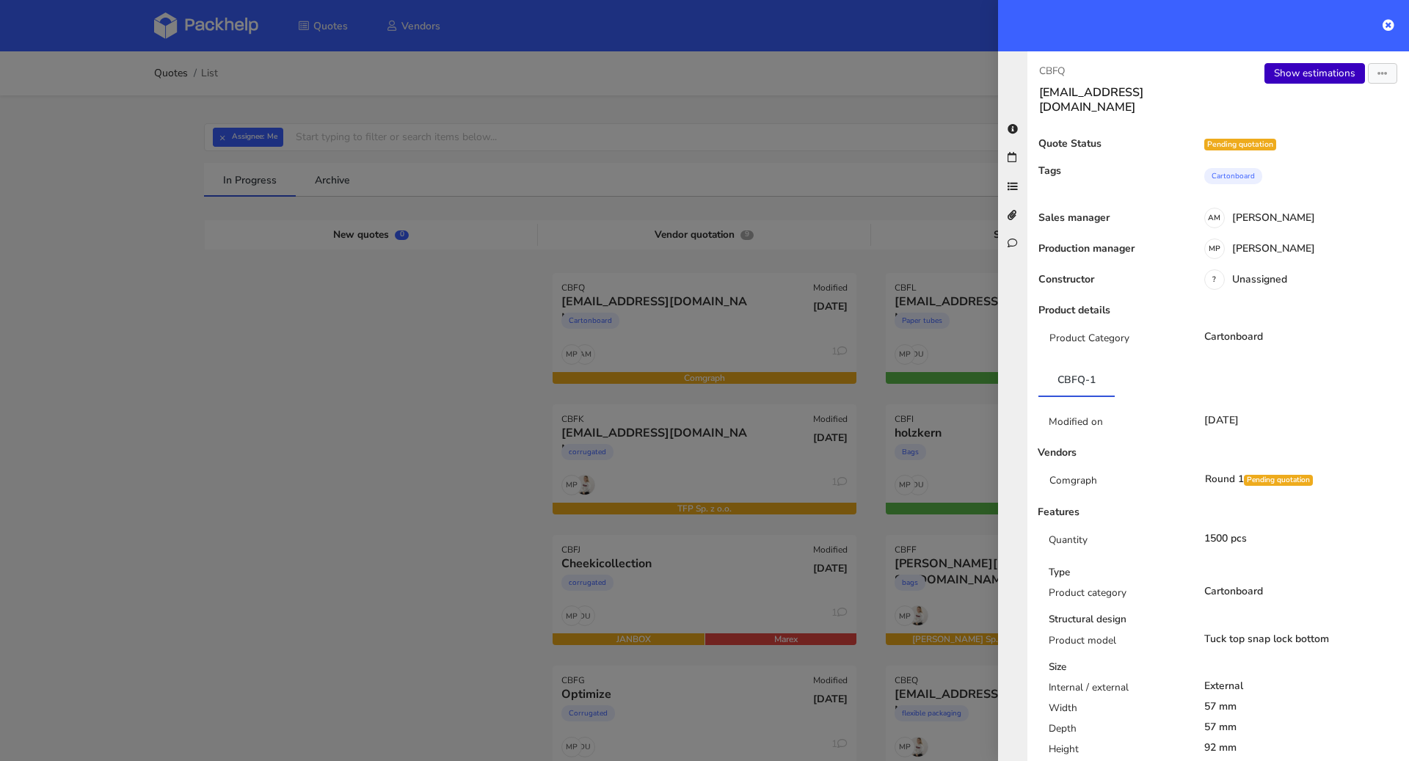
click at [1290, 75] on link "Show estimations" at bounding box center [1315, 73] width 101 height 21
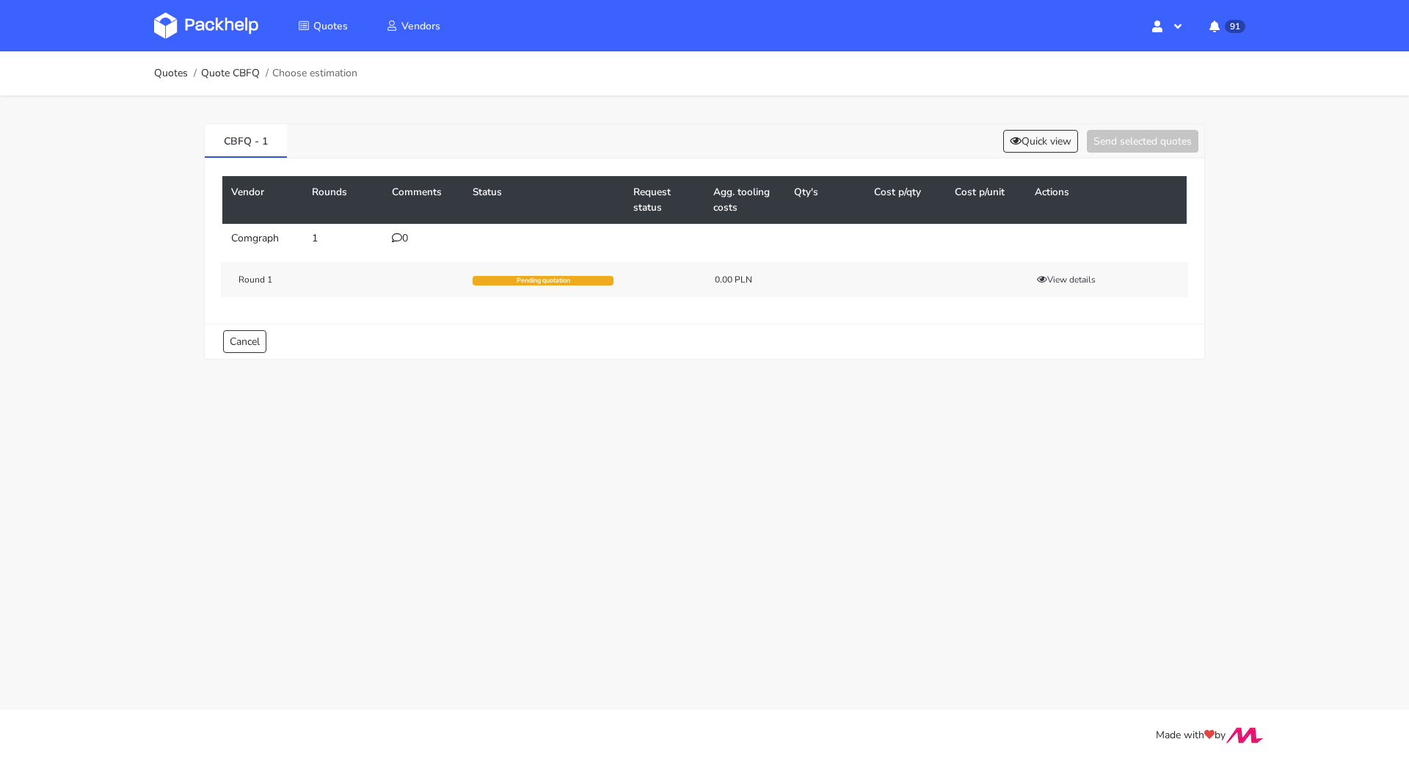
click at [394, 233] on icon at bounding box center [397, 238] width 10 height 10
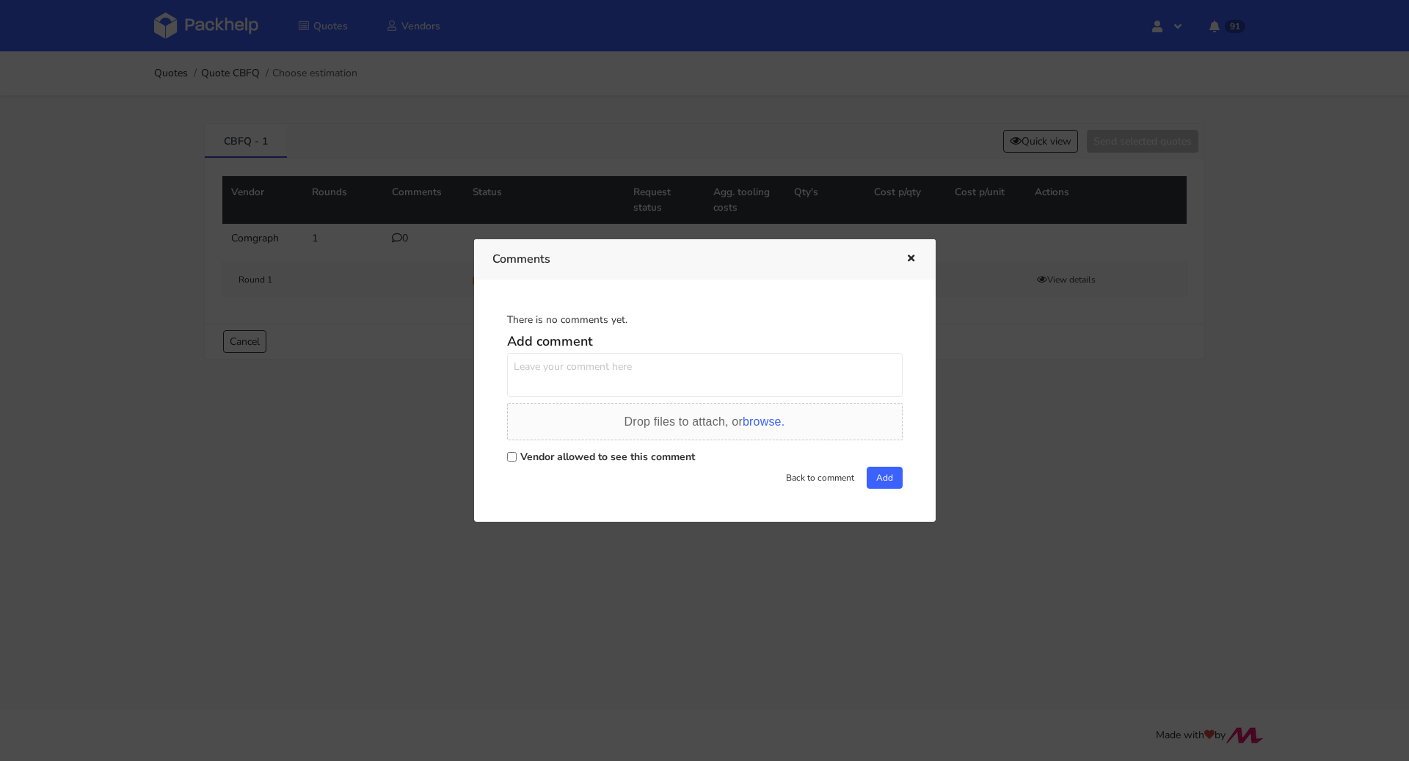
click at [587, 460] on label "Vendor allowed to see this comment" at bounding box center [607, 457] width 175 height 14
click at [517, 460] on input "Vendor allowed to see this comment" at bounding box center [512, 457] width 10 height 10
checkbox input "true"
click at [602, 379] on textarea at bounding box center [705, 375] width 396 height 44
paste textarea "R131040048RSJY"
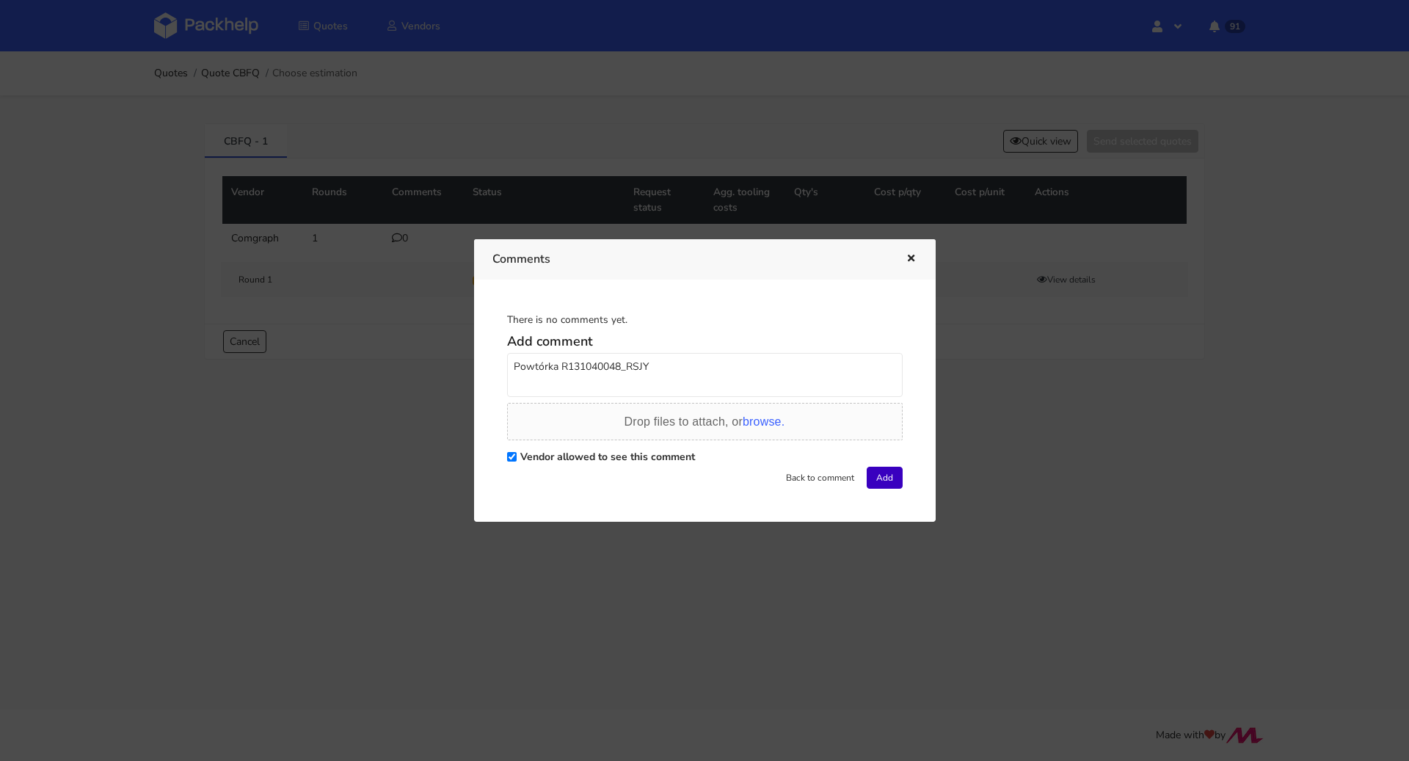
type textarea "Powtórka R131040048_RSJY"
click at [868, 482] on button "Add" at bounding box center [885, 478] width 36 height 22
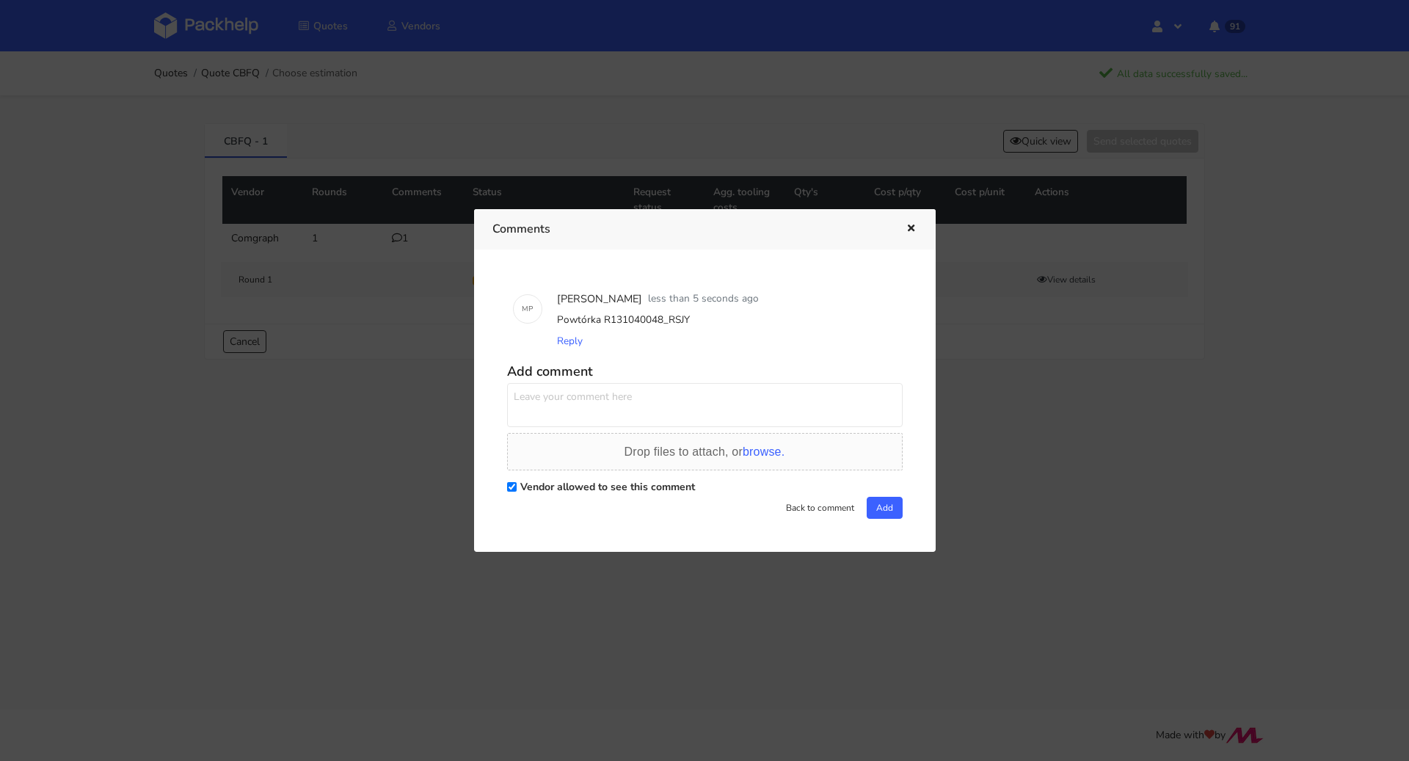
click at [907, 227] on icon "button" at bounding box center [911, 229] width 12 height 10
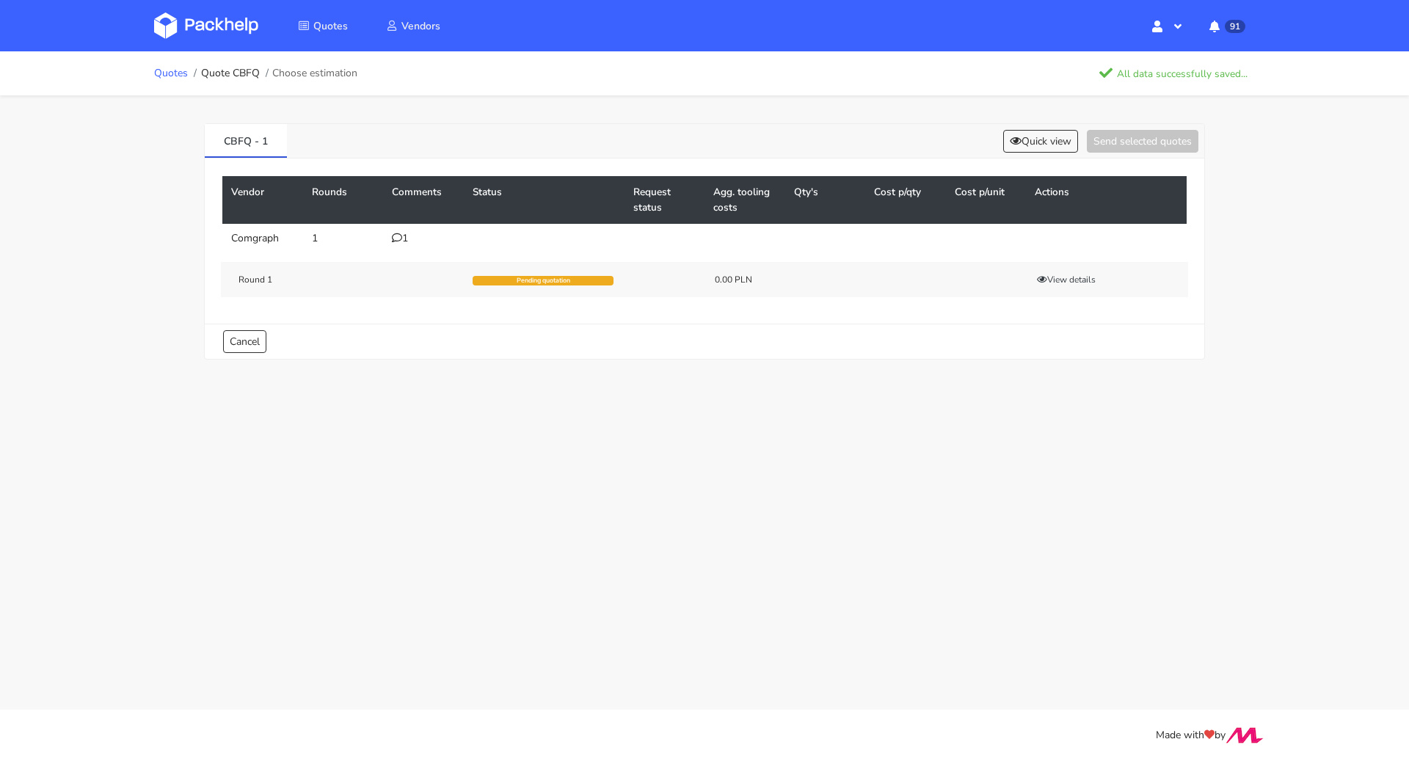
click at [168, 71] on link "Quotes" at bounding box center [171, 74] width 34 height 12
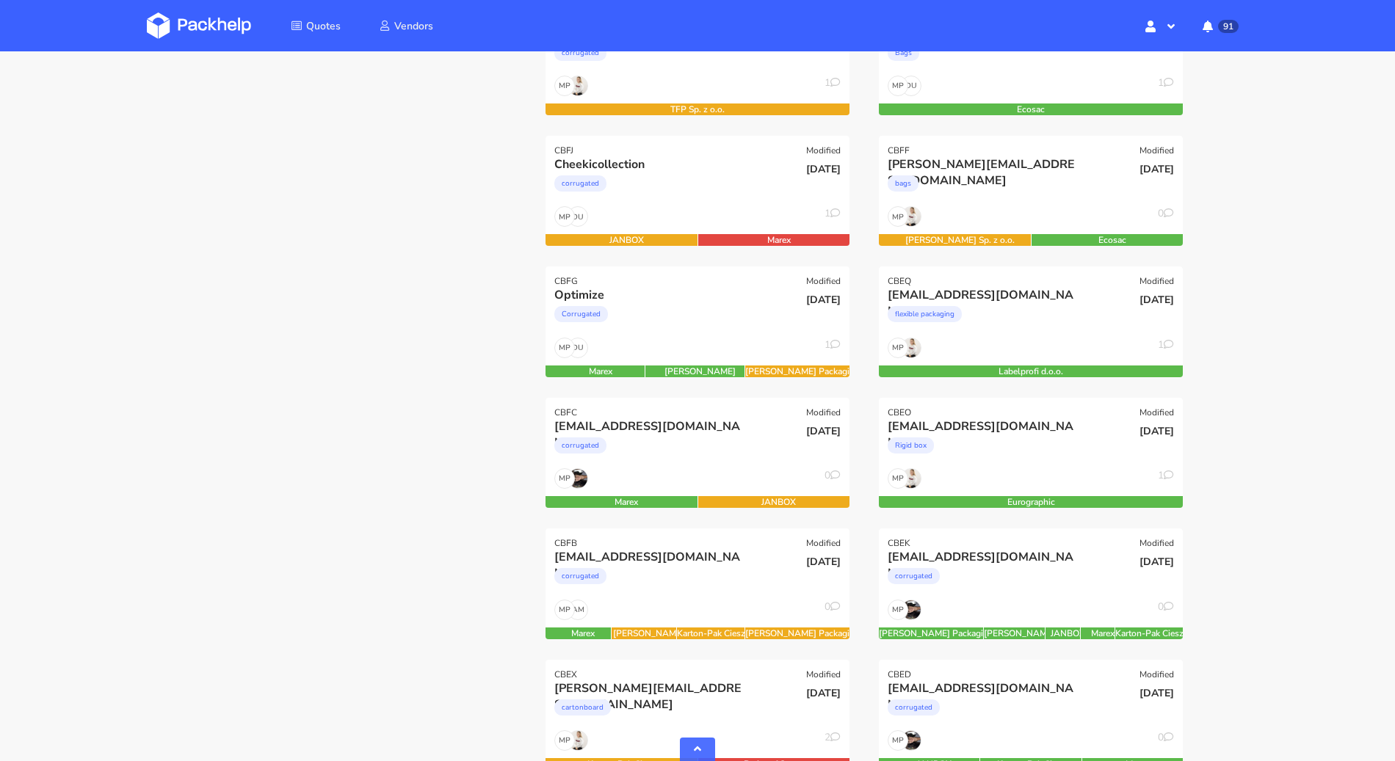
scroll to position [913, 0]
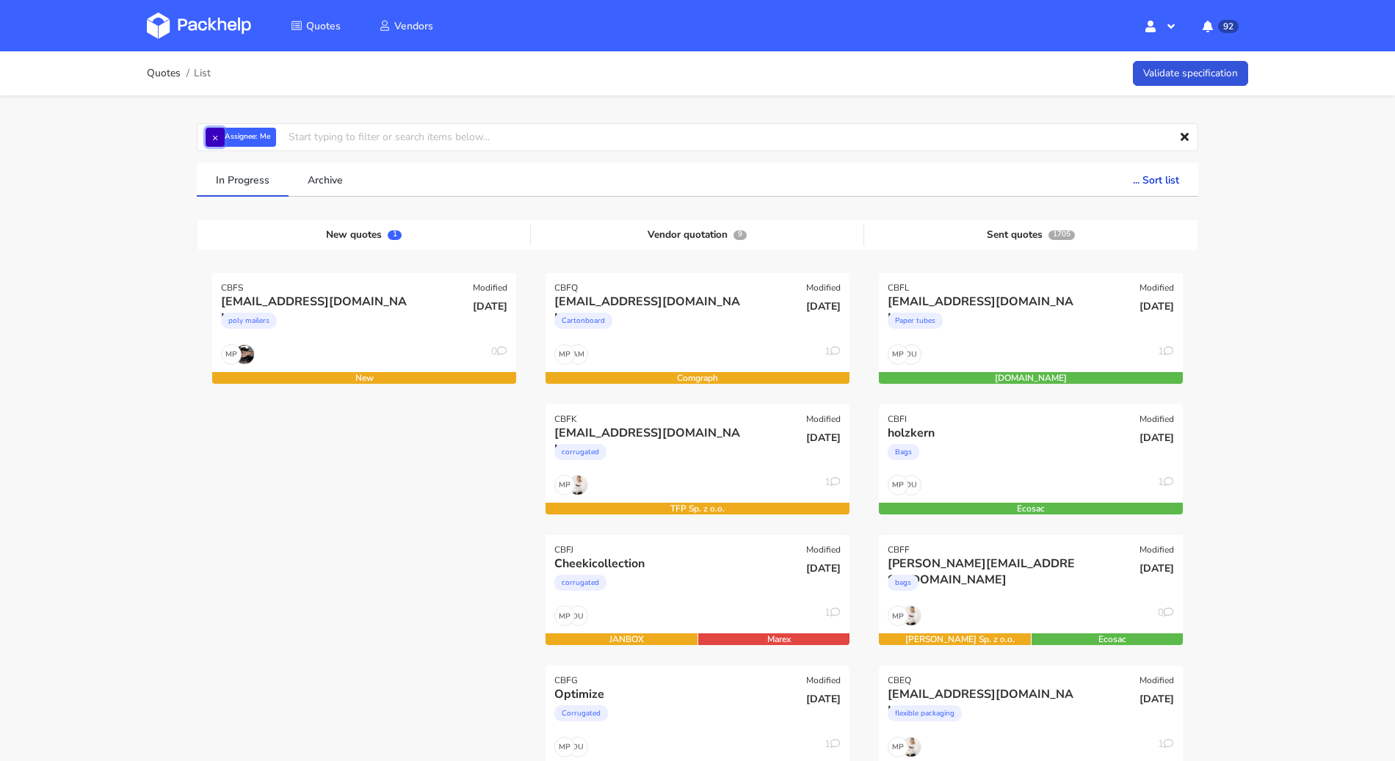
click at [215, 137] on button "×" at bounding box center [215, 137] width 19 height 19
click at [215, 137] on input "text" at bounding box center [697, 137] width 1001 height 28
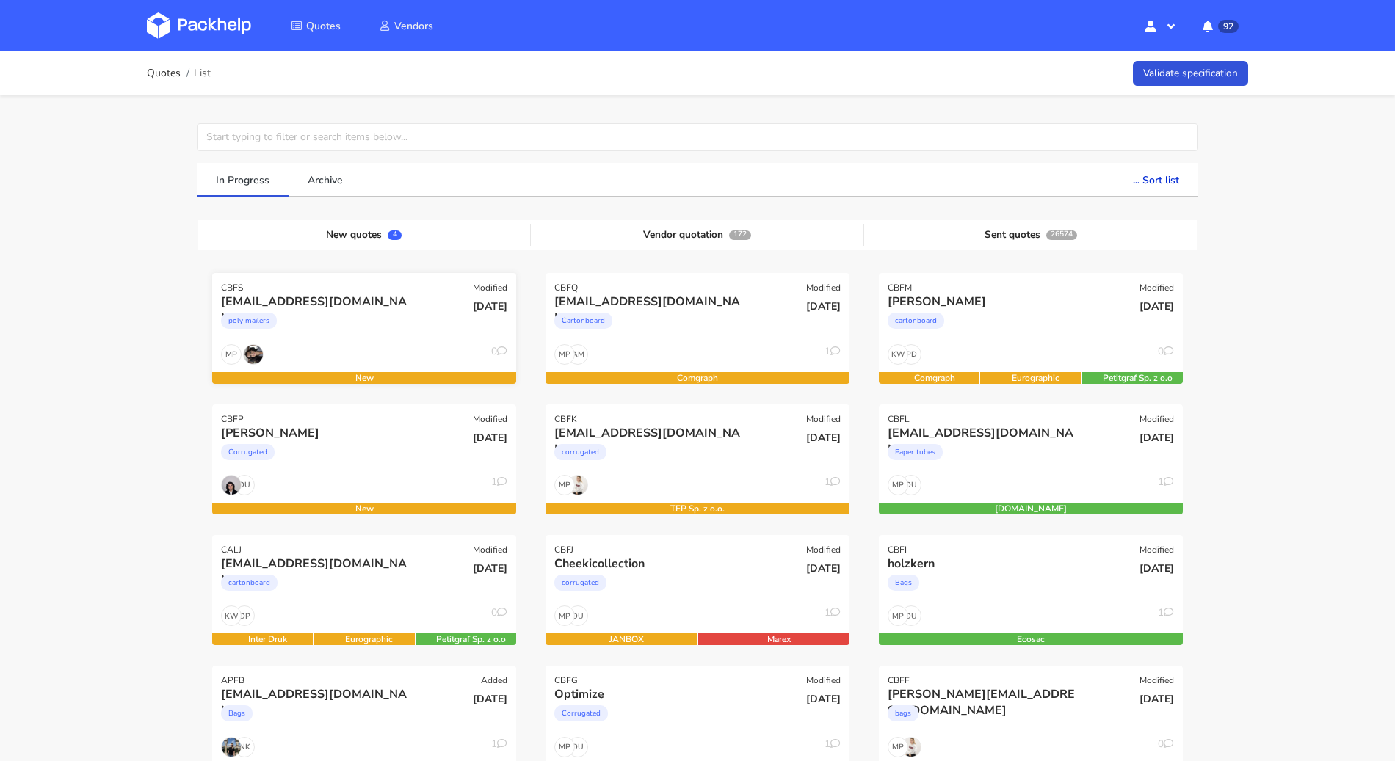
click at [379, 338] on div "[EMAIL_ADDRESS][DOMAIN_NAME] poly mailers" at bounding box center [313, 319] width 205 height 50
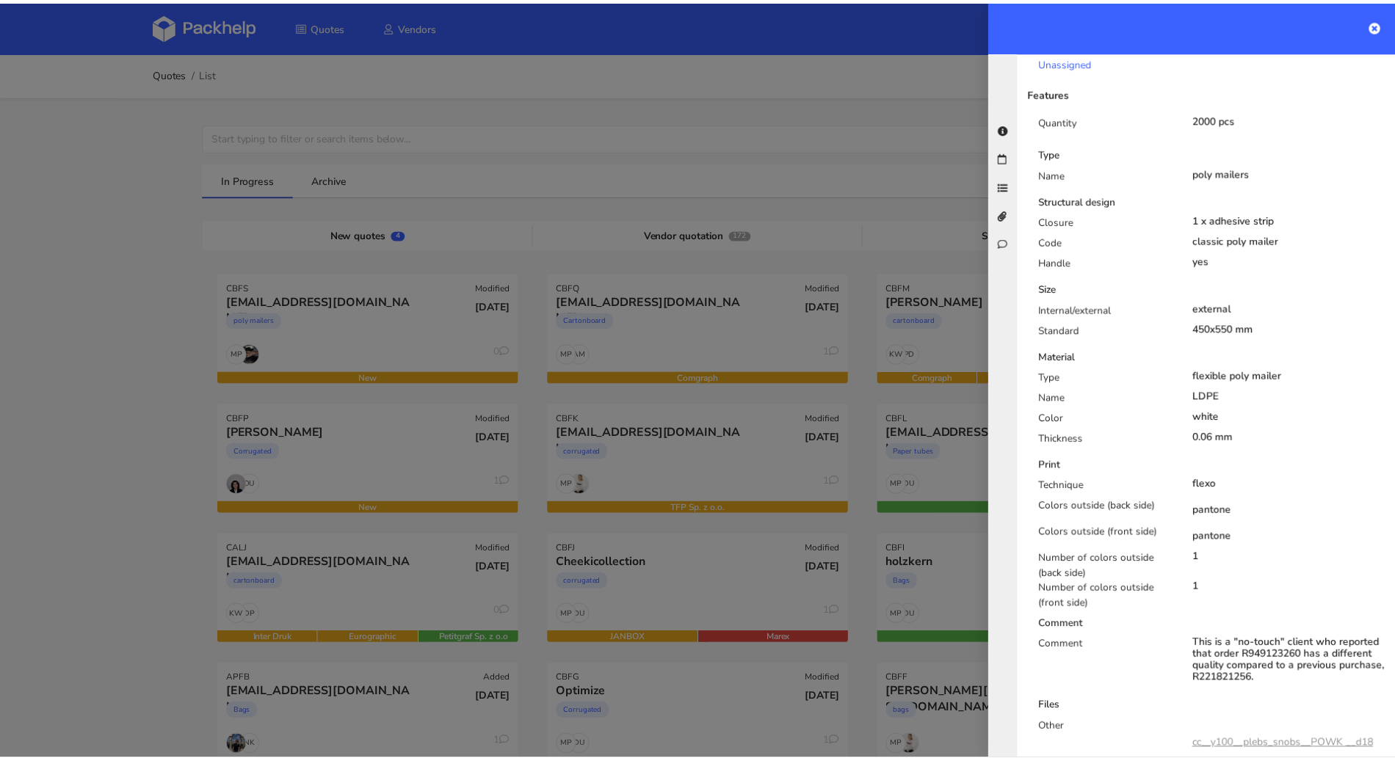
scroll to position [386, 0]
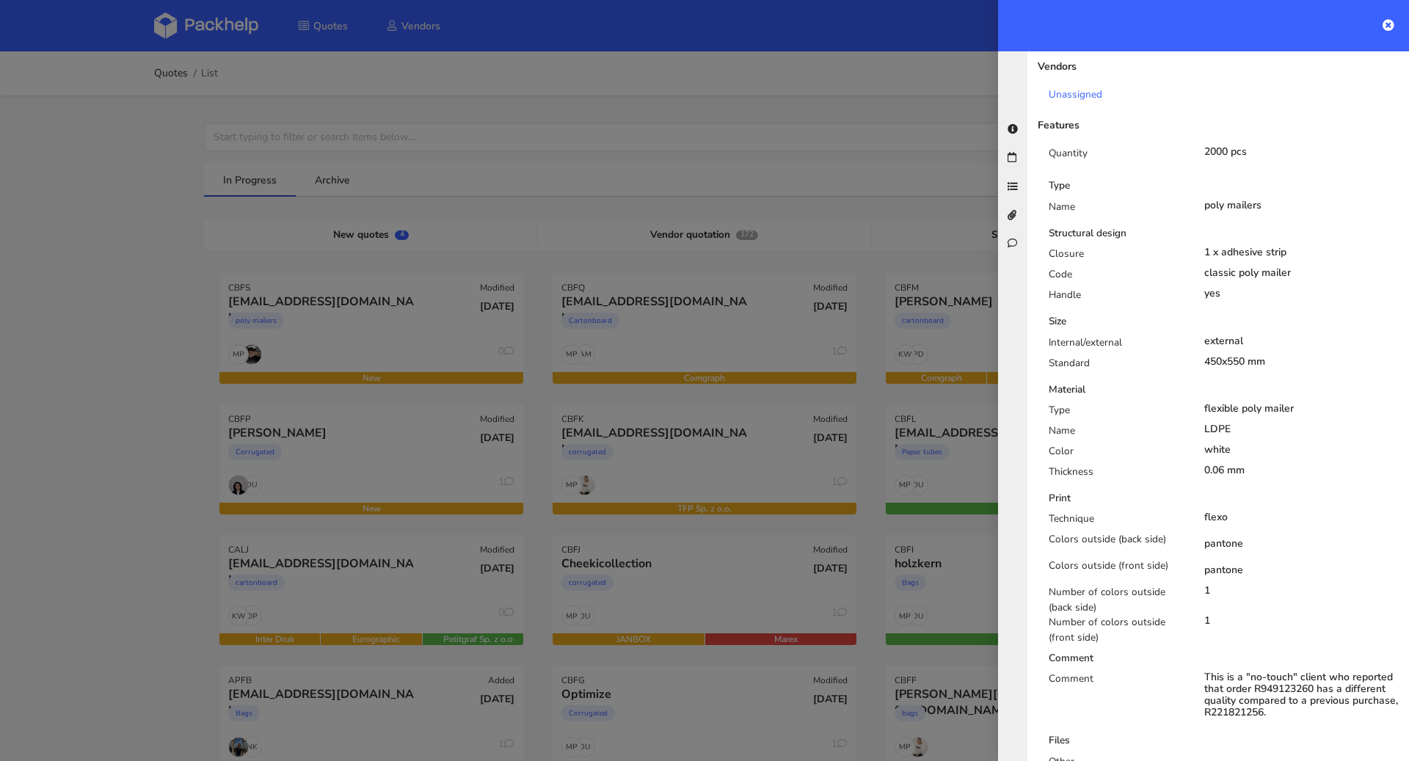
click at [62, 292] on div at bounding box center [704, 380] width 1409 height 761
